Goal: Task Accomplishment & Management: Manage account settings

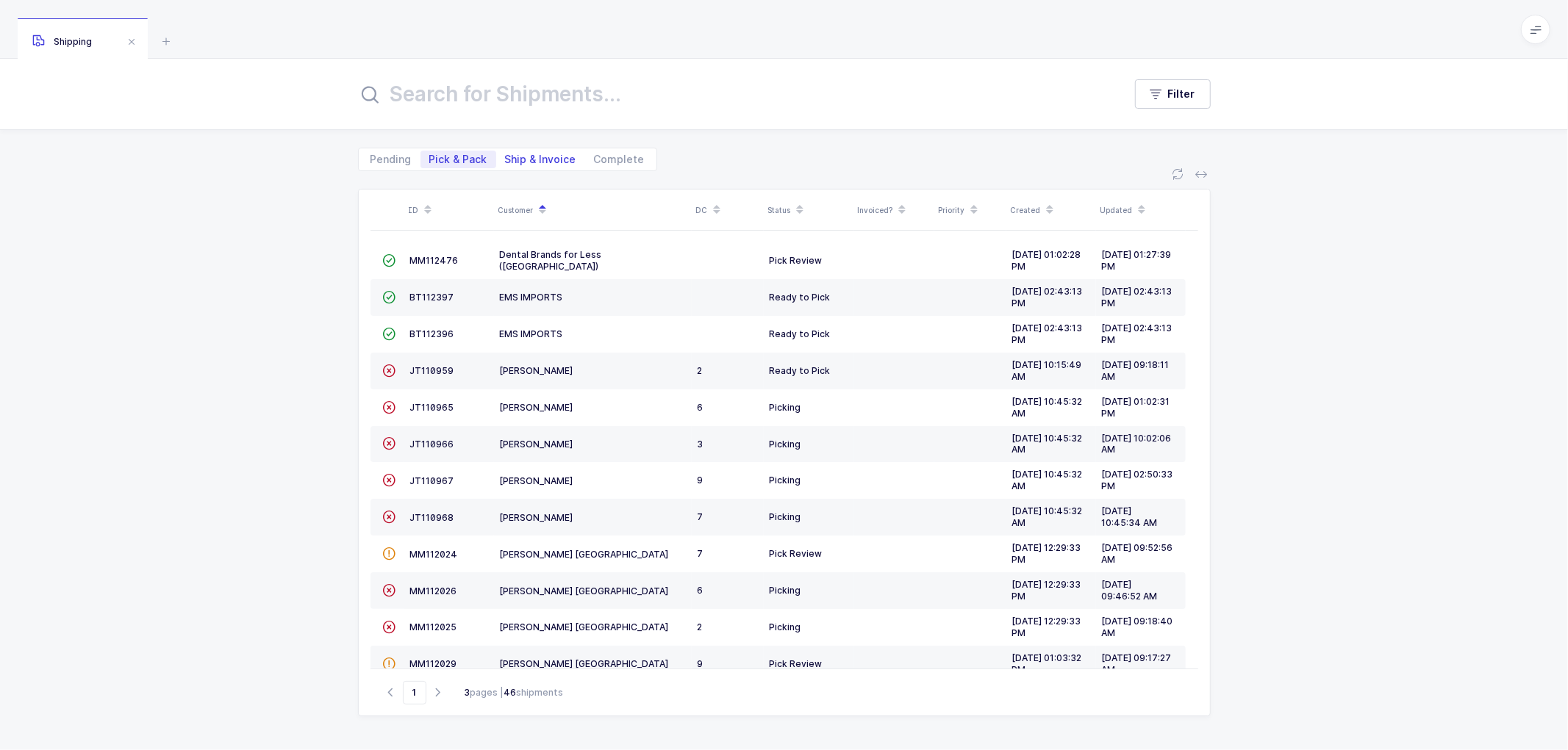
click at [534, 155] on span "Ship & Invoice" at bounding box center [540, 160] width 71 height 10
click at [506, 155] on input "Ship & Invoice" at bounding box center [500, 155] width 9 height 9
radio input "true"
radio input "false"
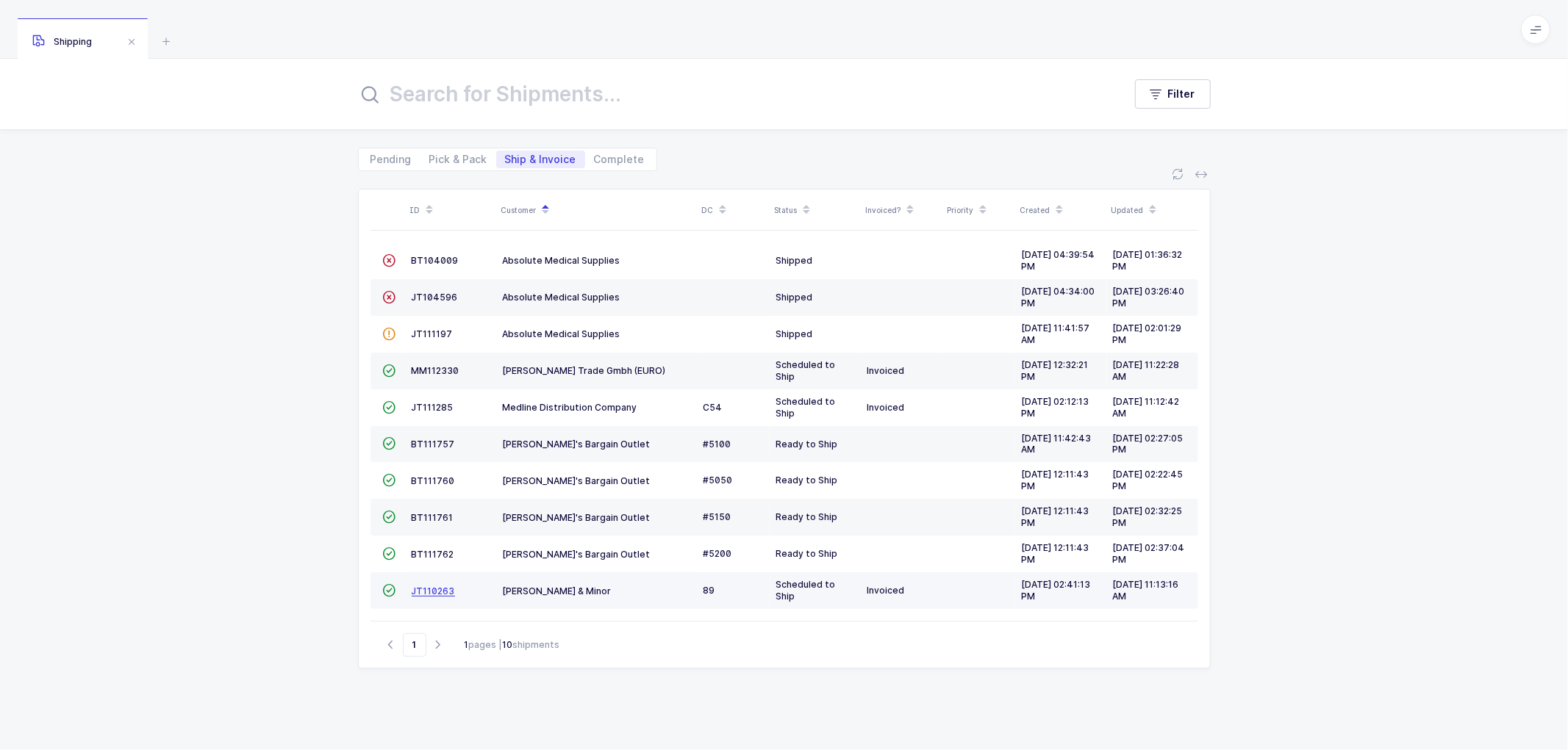
click at [434, 591] on span "JT110263" at bounding box center [433, 591] width 43 height 11
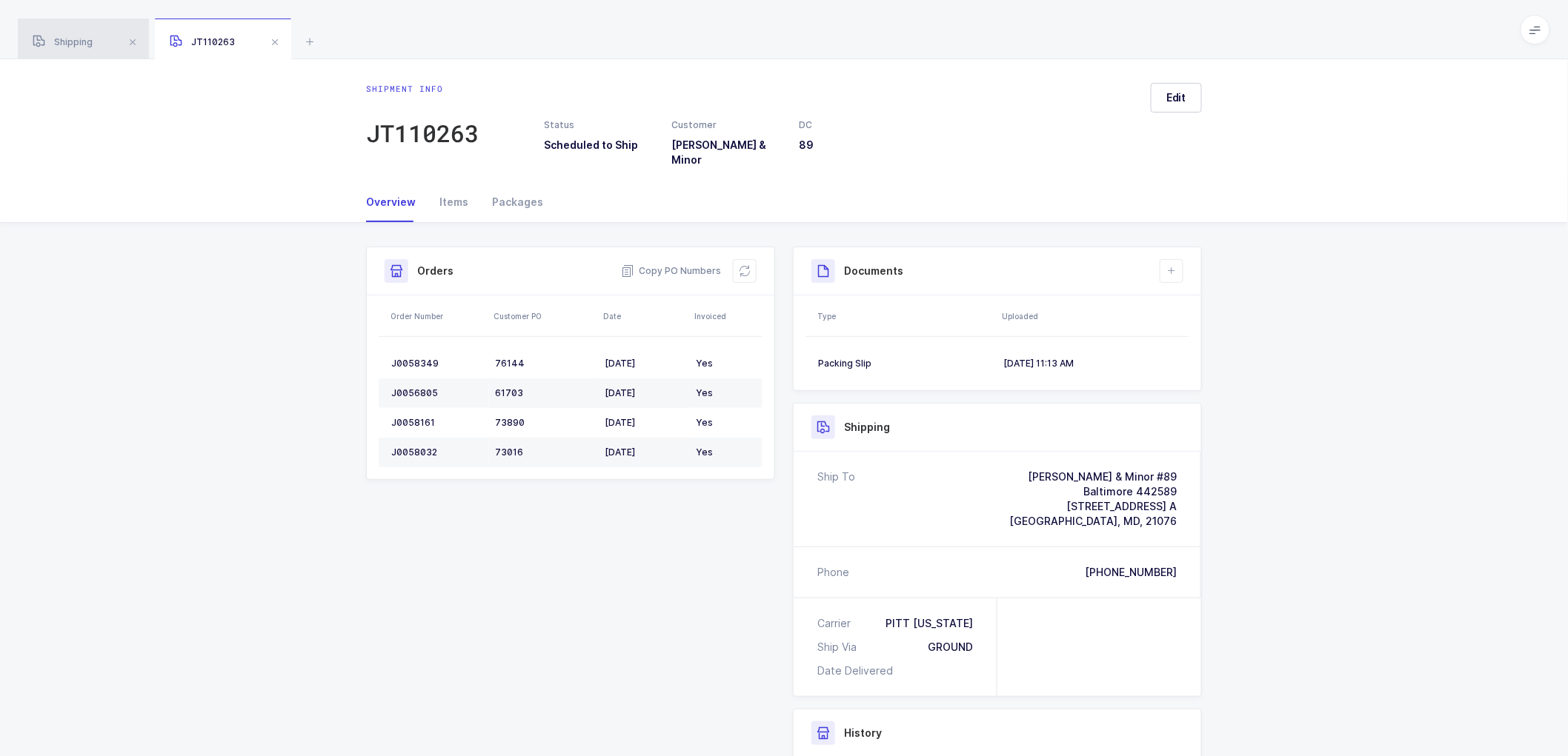
drag, startPoint x: 69, startPoint y: 38, endPoint x: 296, endPoint y: 85, distance: 231.8
click at [69, 37] on span "Shipping" at bounding box center [62, 42] width 60 height 11
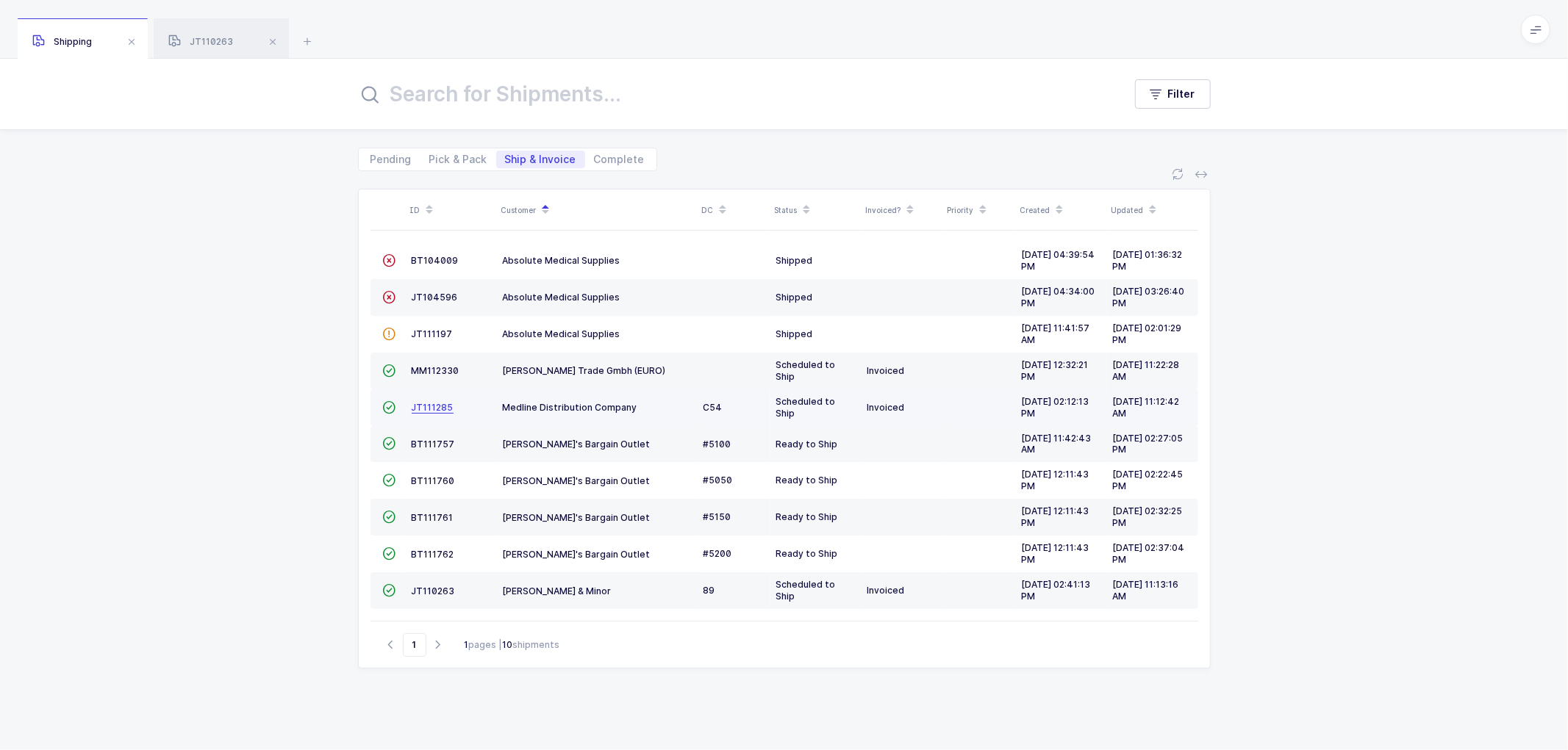
click at [430, 405] on span "JT111285" at bounding box center [432, 407] width 42 height 11
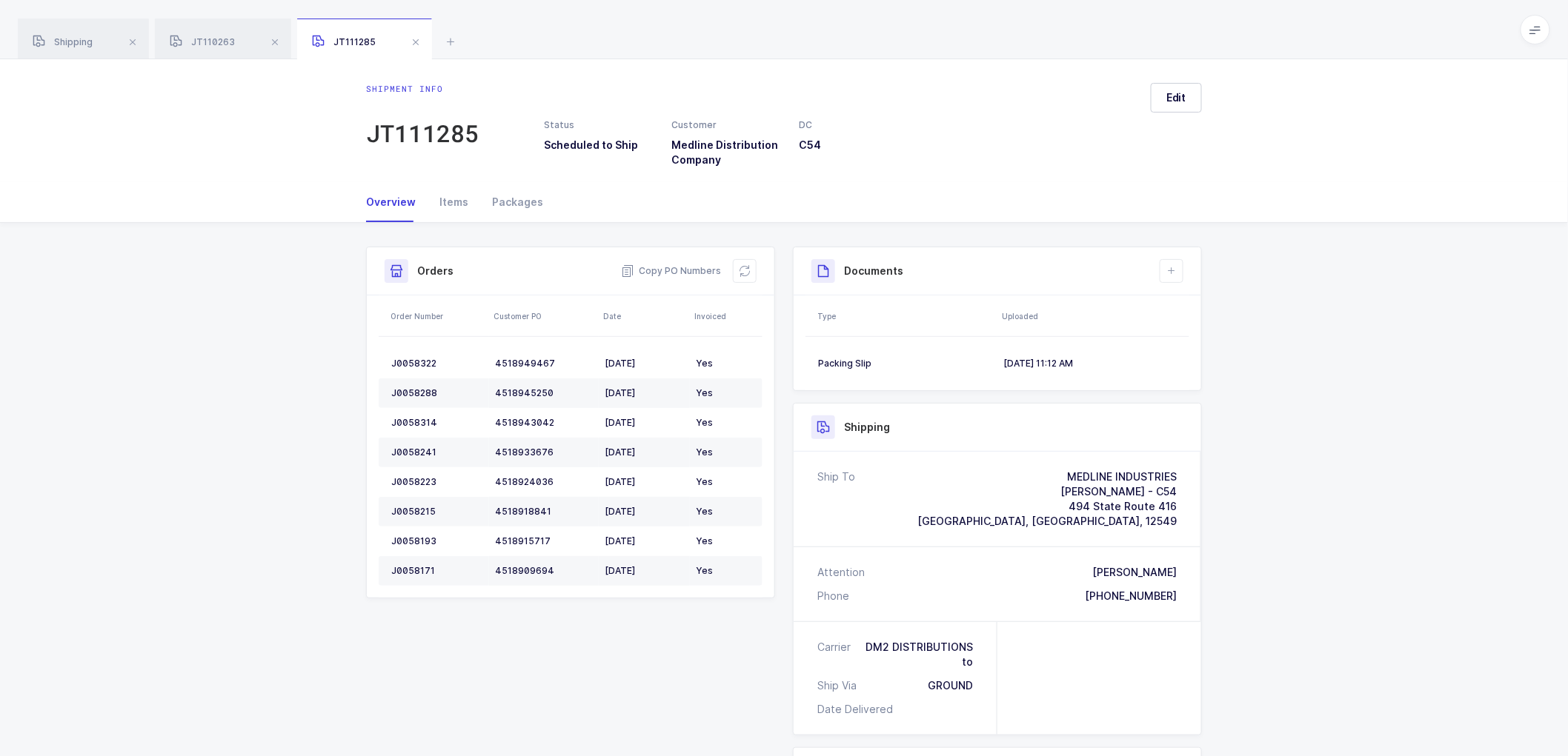
click at [1375, 443] on div "Shipment Info Shipment Number JT111285 Status Scheduled to Ship Customer Medlin…" at bounding box center [784, 611] width 1568 height 776
click at [1190, 100] on button "Edit" at bounding box center [1176, 98] width 51 height 29
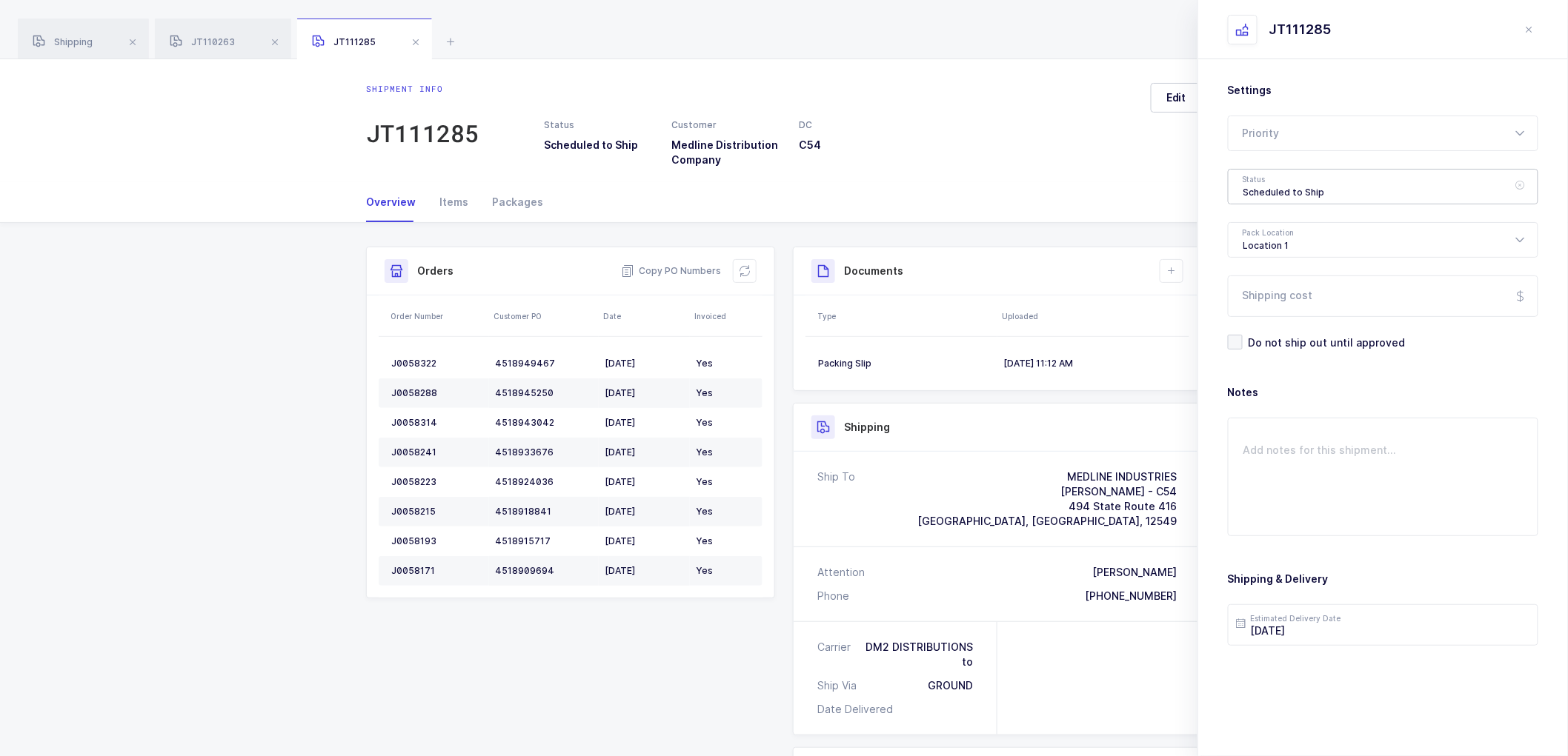
click at [1308, 176] on div "Scheduled to Ship" at bounding box center [1383, 186] width 310 height 36
click at [1268, 294] on span "Shipped" at bounding box center [1264, 300] width 42 height 13
type input "Shipped"
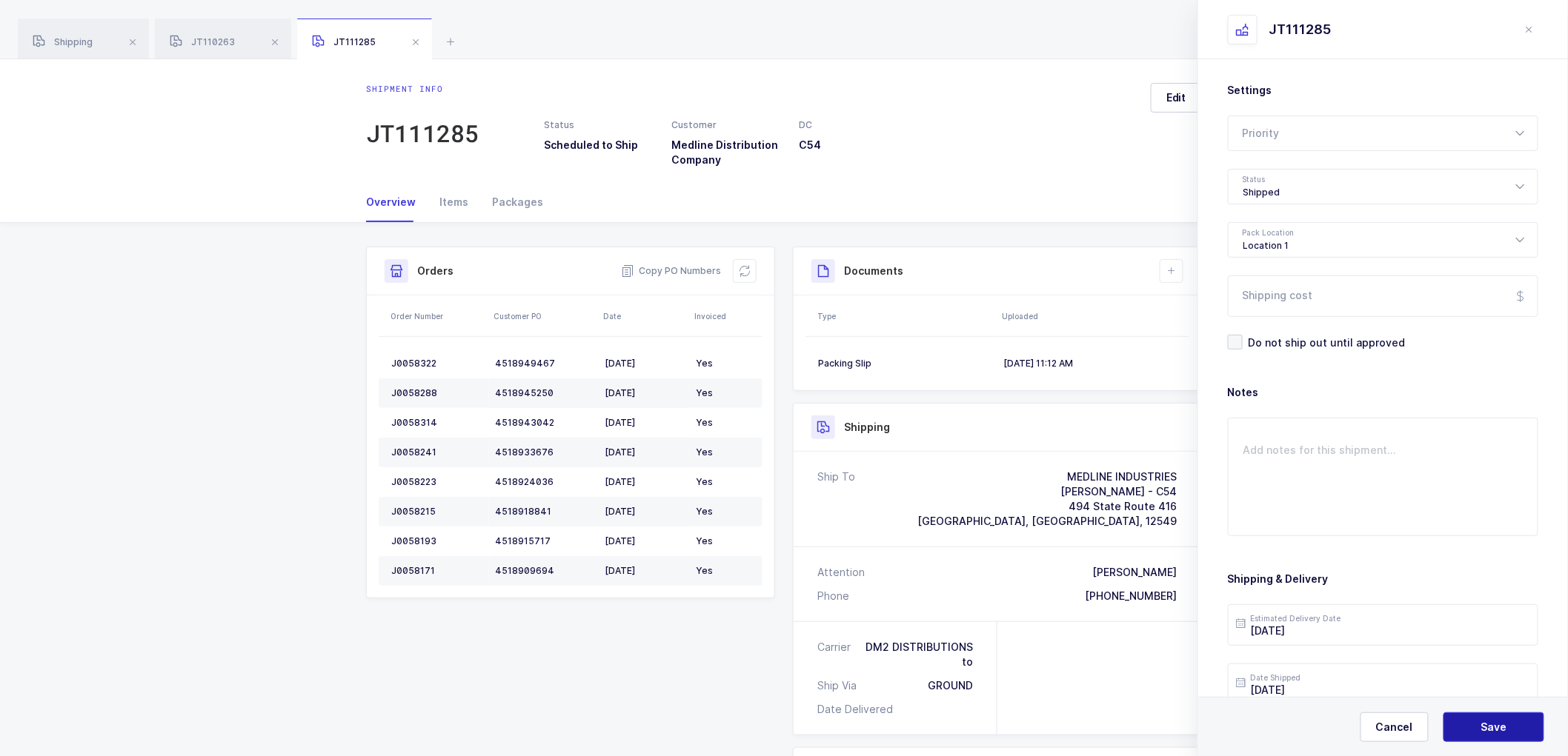
click at [1465, 719] on button "Save" at bounding box center [1493, 727] width 100 height 29
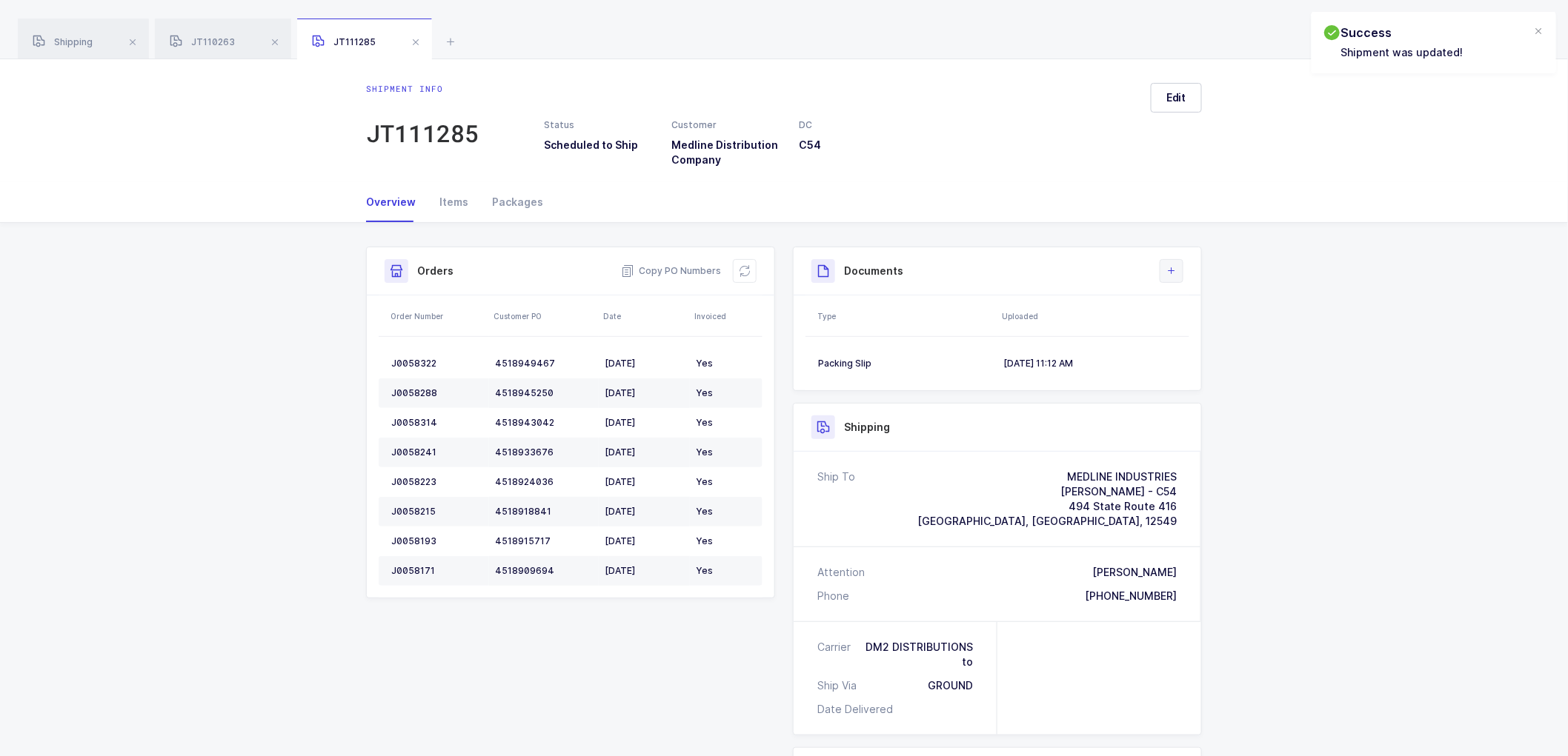
click at [1166, 275] on icon at bounding box center [1172, 271] width 12 height 12
click at [1202, 326] on li "Upload Document" at bounding box center [1221, 337] width 110 height 23
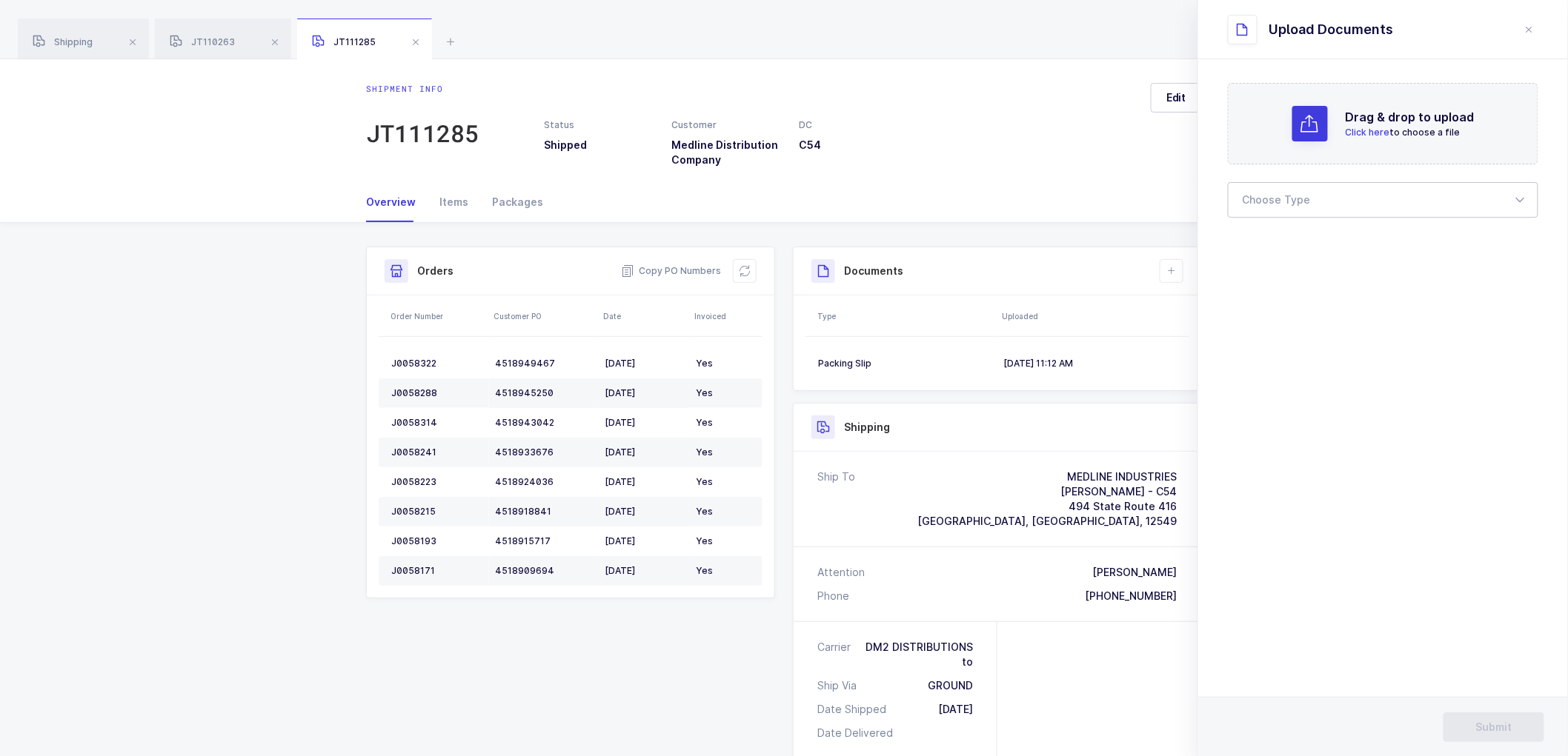
click at [1298, 192] on div at bounding box center [1383, 199] width 310 height 36
click at [1265, 240] on span "Bill of Lading" at bounding box center [1276, 246] width 67 height 13
type input "Bill of Lading"
click at [1494, 720] on span "Submit" at bounding box center [1494, 727] width 36 height 15
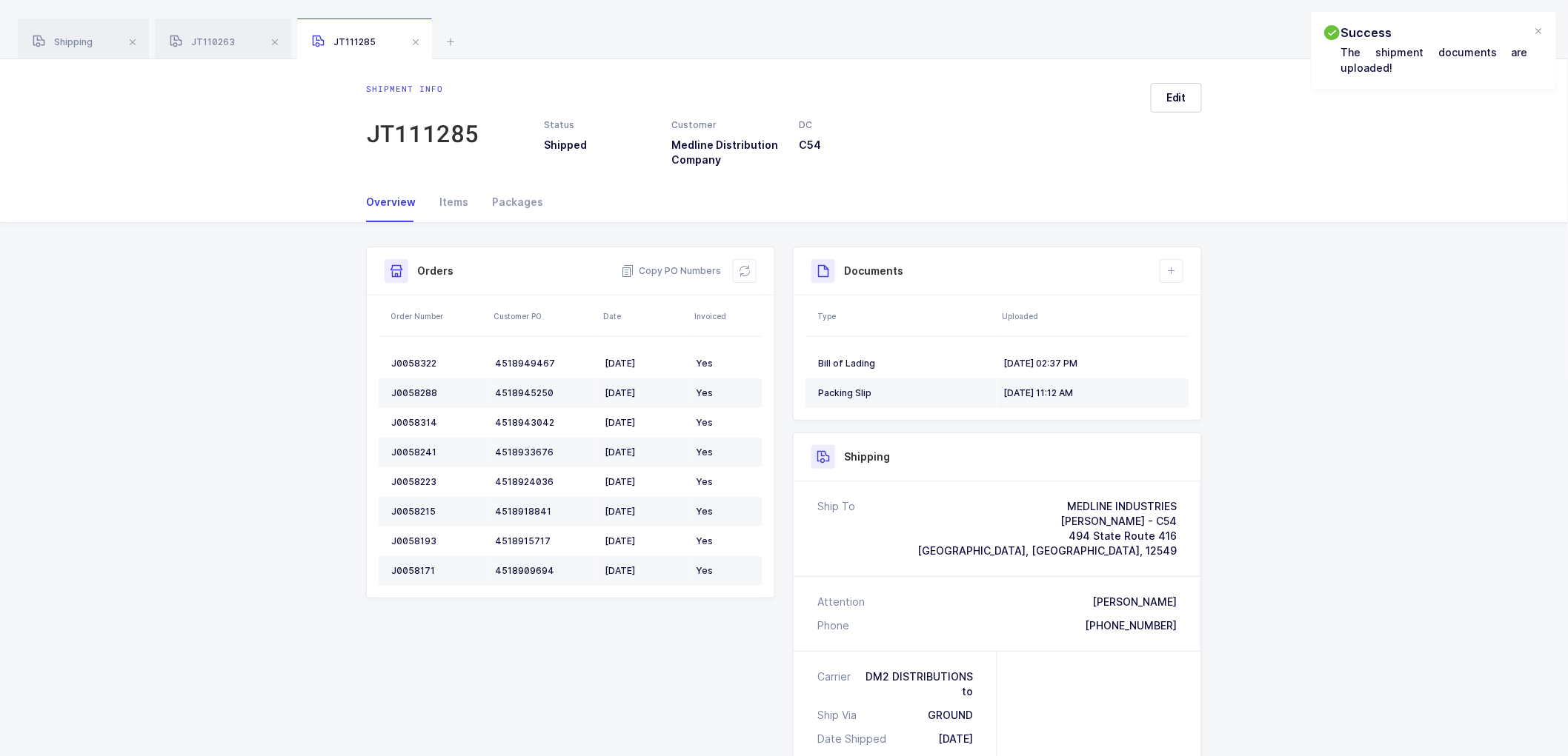
click at [1390, 396] on div "Shipment Info Shipment Number JT111285 Status Shipped Customer Medline Distribu…" at bounding box center [784, 636] width 1568 height 829
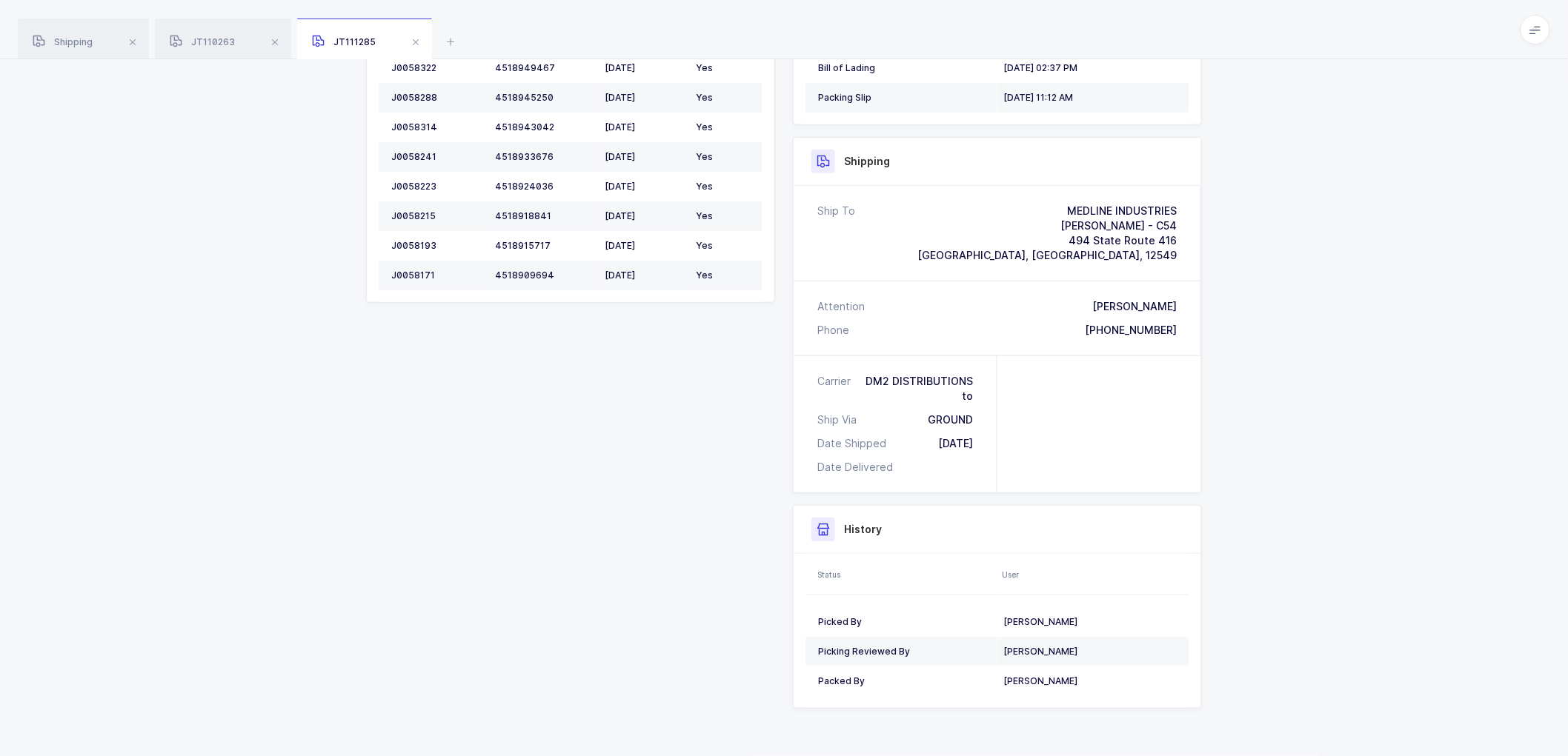
scroll to position [0, 0]
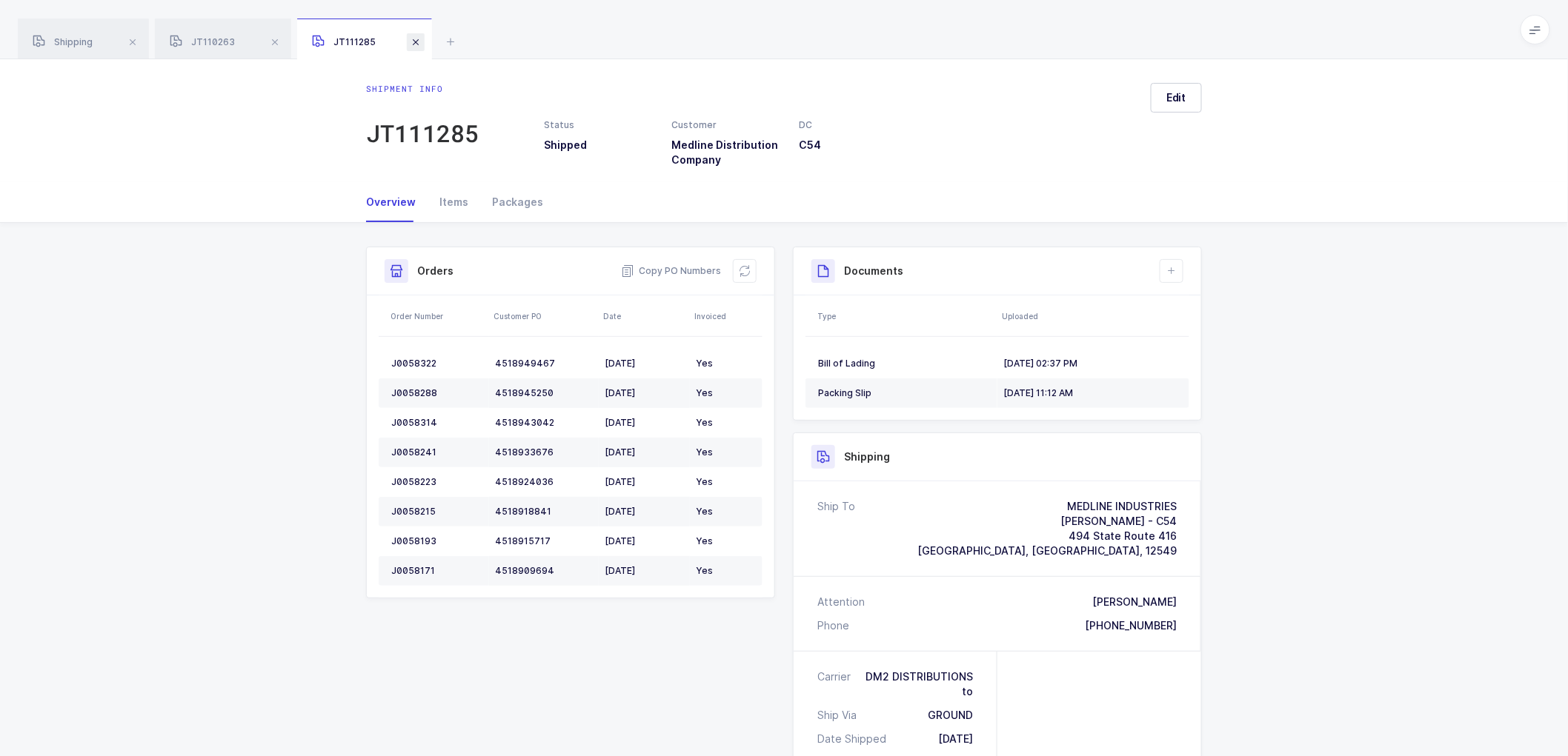
click at [423, 38] on span at bounding box center [416, 42] width 18 height 18
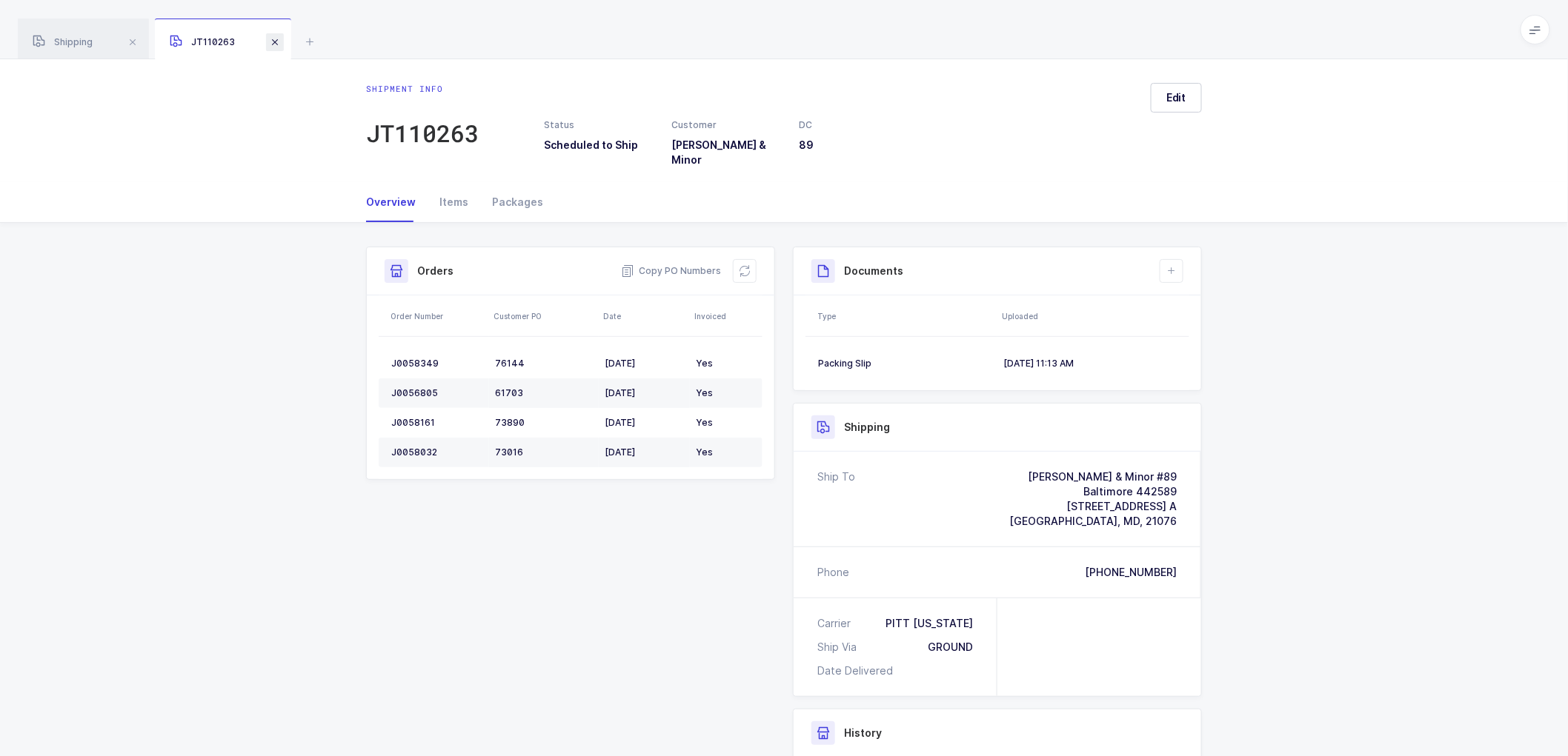
click at [270, 42] on span at bounding box center [275, 42] width 18 height 18
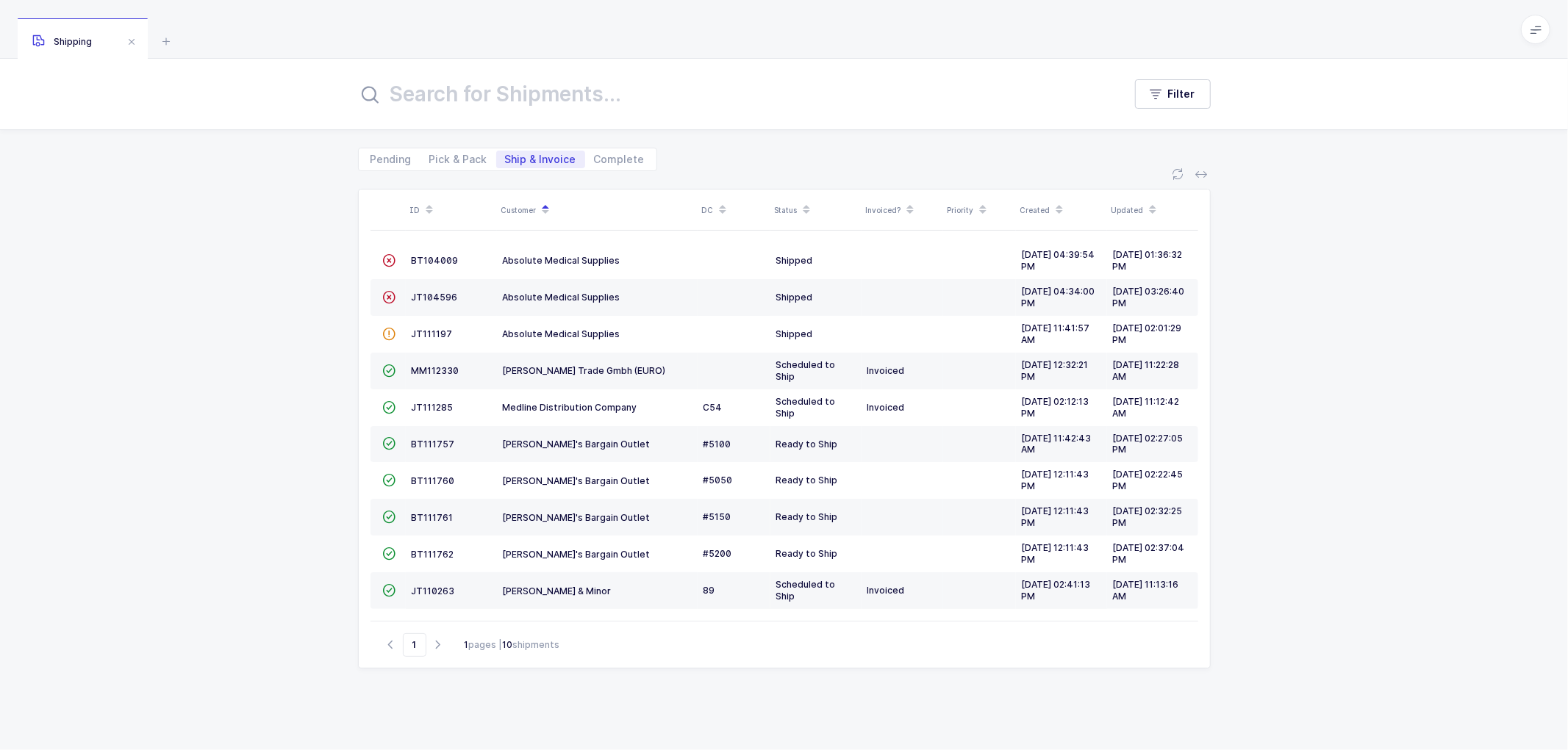
click at [291, 343] on div "ID Customer DC Status Invoiced? Priority Created Updated  BT104009 Absolute Me…" at bounding box center [784, 460] width 1568 height 579
click at [461, 156] on span "Pick & Pack" at bounding box center [459, 160] width 58 height 10
click at [430, 156] on input "Pick & Pack" at bounding box center [424, 155] width 9 height 9
radio input "true"
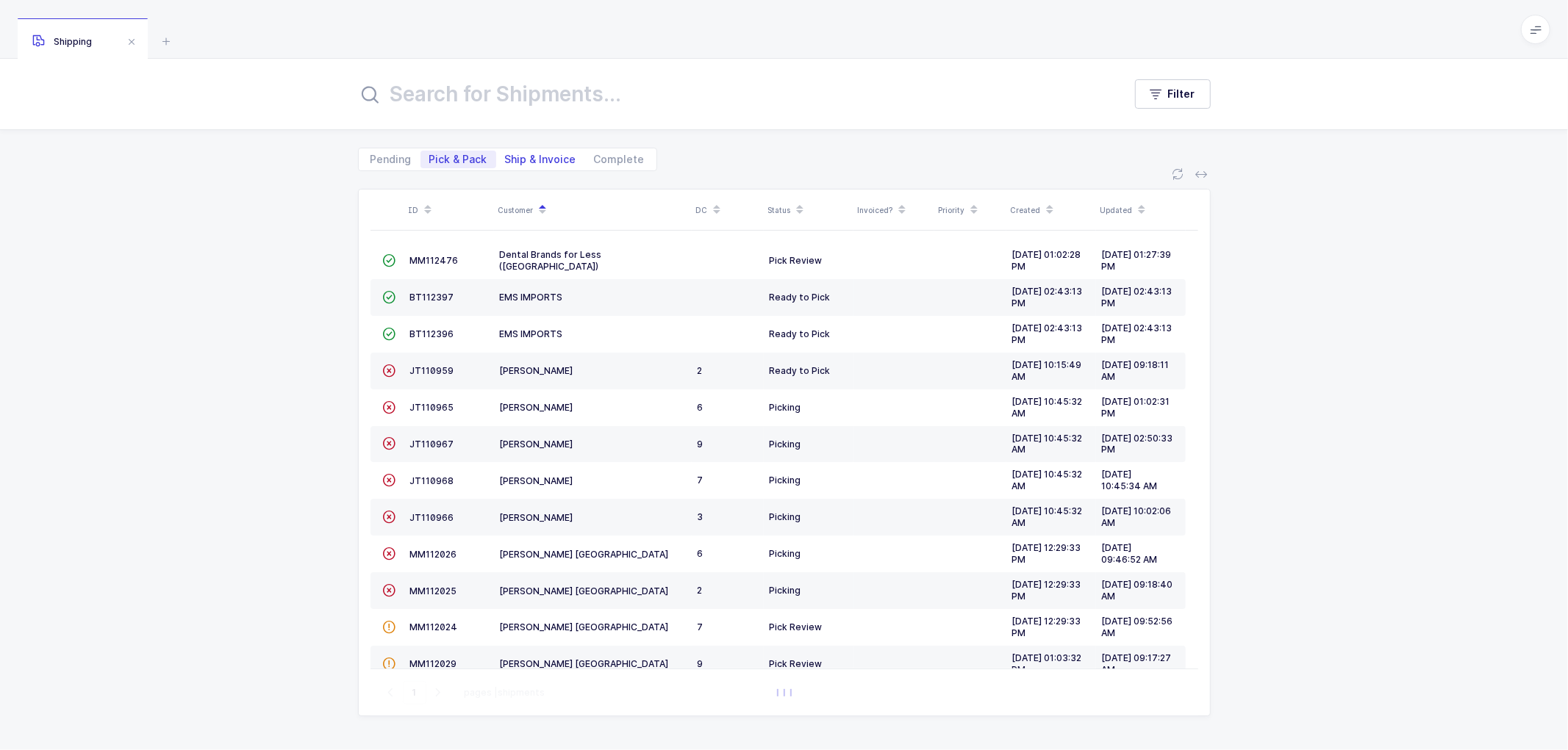
click at [532, 155] on span "Ship & Invoice" at bounding box center [540, 160] width 71 height 10
click at [506, 155] on input "Ship & Invoice" at bounding box center [500, 155] width 9 height 9
radio input "true"
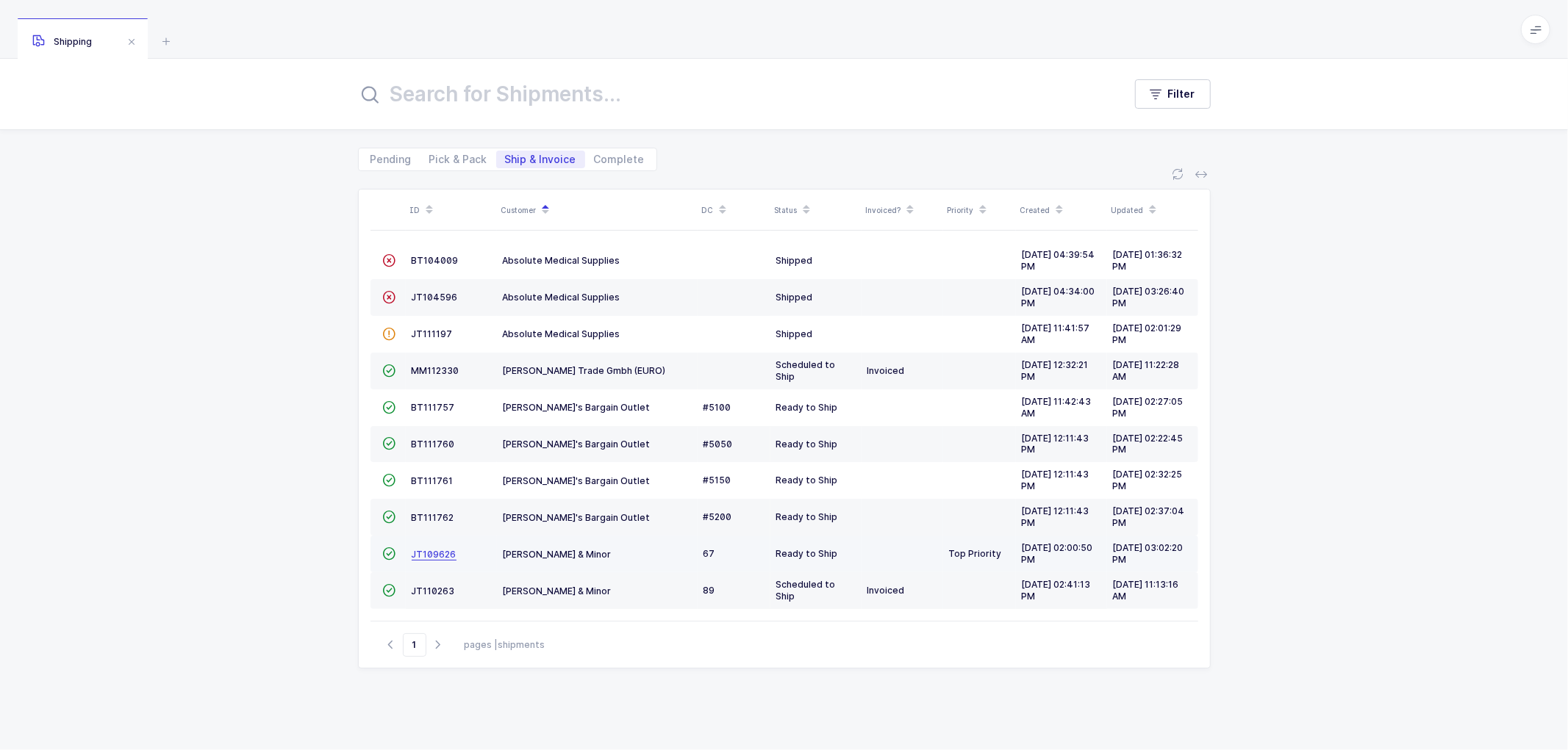
click at [424, 550] on span "JT109626" at bounding box center [434, 554] width 45 height 11
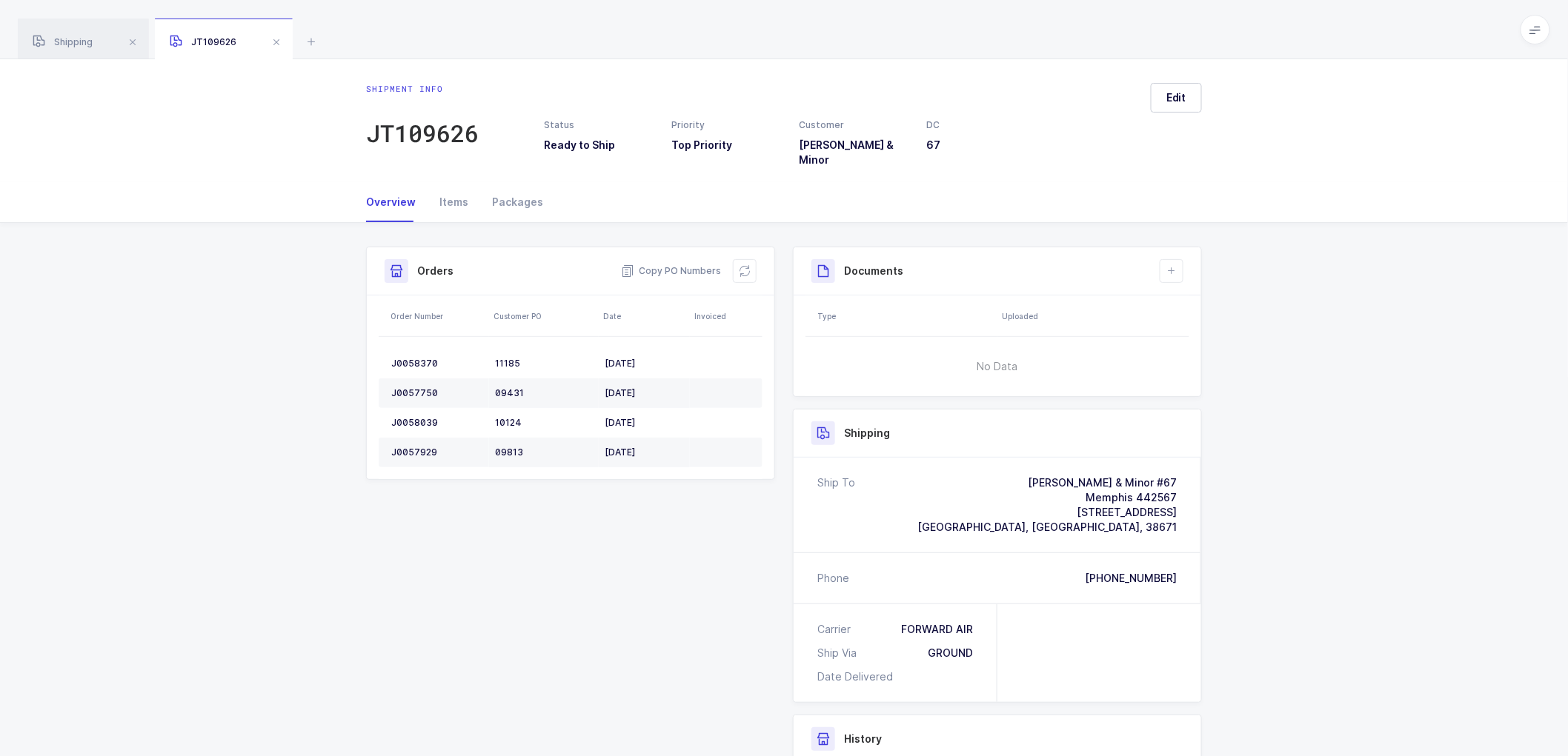
click at [709, 546] on div "Shipment Info Shipment Number JT109626 Status Ready to Ship Priority Top Priori…" at bounding box center [783, 589] width 853 height 684
click at [514, 185] on div "Packages" at bounding box center [511, 202] width 63 height 40
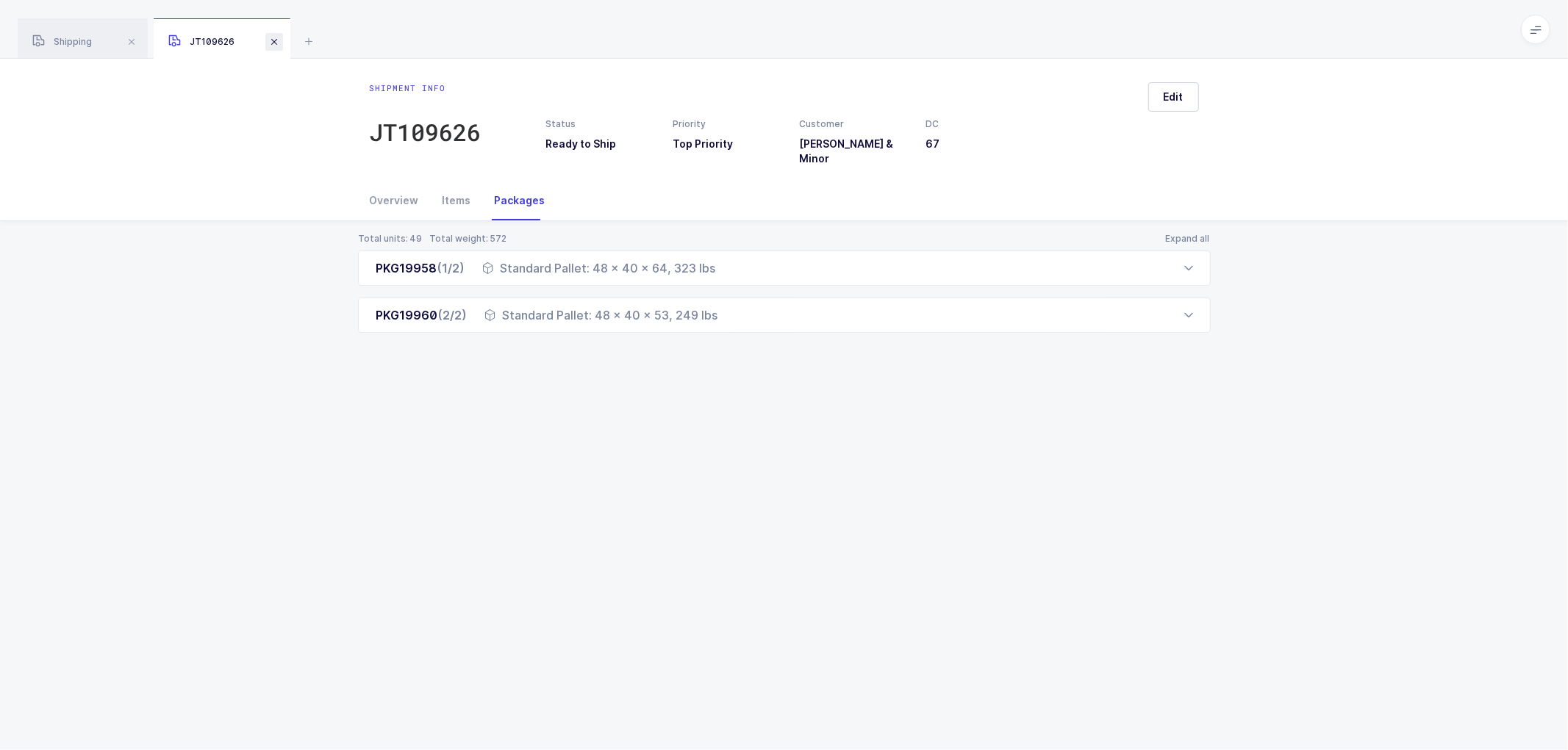
click at [273, 41] on span at bounding box center [274, 41] width 18 height 18
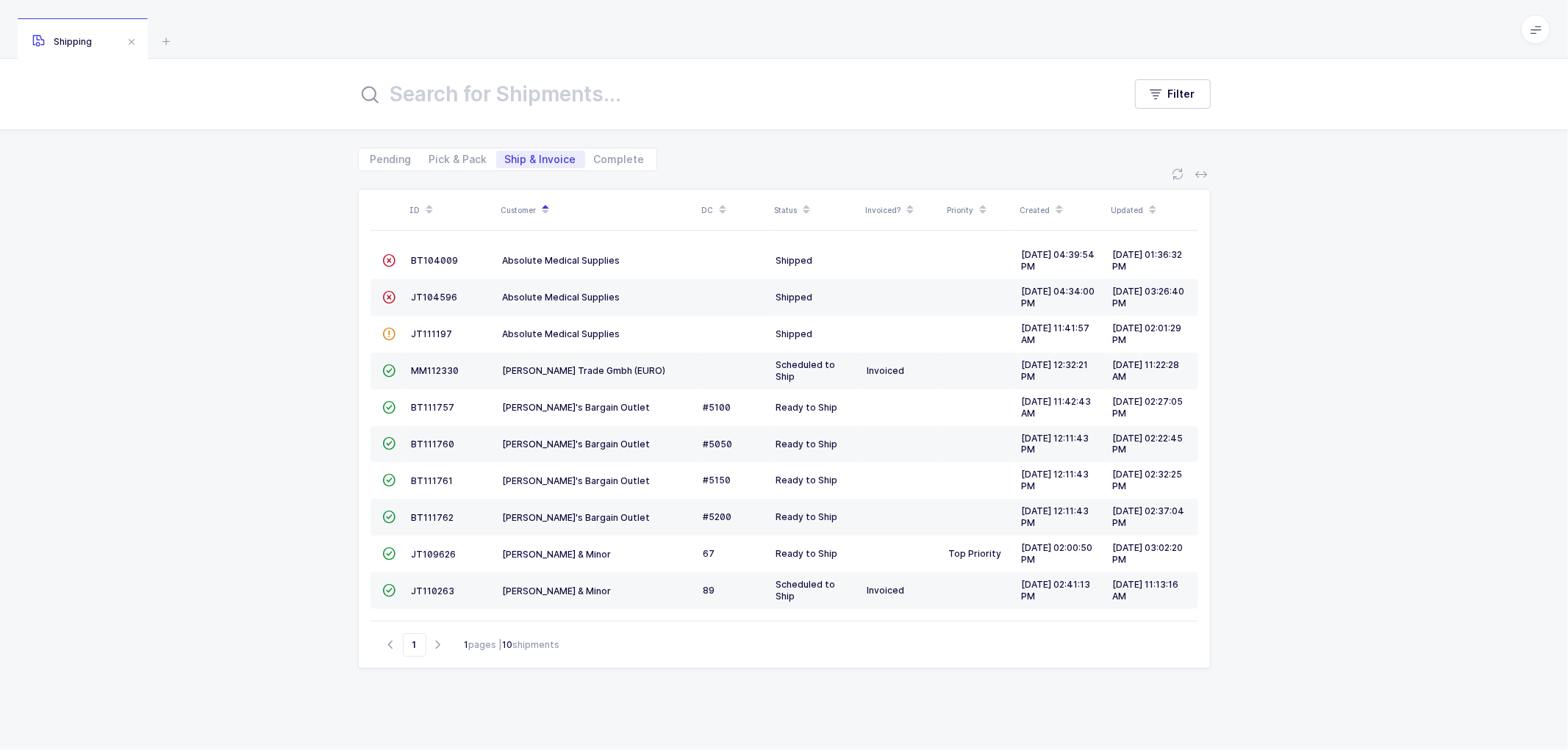
click at [961, 729] on div "ID Customer DC Status Invoiced? Priority Created Updated  BT104009 Absolute Me…" at bounding box center [784, 460] width 1568 height 579
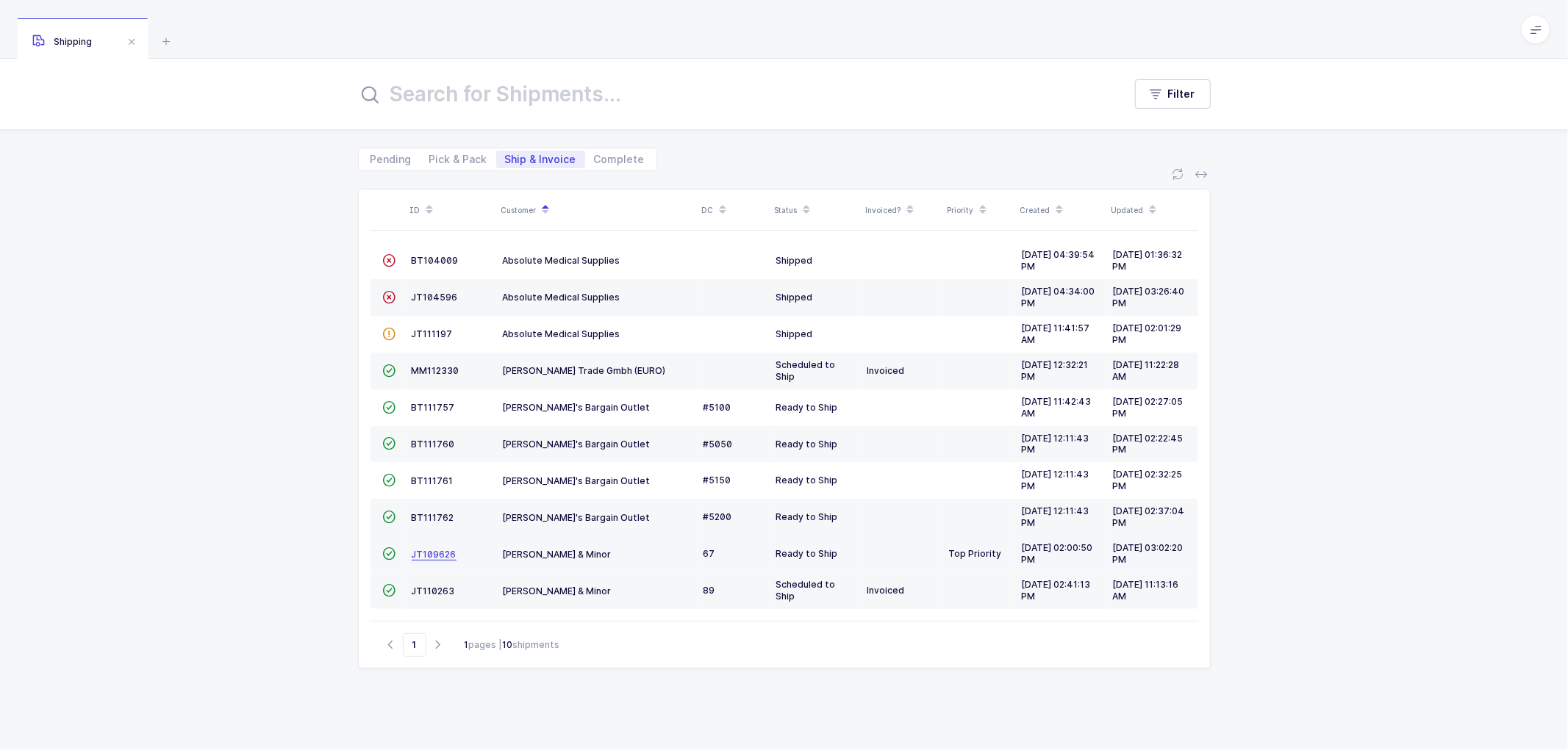
click at [435, 550] on span "JT109626" at bounding box center [434, 554] width 45 height 11
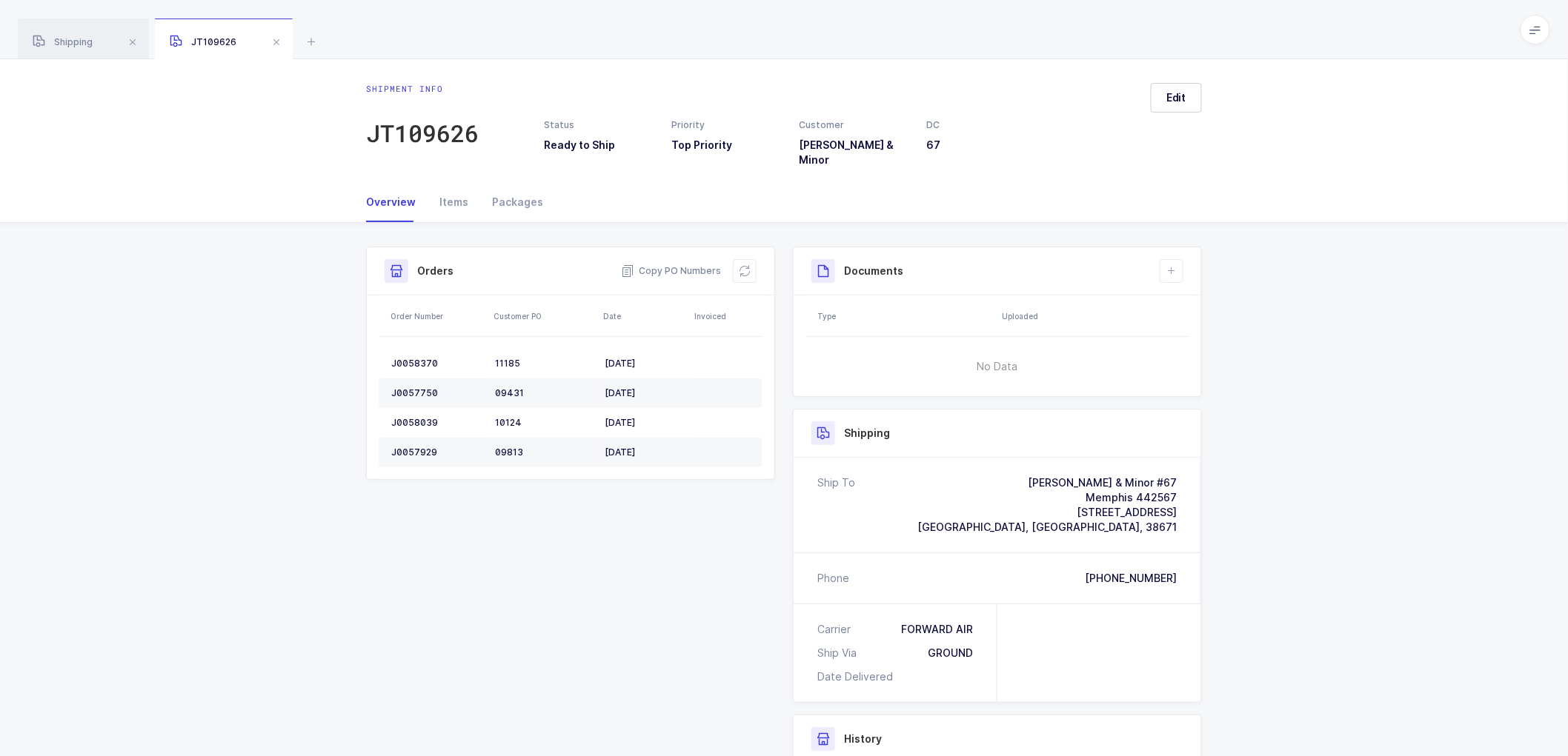
click at [640, 515] on div "Shipment Info Shipment Number JT109626 Status Ready to Ship Priority Top Priori…" at bounding box center [783, 589] width 853 height 684
click at [1238, 406] on div "Shipment Info Shipment Number JT109626 Status Ready to Ship Priority Top Priori…" at bounding box center [784, 594] width 1568 height 743
click at [85, 38] on span "Shipping" at bounding box center [62, 42] width 60 height 11
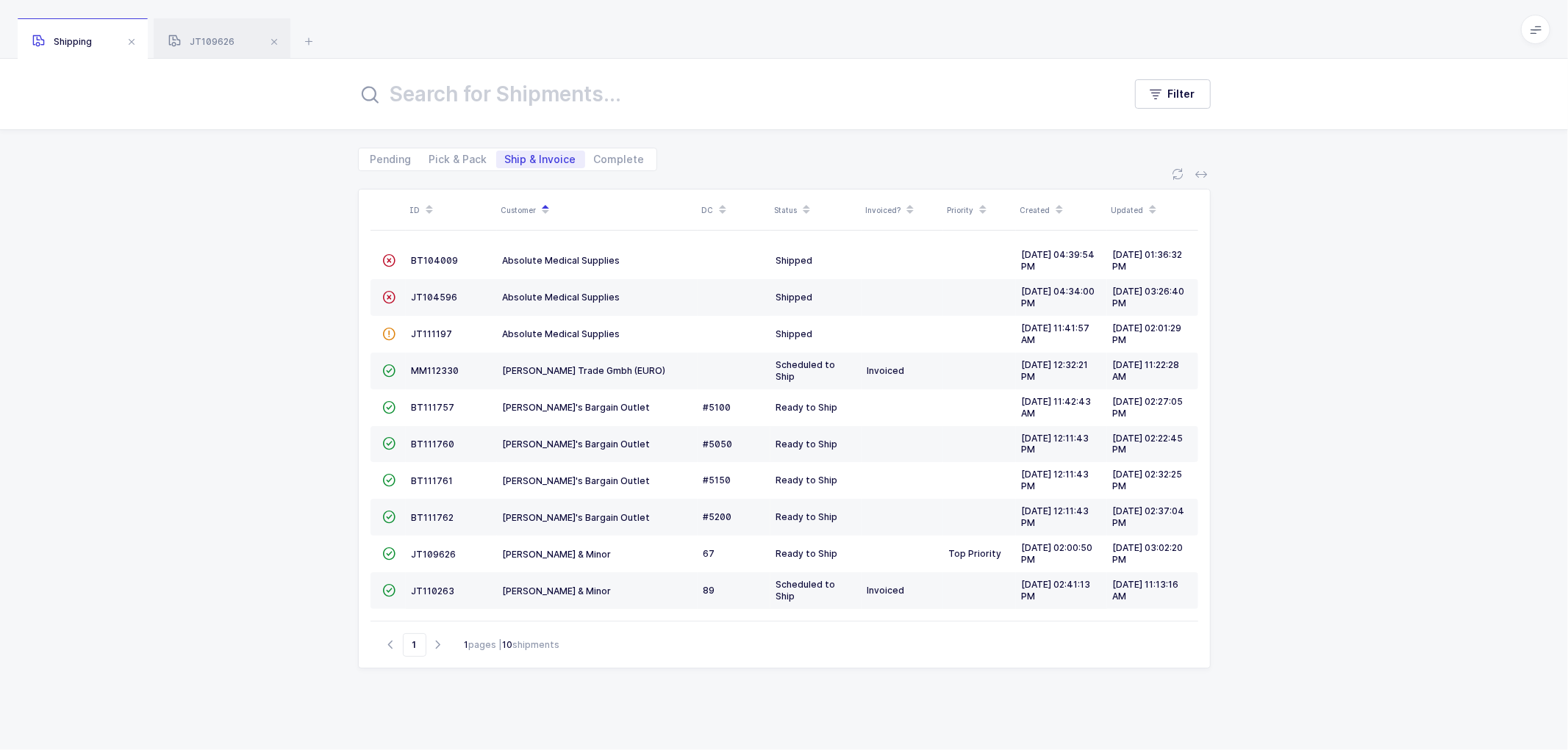
click at [302, 435] on div "ID Customer DC Status Invoiced? Priority Created Updated  BT104009 Absolute Me…" at bounding box center [784, 460] width 1568 height 579
click at [467, 157] on span "Pick & Pack" at bounding box center [459, 160] width 58 height 10
click at [430, 157] on input "Pick & Pack" at bounding box center [424, 155] width 9 height 9
radio input "true"
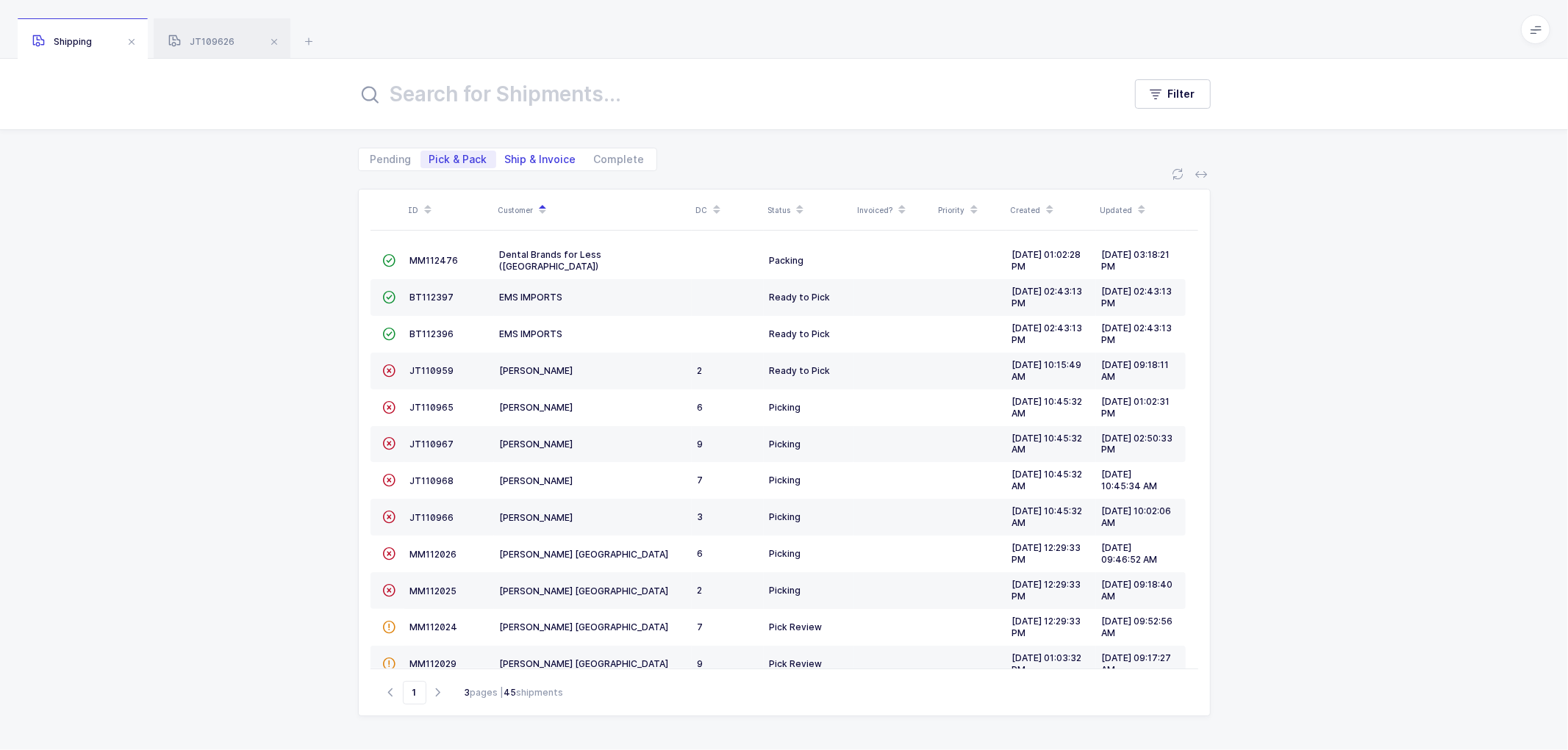
click at [531, 155] on span "Ship & Invoice" at bounding box center [540, 160] width 71 height 10
click at [506, 155] on input "Ship & Invoice" at bounding box center [500, 155] width 9 height 9
radio input "true"
radio input "false"
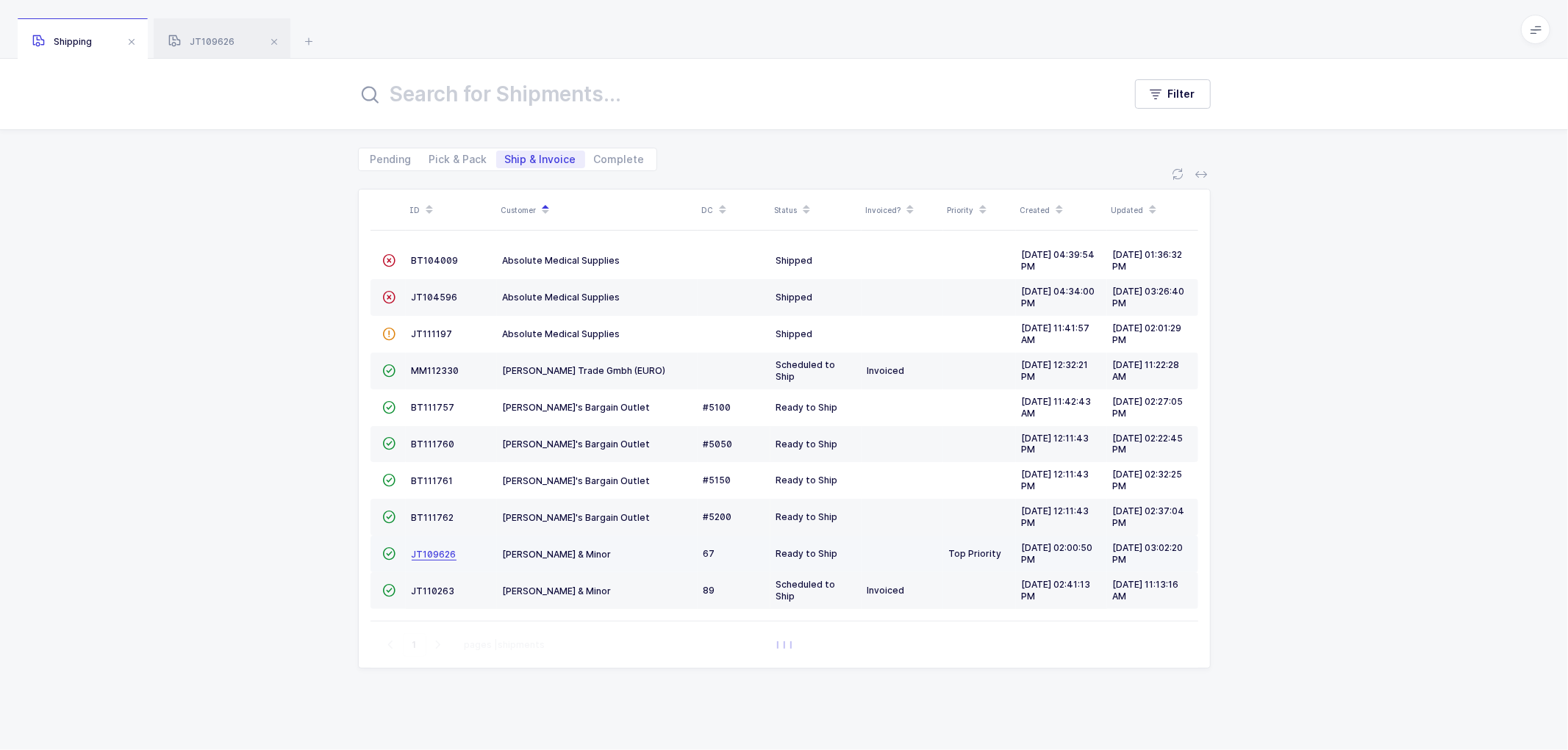
click at [436, 553] on span "JT109626" at bounding box center [434, 554] width 45 height 11
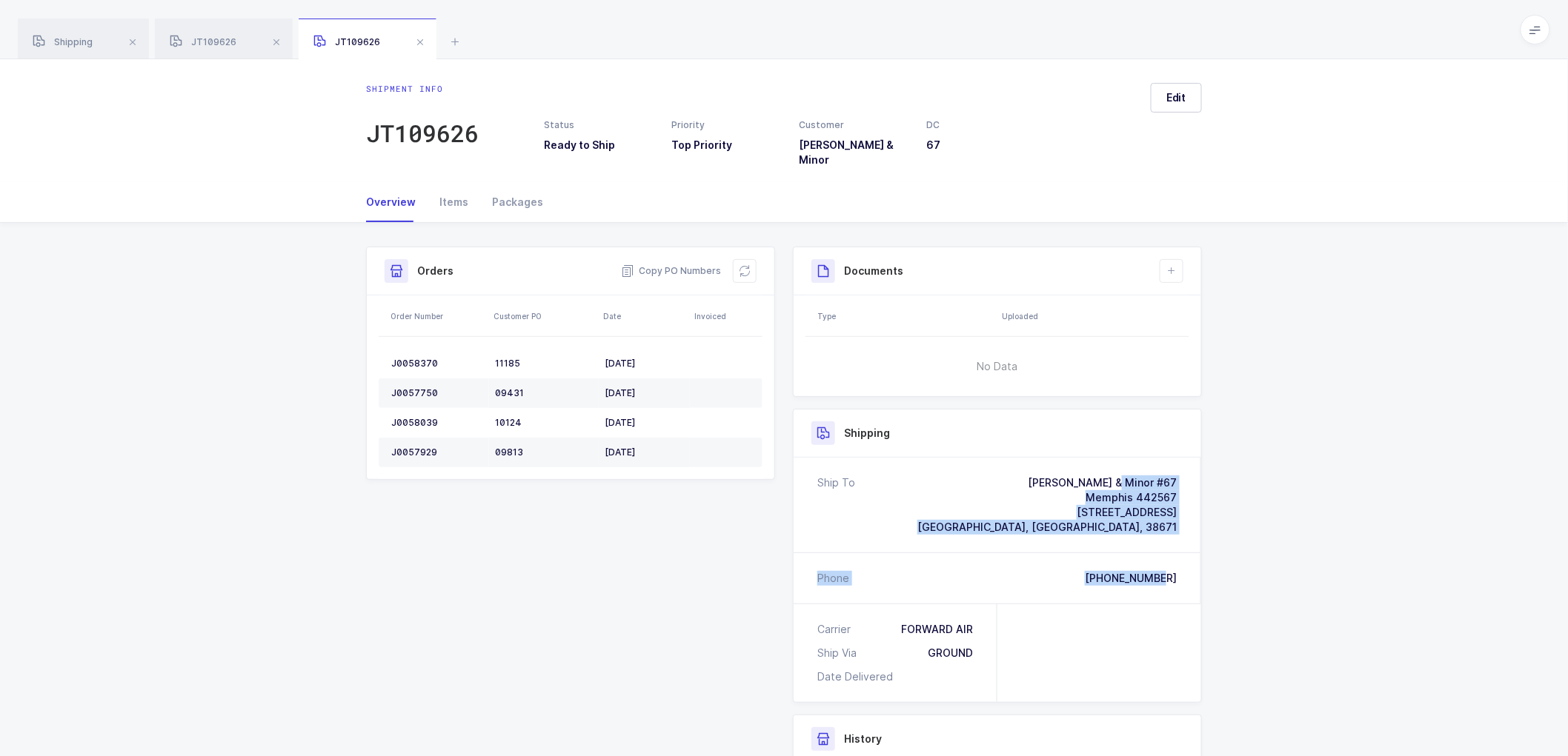
drag, startPoint x: 1183, startPoint y: 566, endPoint x: 1067, endPoint y: 457, distance: 159.2
click at [1067, 458] on div "Ship To [PERSON_NAME] & Minor #67 Memphis 442567 [STREET_ADDRESS] Phone [PHONE_…" at bounding box center [997, 531] width 407 height 146
copy div "[PERSON_NAME] & Minor #67 Memphis 442567 [STREET_ADDRESS] Phone [PHONE_NUMBER]"
click at [85, 43] on span "Shipping" at bounding box center [62, 42] width 60 height 11
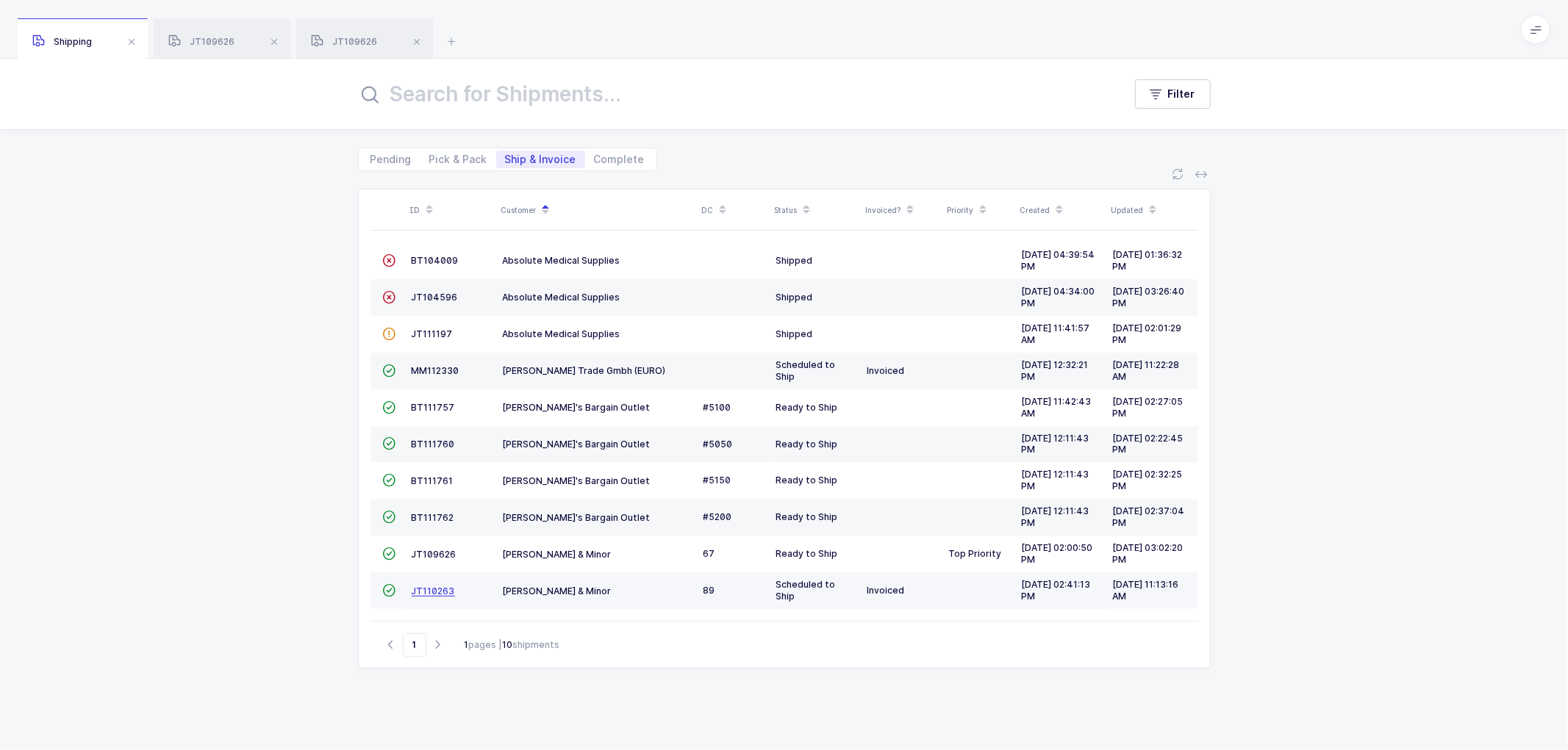
click at [432, 591] on span "JT110263" at bounding box center [433, 591] width 43 height 11
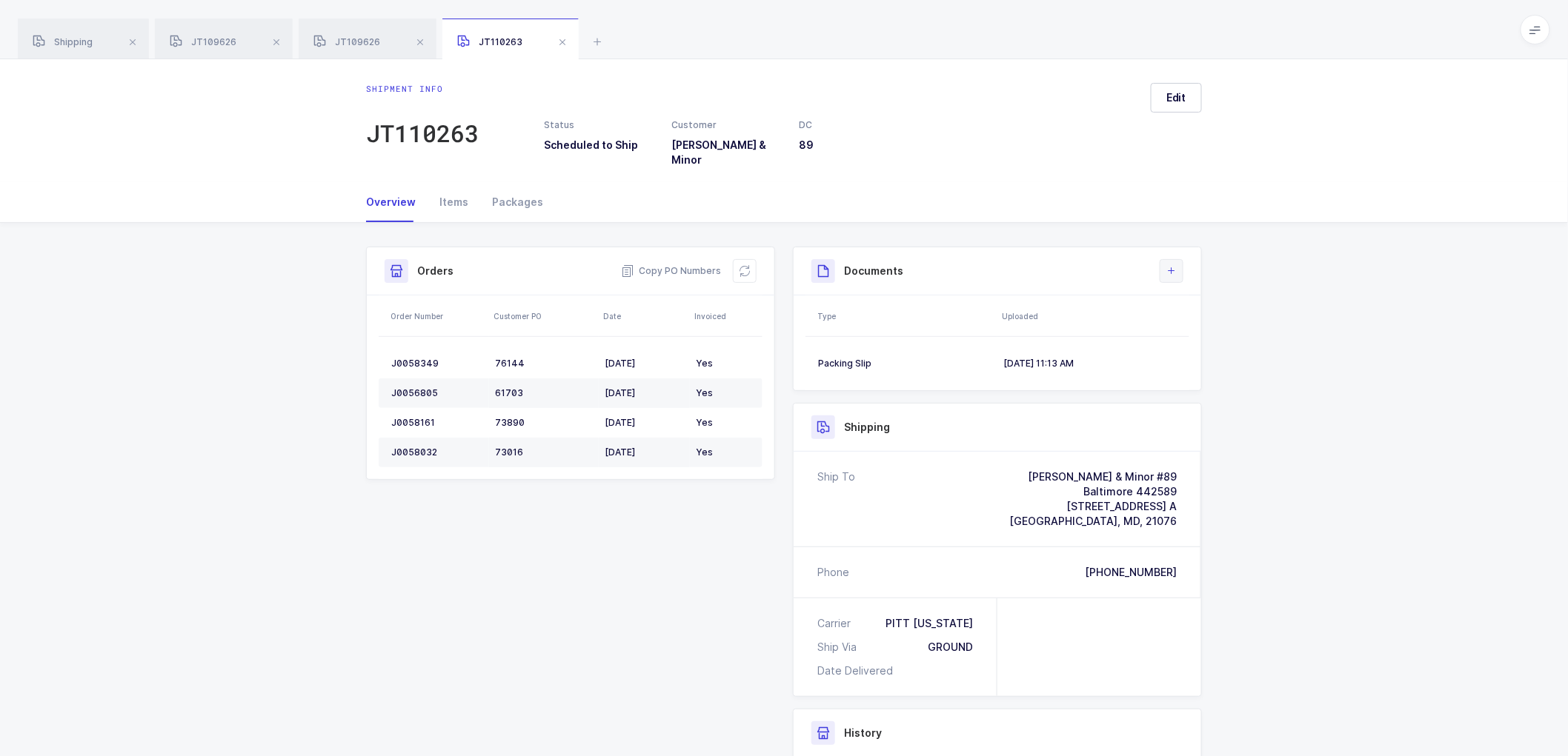
click at [1179, 259] on button at bounding box center [1171, 270] width 23 height 23
click at [1217, 299] on li "Create Document" at bounding box center [1221, 302] width 110 height 23
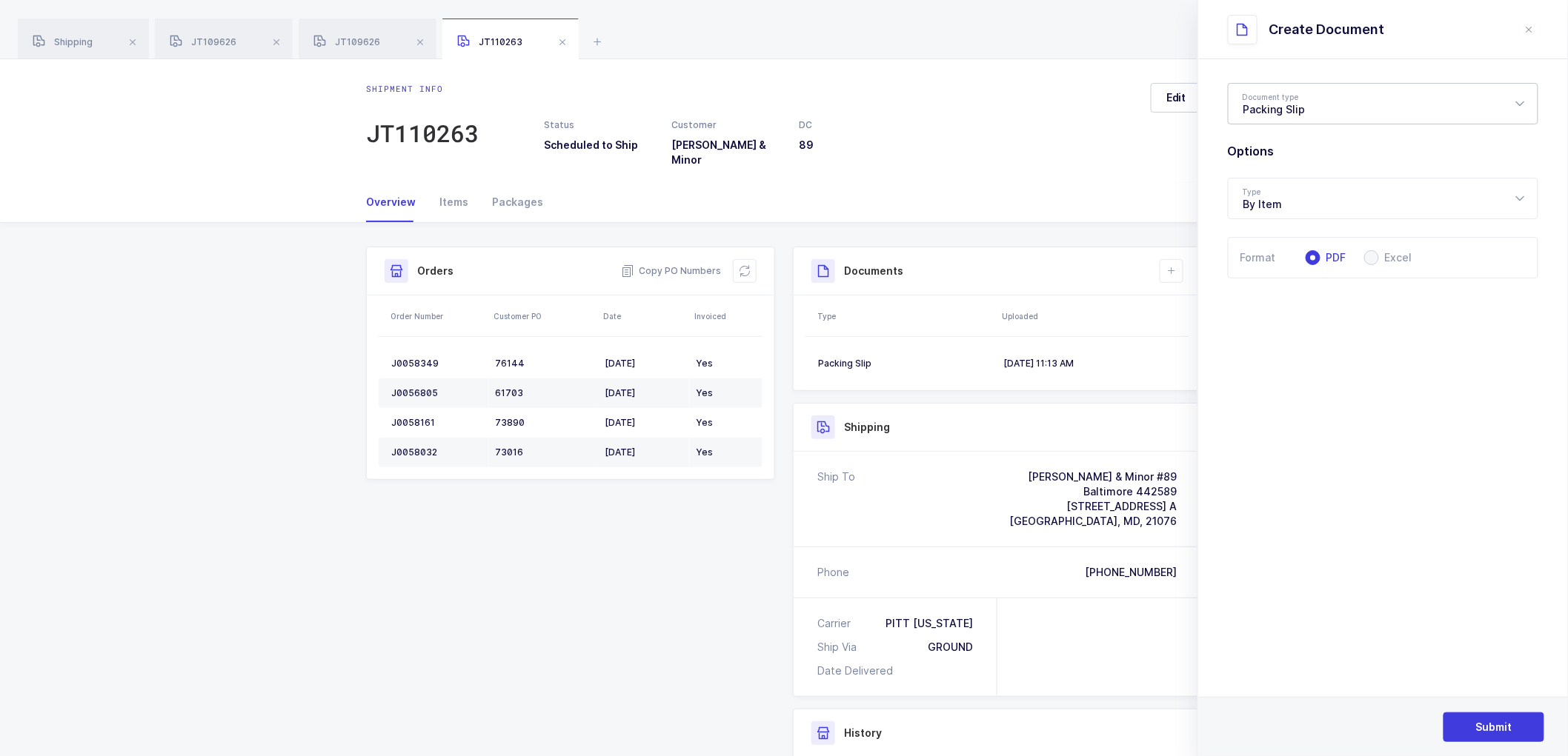
click at [1293, 100] on div "Packing Slip" at bounding box center [1383, 104] width 310 height 42
click at [1292, 171] on span "Package Contents Label" at bounding box center [1306, 177] width 126 height 13
type input "Package Contents Label"
click at [1471, 719] on button "Submit" at bounding box center [1493, 727] width 100 height 29
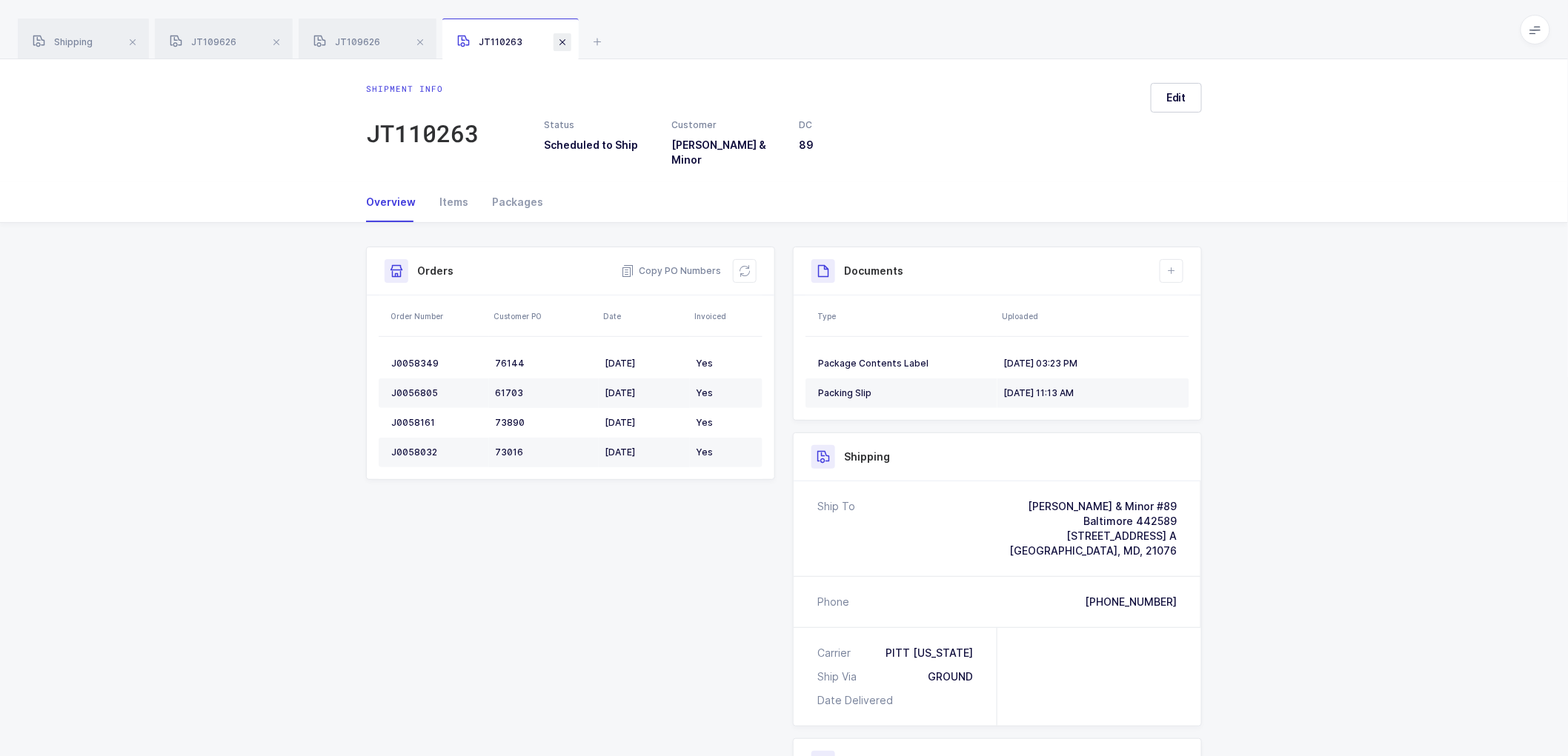
click at [565, 39] on span at bounding box center [562, 42] width 18 height 18
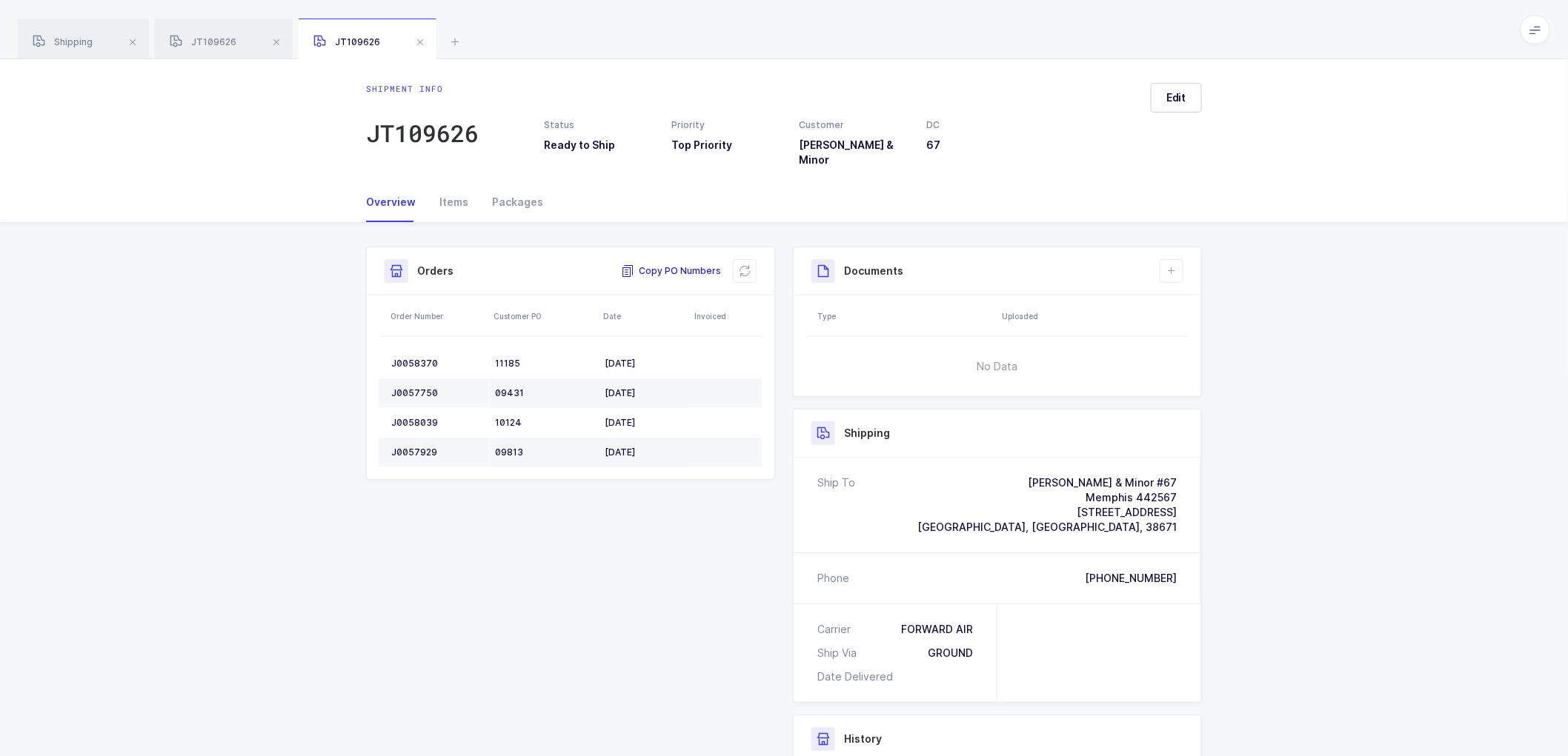
click at [679, 264] on span "Copy PO Numbers" at bounding box center [671, 271] width 100 height 15
click at [502, 186] on div "Packages" at bounding box center [511, 202] width 63 height 40
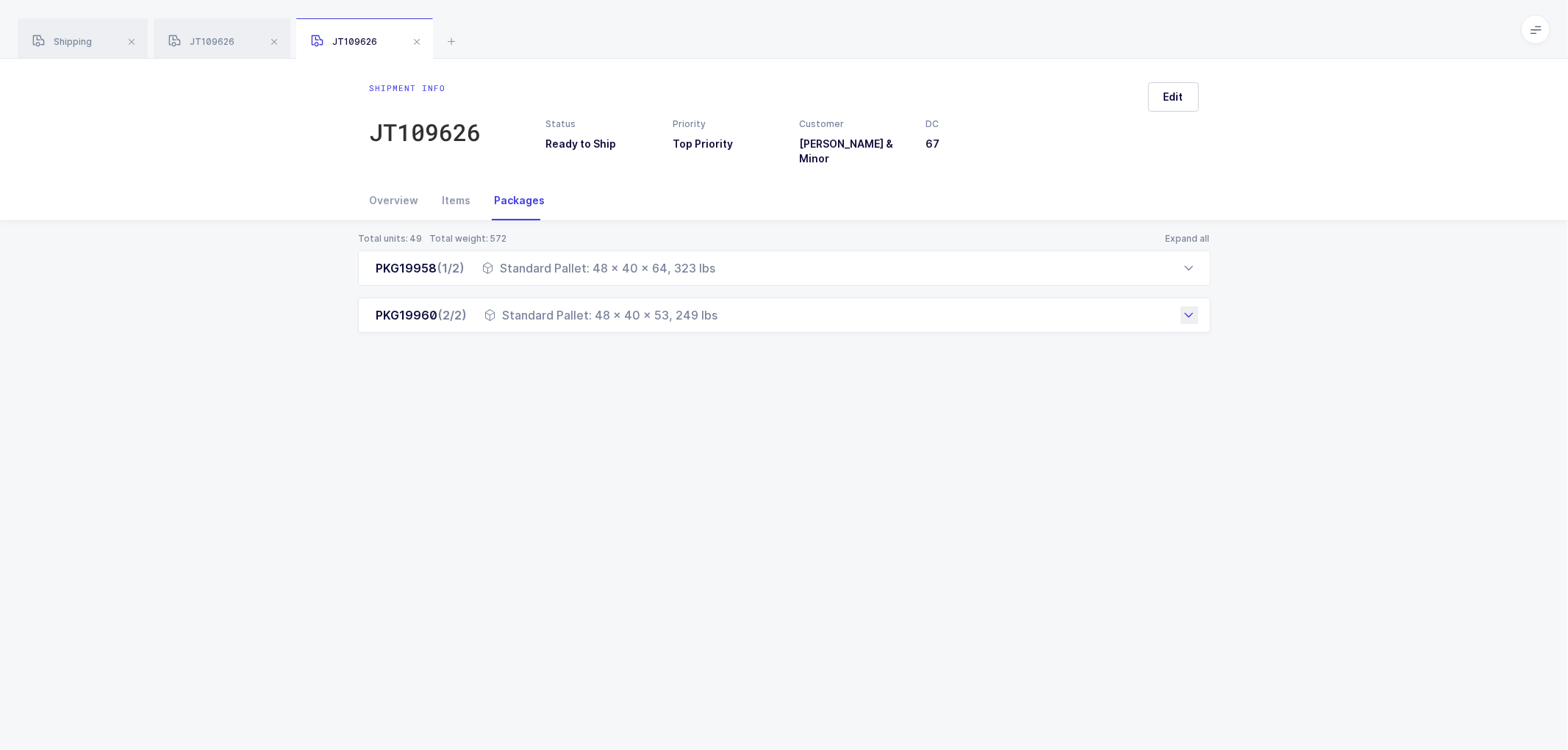
drag, startPoint x: 371, startPoint y: 255, endPoint x: 717, endPoint y: 313, distance: 350.8
click at [717, 313] on div "PKG19958 (1/2) Standard Pallet: 48 x 40 x 64, 323 lbs Order Number Customer PO …" at bounding box center [784, 292] width 852 height 82
copy div "PKG19958 (1/2) Standard Pallet: 48 x 40 x 64, 323 lbs Order Number Customer PO …"
click at [414, 39] on span at bounding box center [417, 41] width 18 height 18
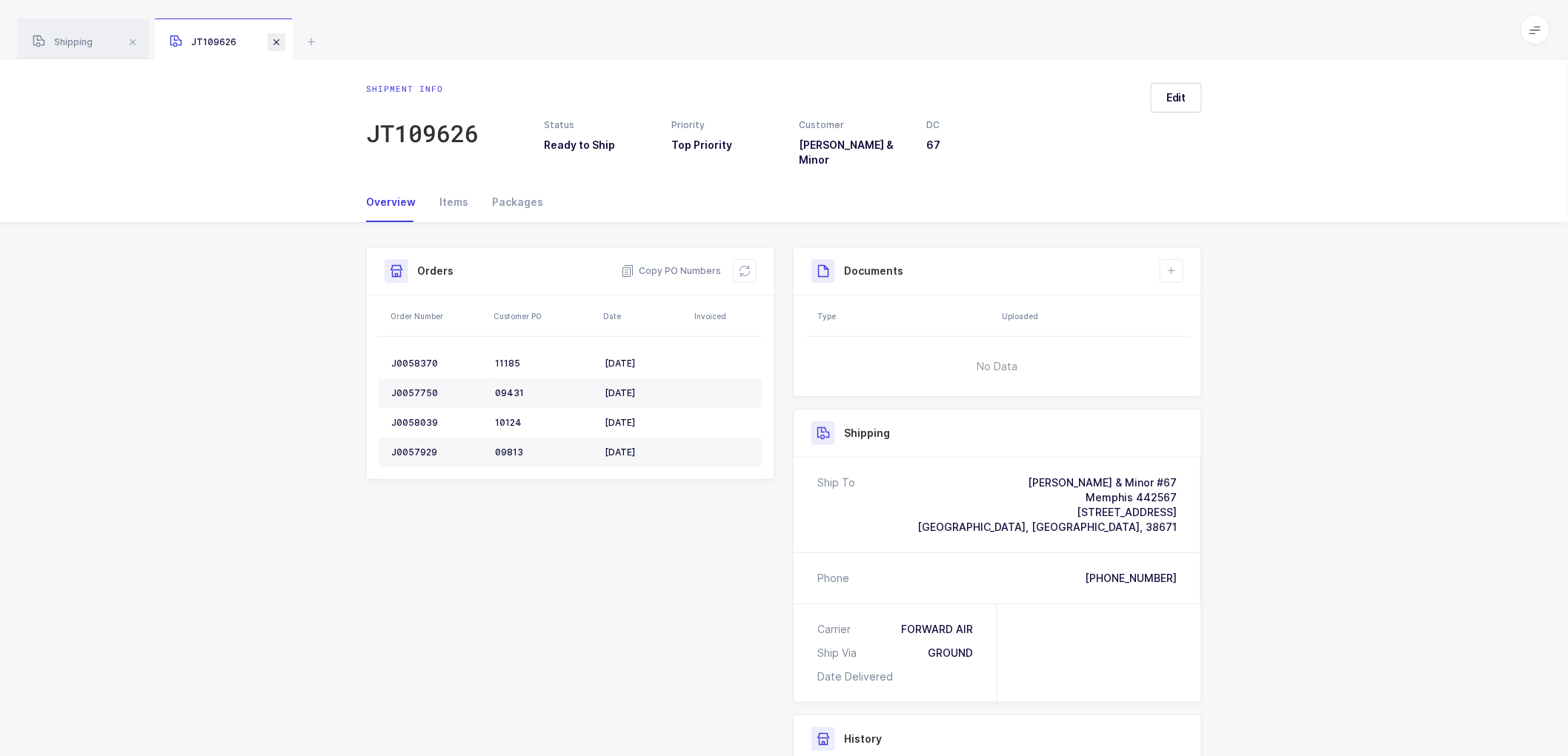
click at [280, 35] on span at bounding box center [276, 42] width 18 height 18
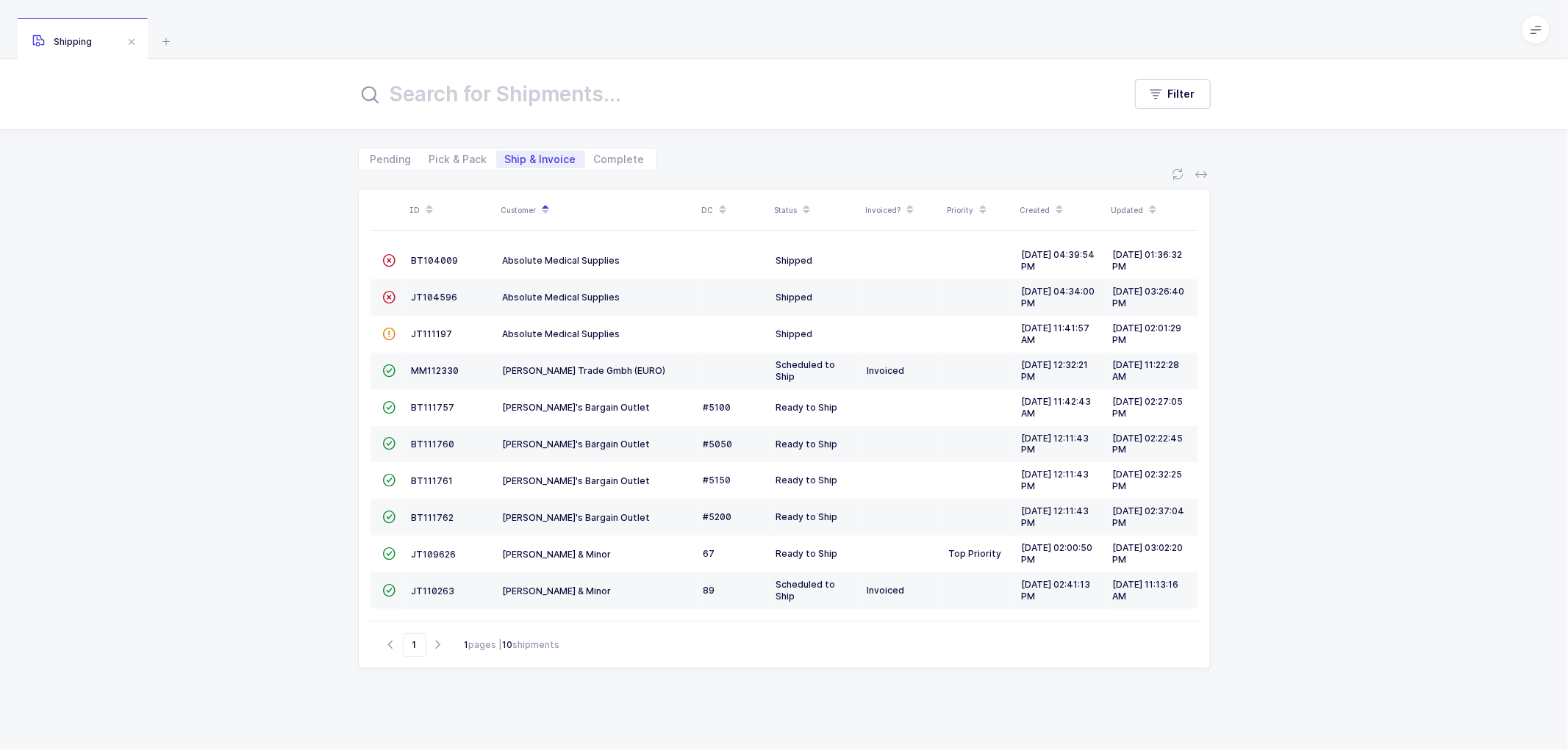
click at [297, 262] on div "ID Customer DC Status Invoiced? Priority Created Updated  BT104009 Absolute Me…" at bounding box center [784, 460] width 1568 height 579
click at [272, 333] on div "ID Customer DC Status Invoiced? Priority Created Updated  BT104009 Absolute Me…" at bounding box center [784, 460] width 1568 height 579
click at [1284, 397] on div "ID Customer DC Status Invoiced? Priority Created Updated  BT104009 Absolute Me…" at bounding box center [784, 460] width 1568 height 579
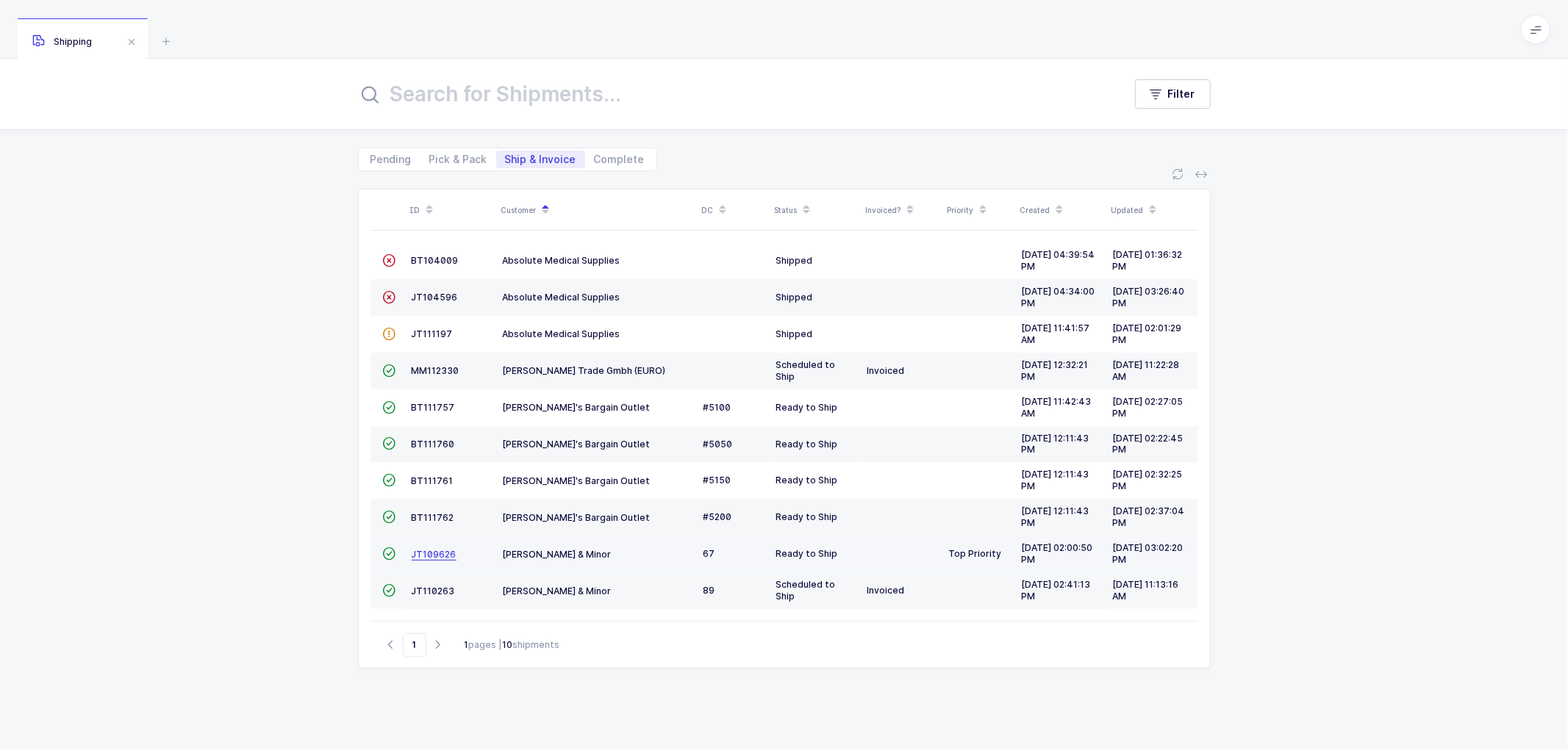
click at [435, 553] on span "JT109626" at bounding box center [434, 554] width 45 height 11
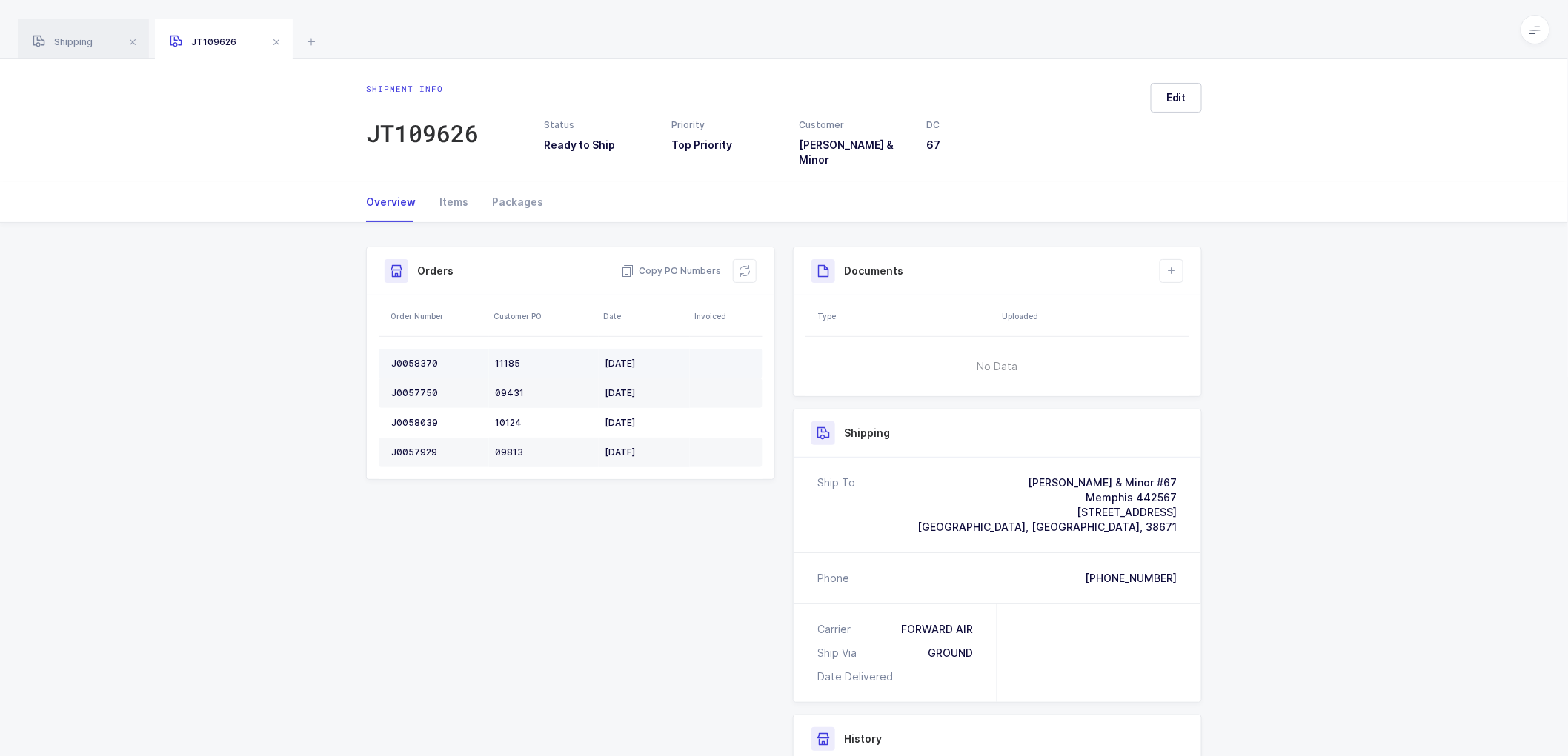
click at [411, 358] on div "J0058370" at bounding box center [437, 364] width 92 height 12
copy div "J0058370"
click at [413, 358] on div "J0058370" at bounding box center [437, 364] width 92 height 12
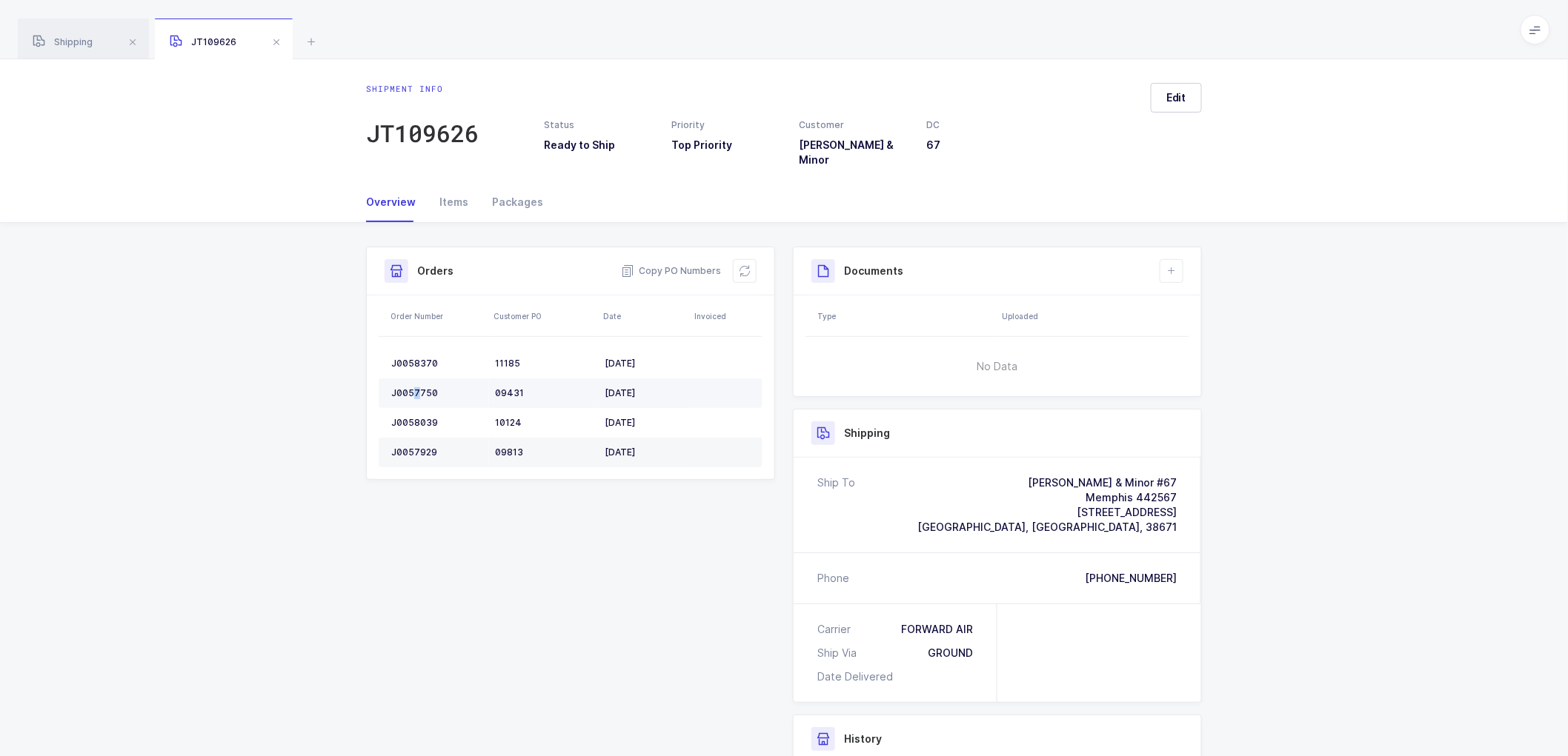
click at [418, 378] on td "J0057750" at bounding box center [433, 393] width 110 height 29
click at [407, 417] on div "J0058039" at bounding box center [437, 423] width 92 height 12
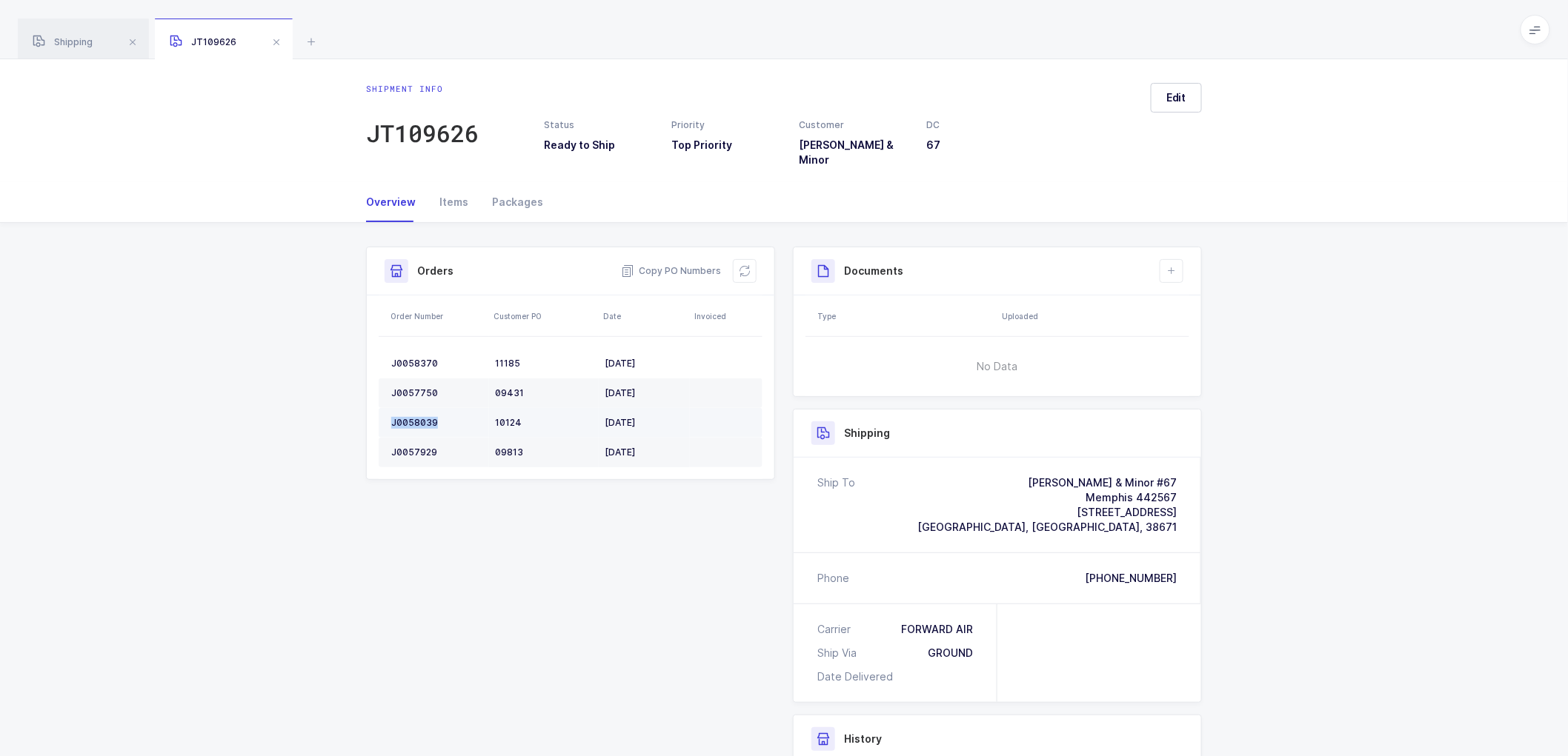
click at [407, 417] on div "J0058039" at bounding box center [437, 423] width 92 height 12
copy div "J0058039"
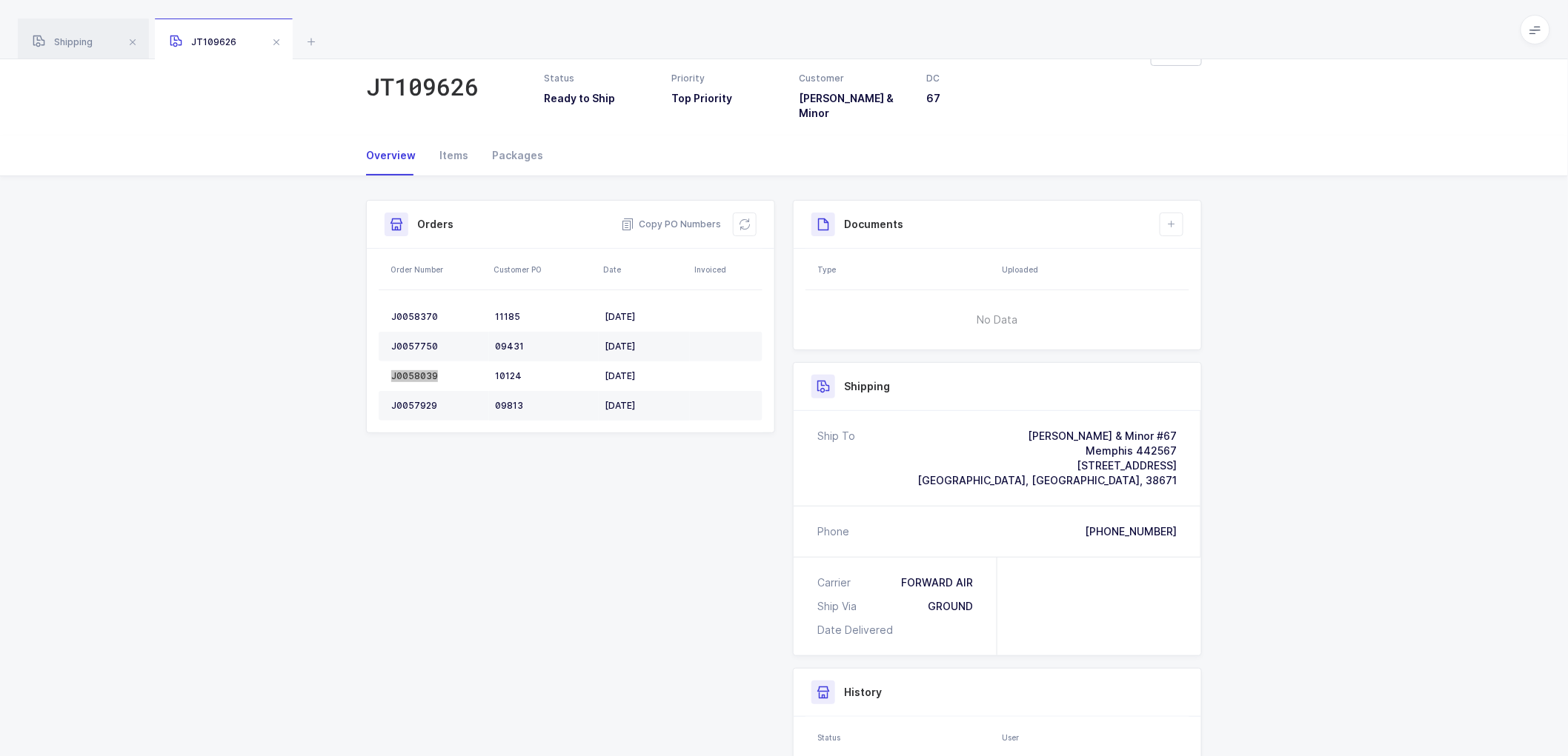
scroll to position [82, 0]
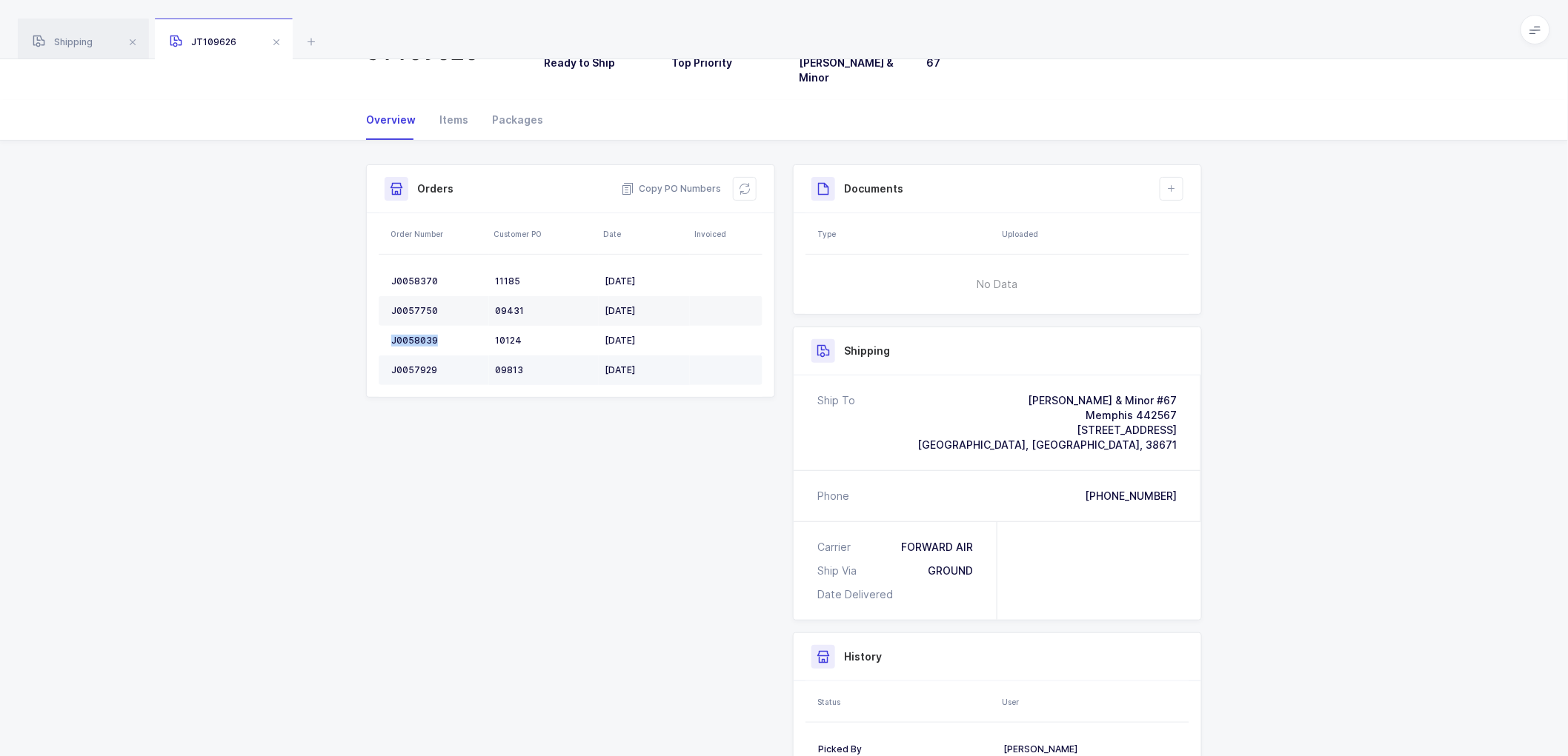
click at [405, 365] on div "J0057929" at bounding box center [437, 371] width 92 height 12
copy div "J0057929"
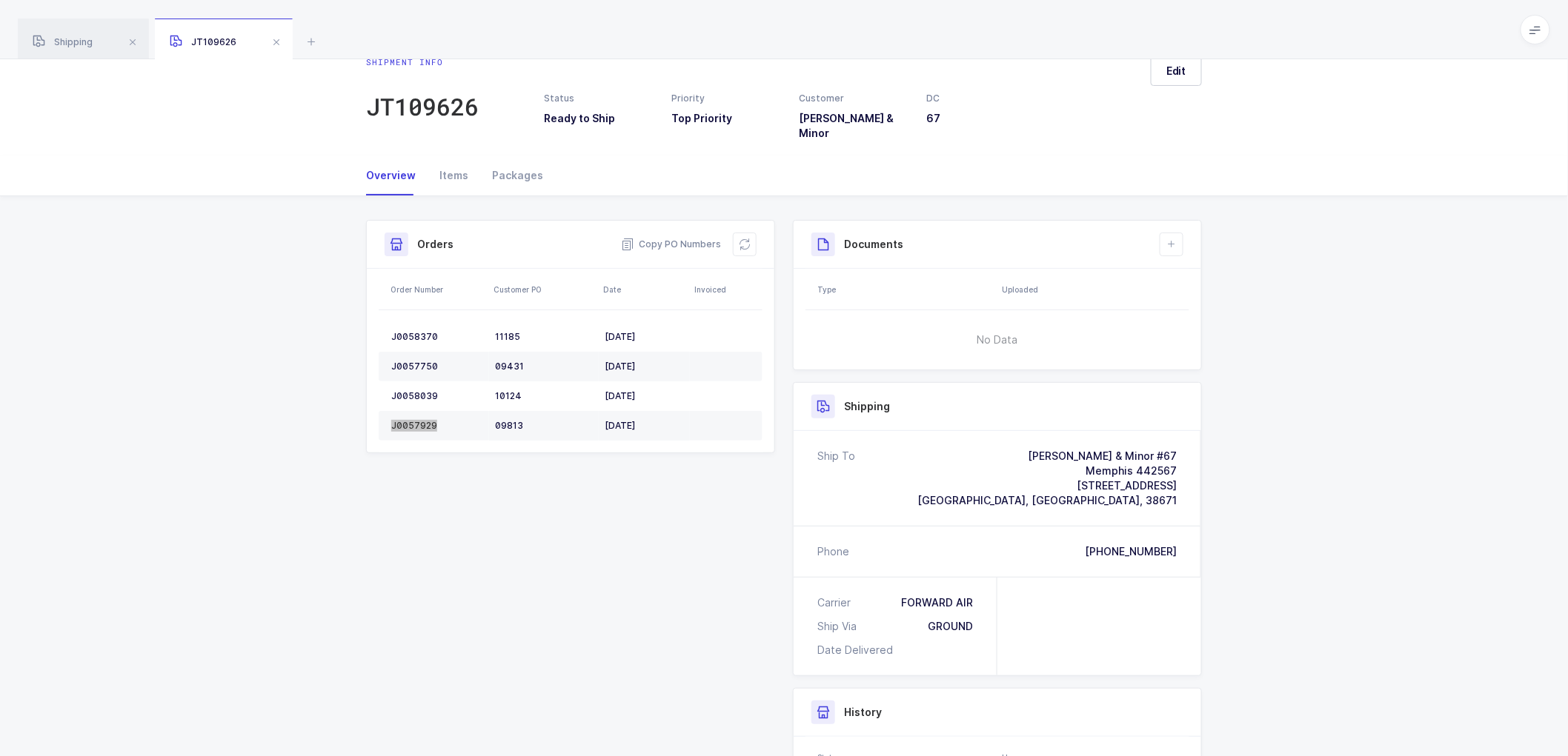
scroll to position [0, 0]
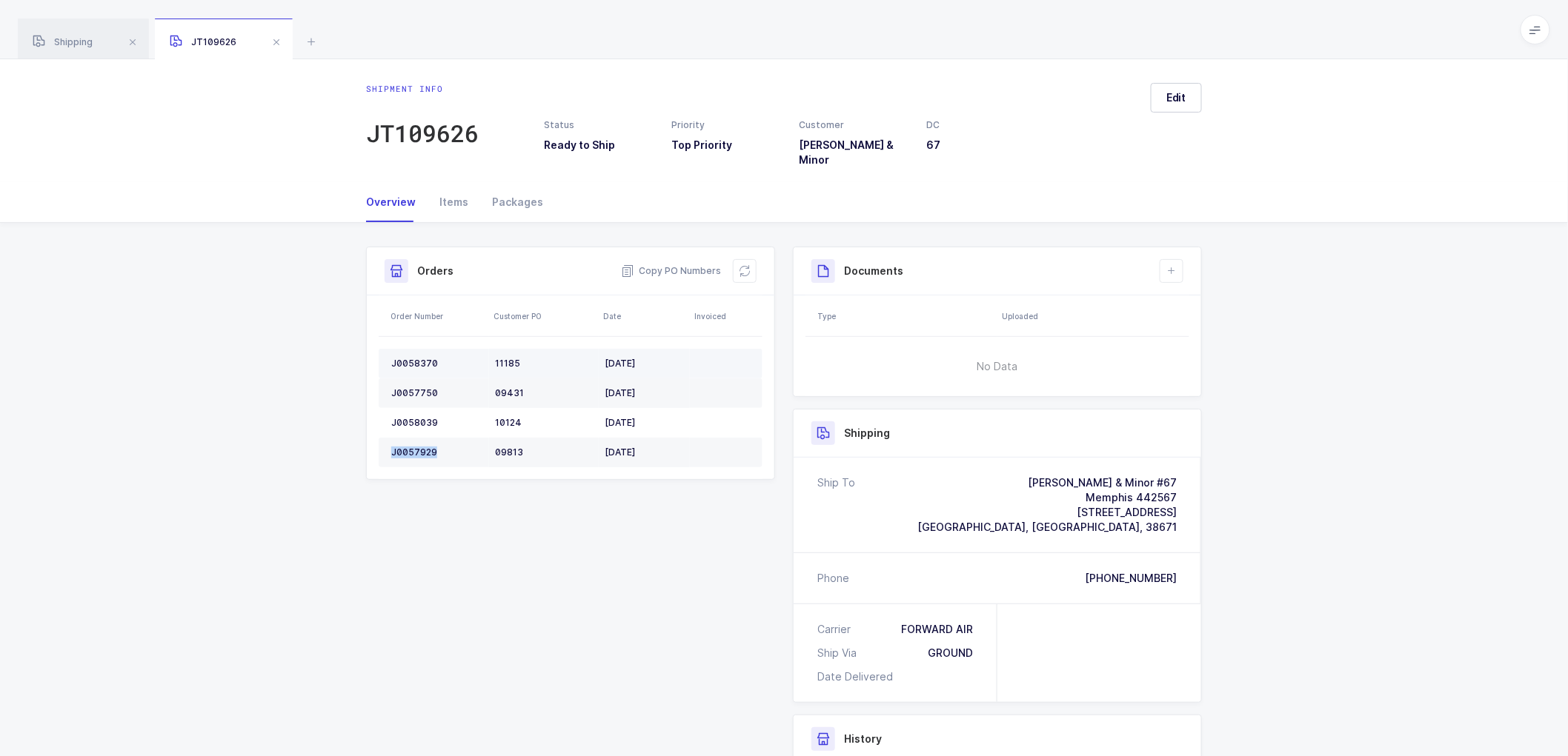
click at [418, 358] on div "J0058370" at bounding box center [437, 364] width 92 height 12
copy div "J0058370"
click at [416, 378] on td "J0057750" at bounding box center [433, 393] width 110 height 29
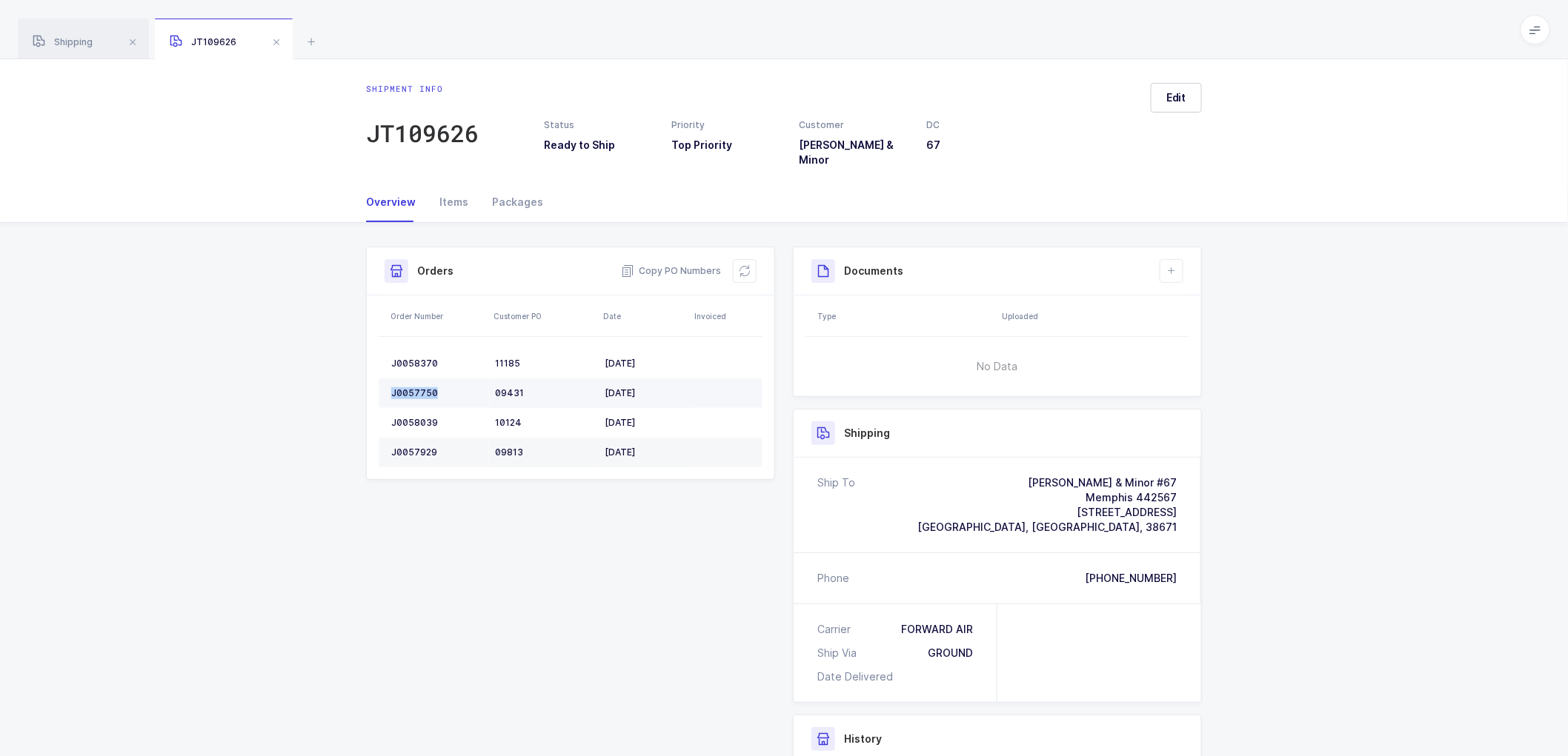
copy div "J0057750"
click at [408, 417] on div "J0058039" at bounding box center [437, 423] width 92 height 12
copy div "J0058039"
click at [411, 447] on div "J0057929" at bounding box center [437, 453] width 92 height 12
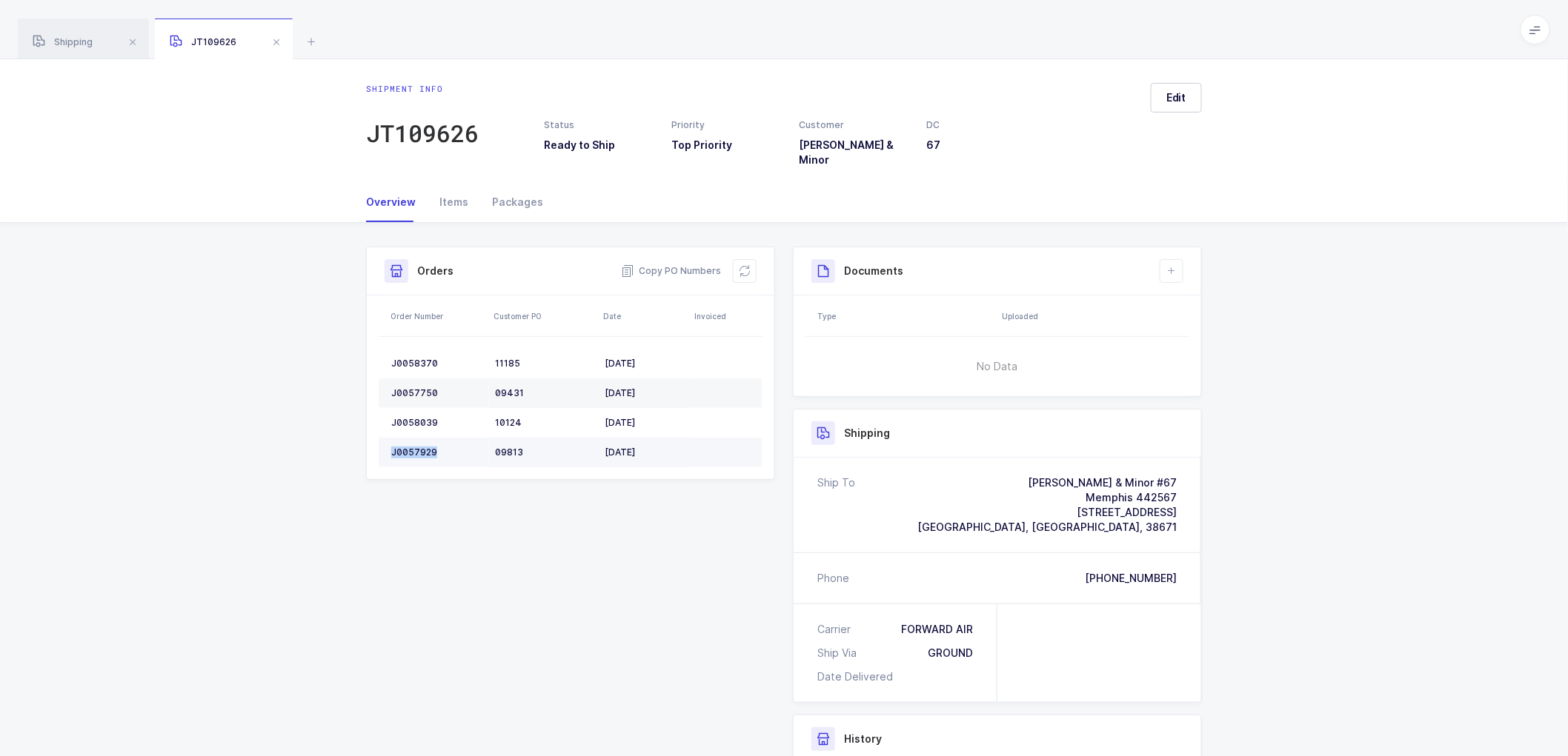
click at [411, 447] on div "J0057929" at bounding box center [437, 453] width 92 height 12
copy div "J0057929"
drag, startPoint x: 742, startPoint y: 261, endPoint x: 932, endPoint y: 164, distance: 213.3
click at [742, 265] on icon at bounding box center [745, 271] width 12 height 12
click at [1176, 265] on icon at bounding box center [1172, 271] width 12 height 12
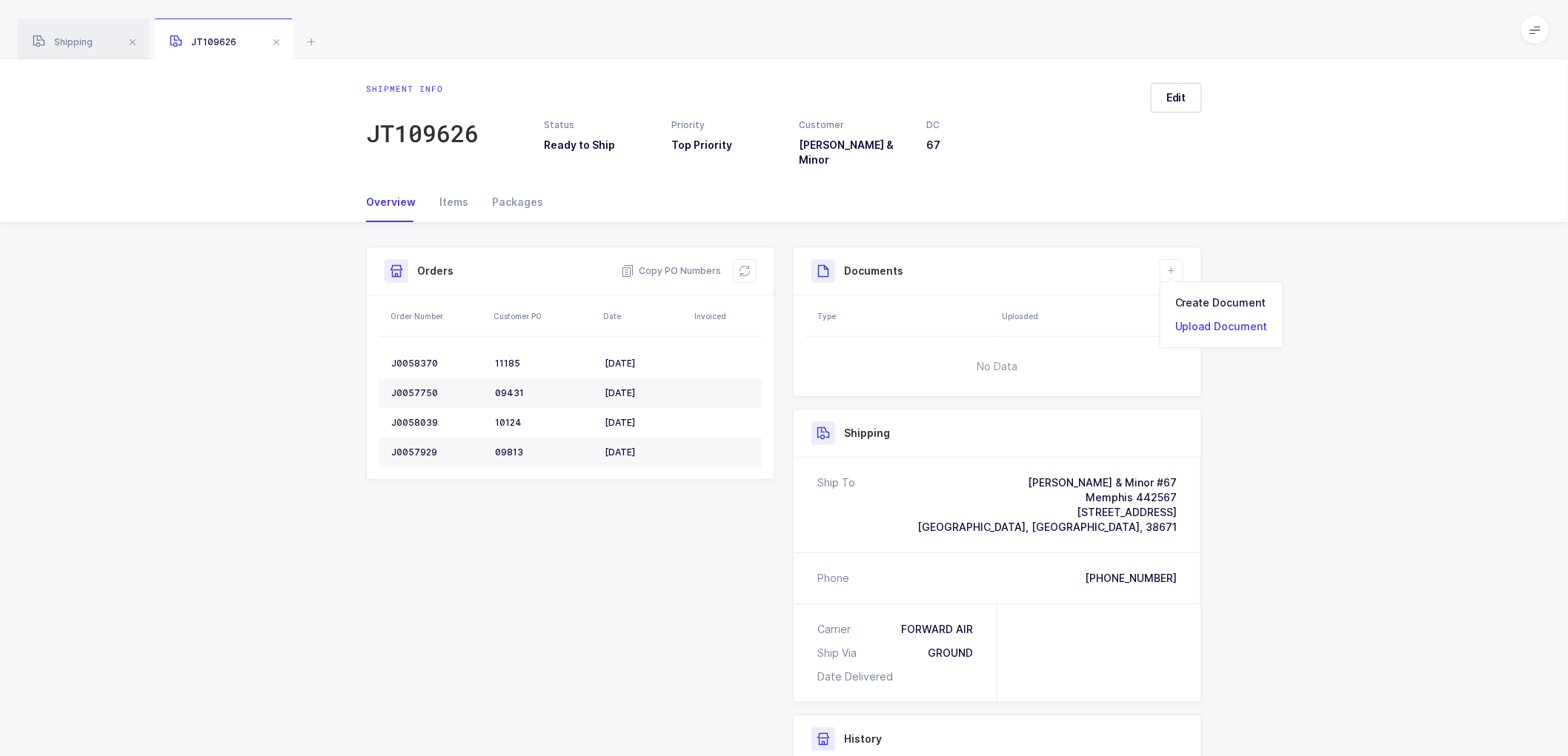
click at [1202, 320] on li "Upload Document" at bounding box center [1221, 326] width 110 height 23
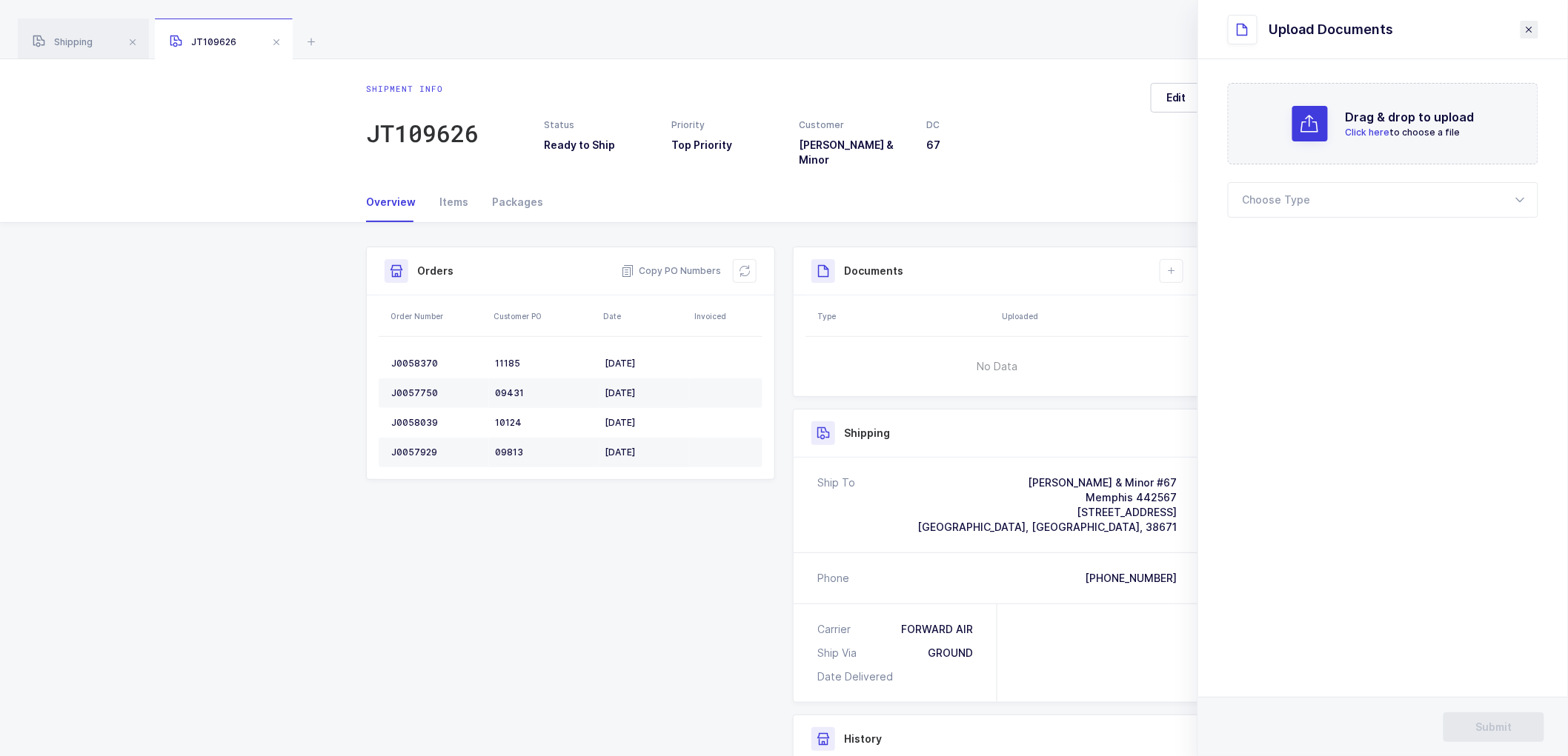
click at [1530, 27] on icon "close drawer" at bounding box center [1530, 29] width 12 height 12
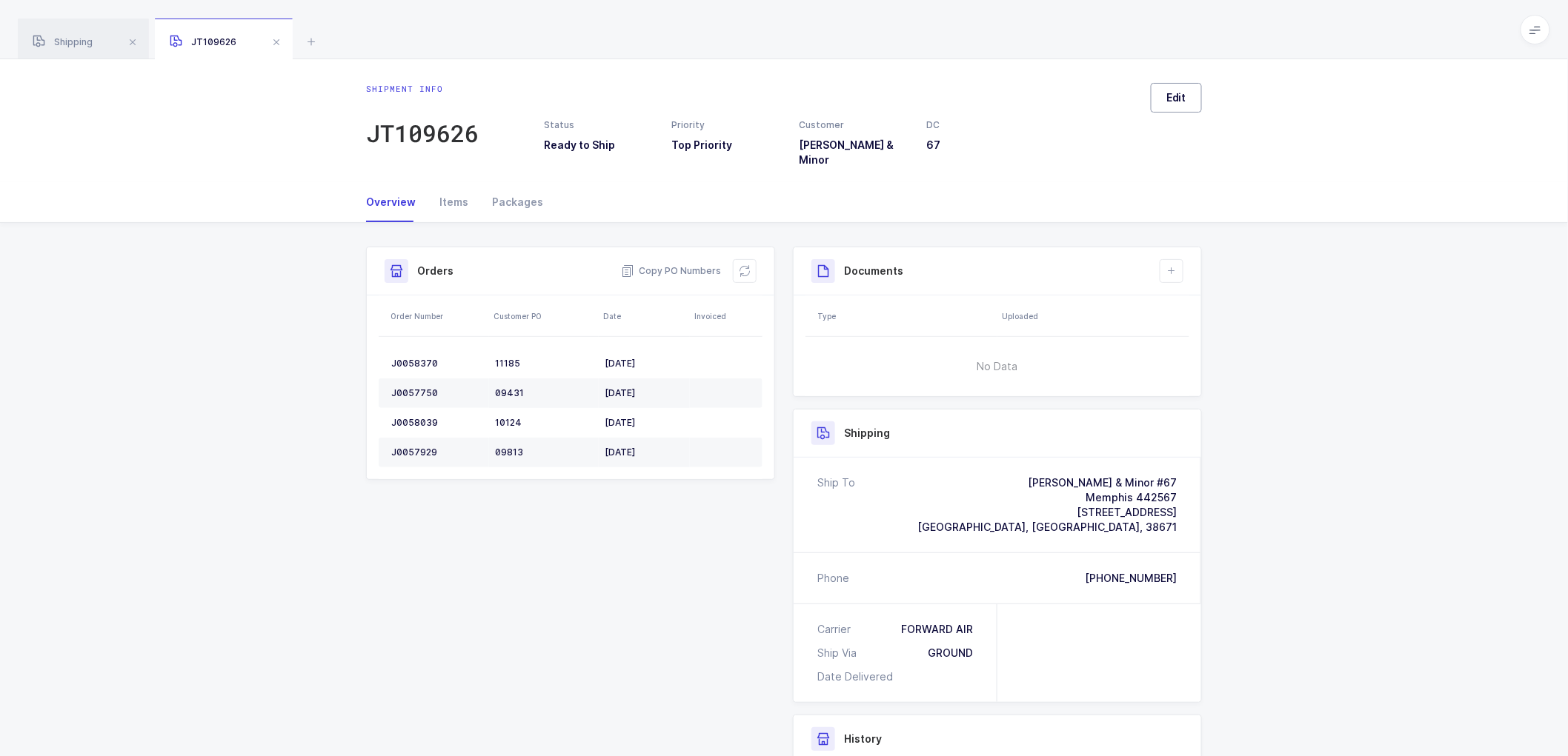
click at [1172, 100] on span "Edit" at bounding box center [1176, 97] width 20 height 15
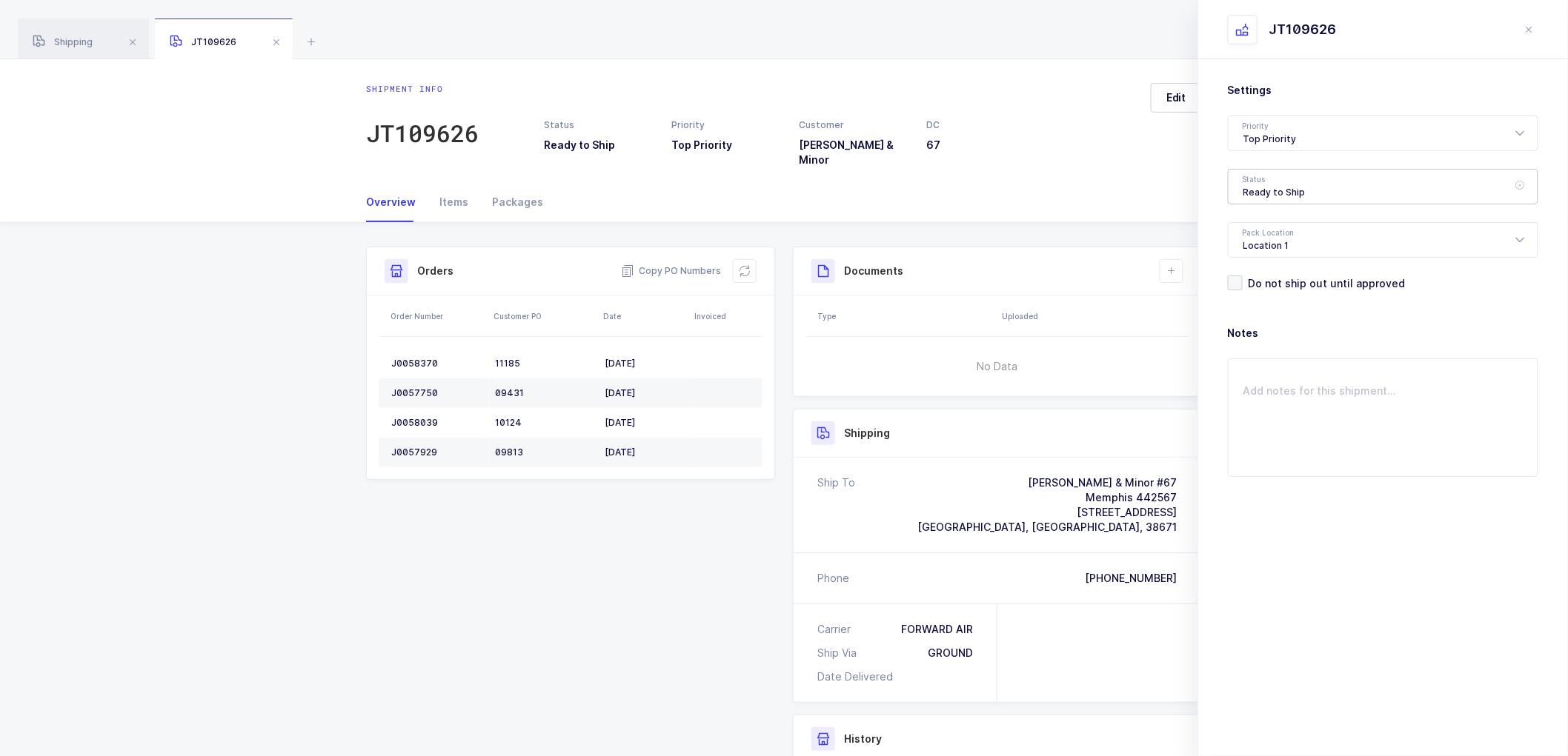
click at [1279, 182] on div "Ready to Ship" at bounding box center [1383, 186] width 310 height 36
click at [1254, 271] on span "Scheduled to Ship" at bounding box center [1290, 276] width 94 height 13
type input "Scheduled to Ship"
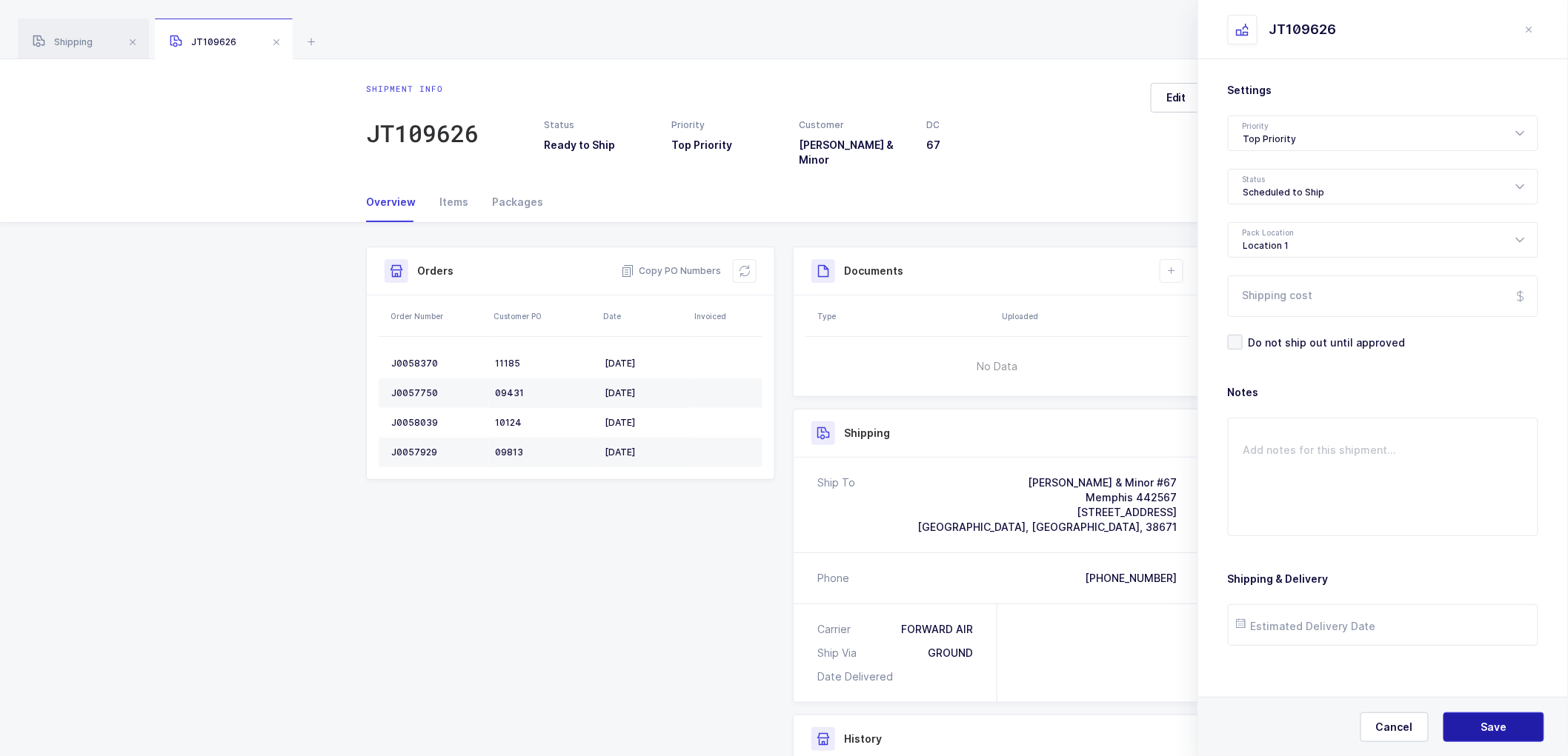
click at [1463, 727] on button "Save" at bounding box center [1493, 727] width 100 height 29
click at [1485, 720] on button "Save" at bounding box center [1493, 727] width 100 height 29
click at [1166, 265] on icon at bounding box center [1172, 271] width 12 height 12
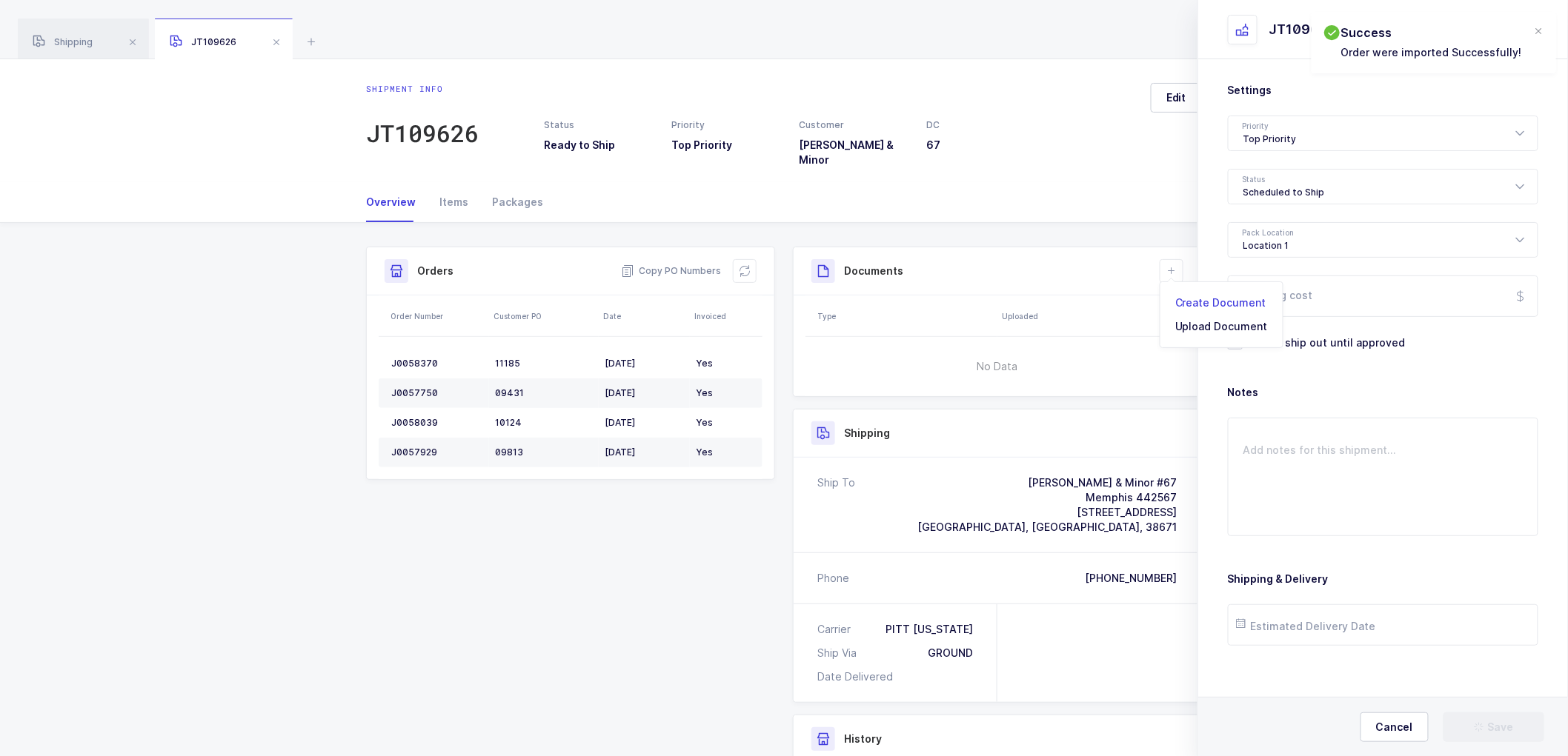
click at [1195, 294] on li "Create Document" at bounding box center [1221, 302] width 110 height 23
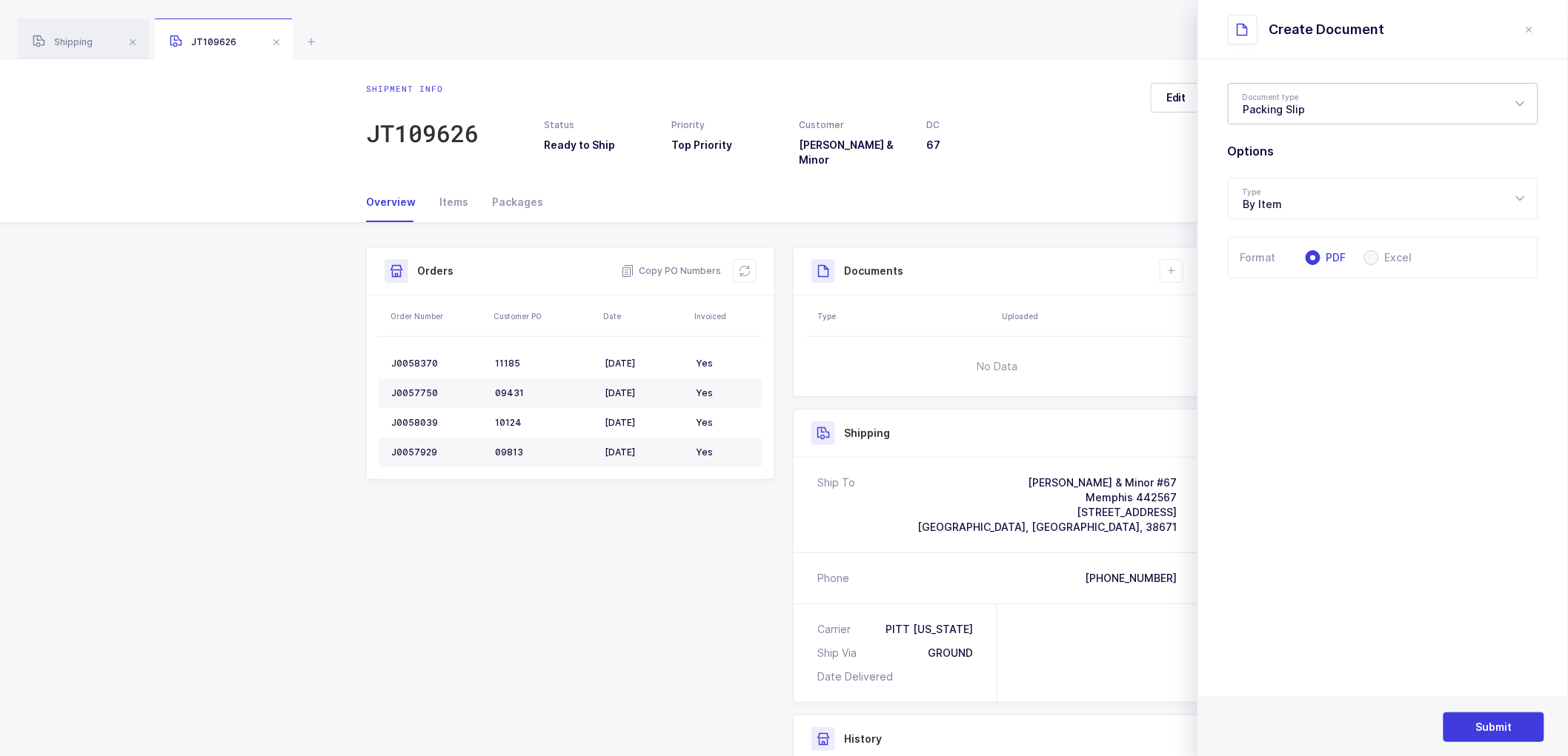
click at [1276, 113] on div "Packing Slip" at bounding box center [1383, 104] width 310 height 42
click at [1314, 172] on span "Package Contents Label" at bounding box center [1306, 177] width 126 height 13
type input "Package Contents Label"
drag, startPoint x: 1474, startPoint y: 716, endPoint x: 1483, endPoint y: 713, distance: 9.5
click at [1474, 715] on button "Submit" at bounding box center [1493, 727] width 100 height 29
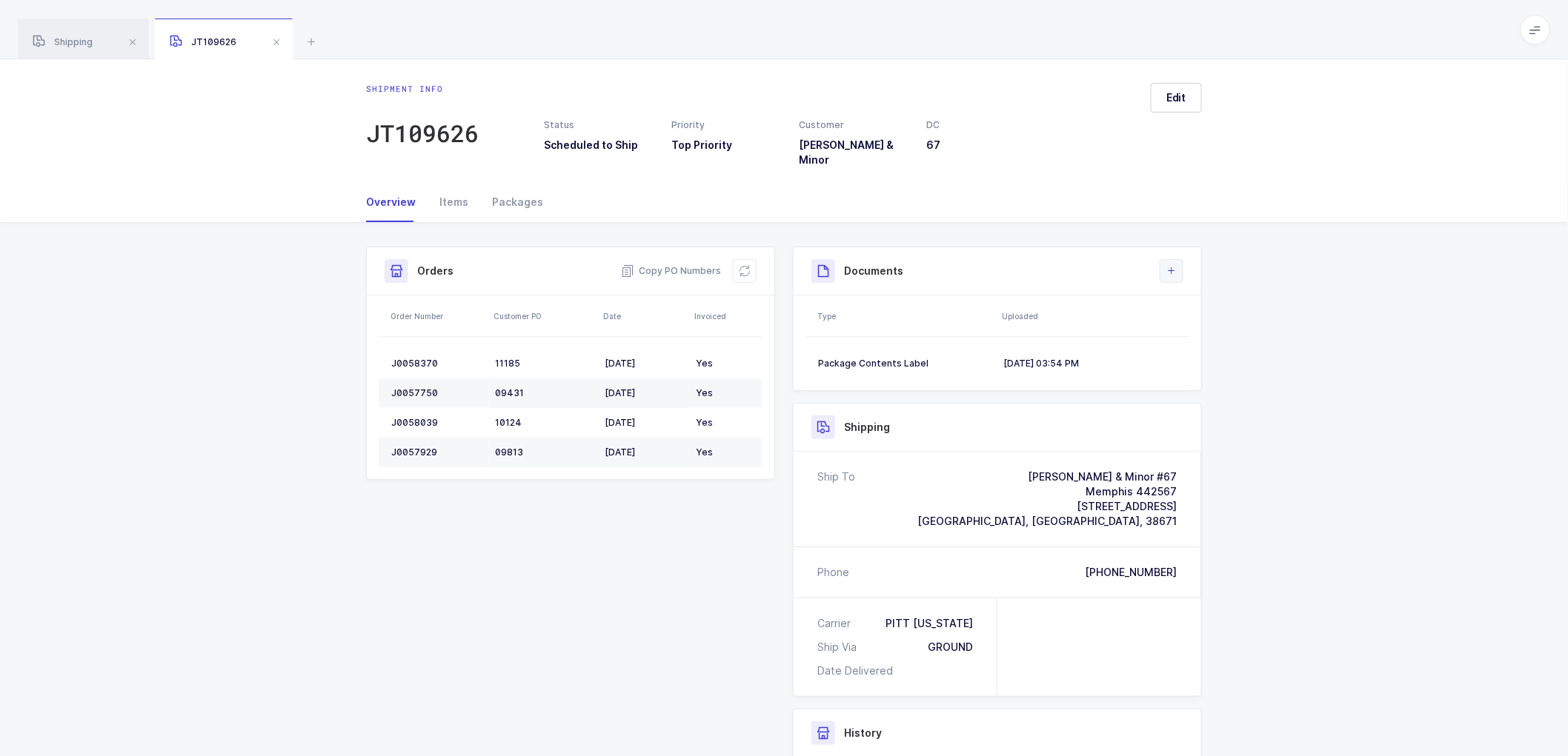
click at [1168, 265] on icon at bounding box center [1172, 271] width 12 height 12
click at [1213, 297] on li "Create Document" at bounding box center [1221, 302] width 110 height 23
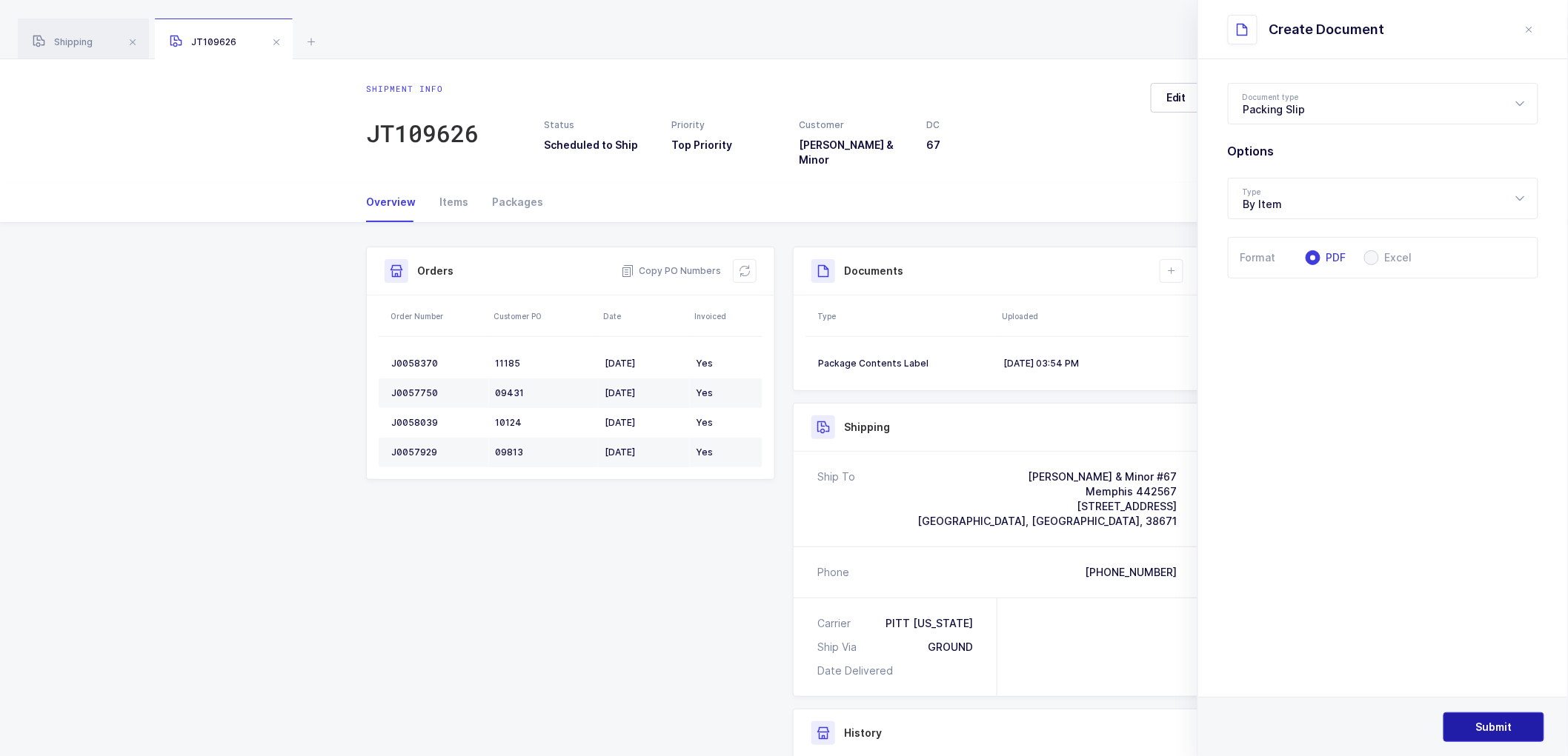
click at [1490, 726] on span "Submit" at bounding box center [1494, 727] width 36 height 15
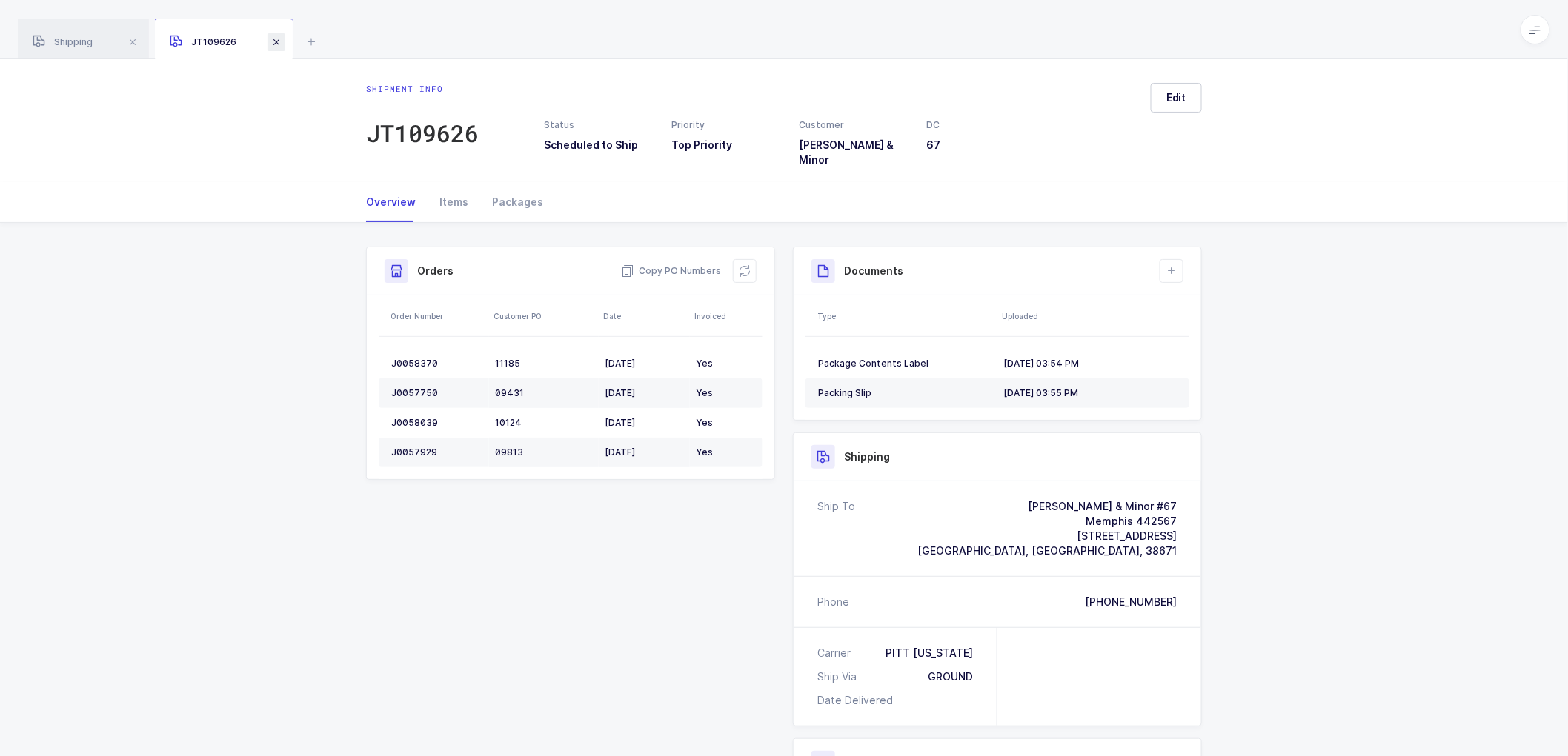
click at [280, 39] on span at bounding box center [276, 42] width 18 height 18
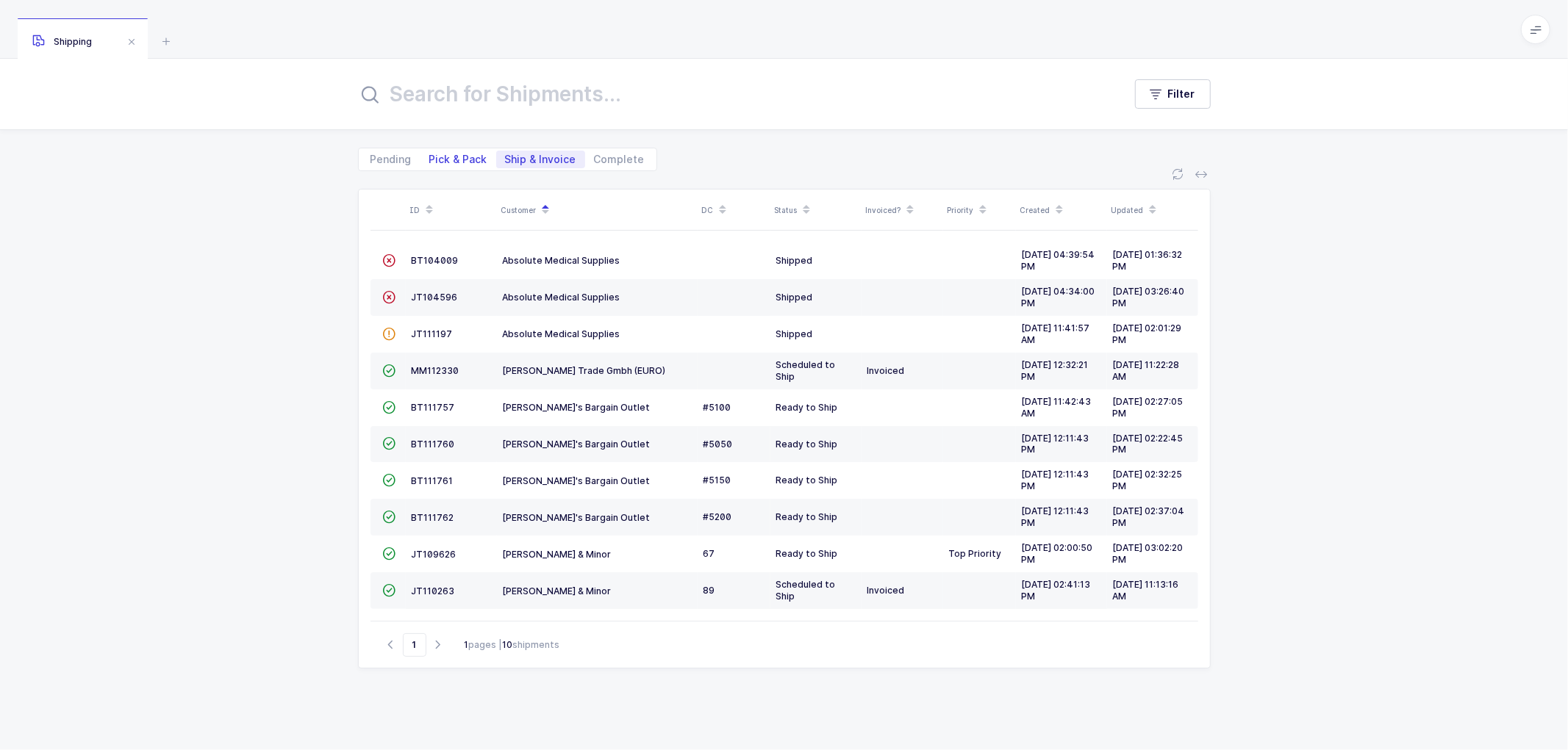
click at [470, 155] on span "Pick & Pack" at bounding box center [459, 160] width 58 height 10
click at [430, 152] on input "Pick & Pack" at bounding box center [424, 155] width 9 height 9
radio input "true"
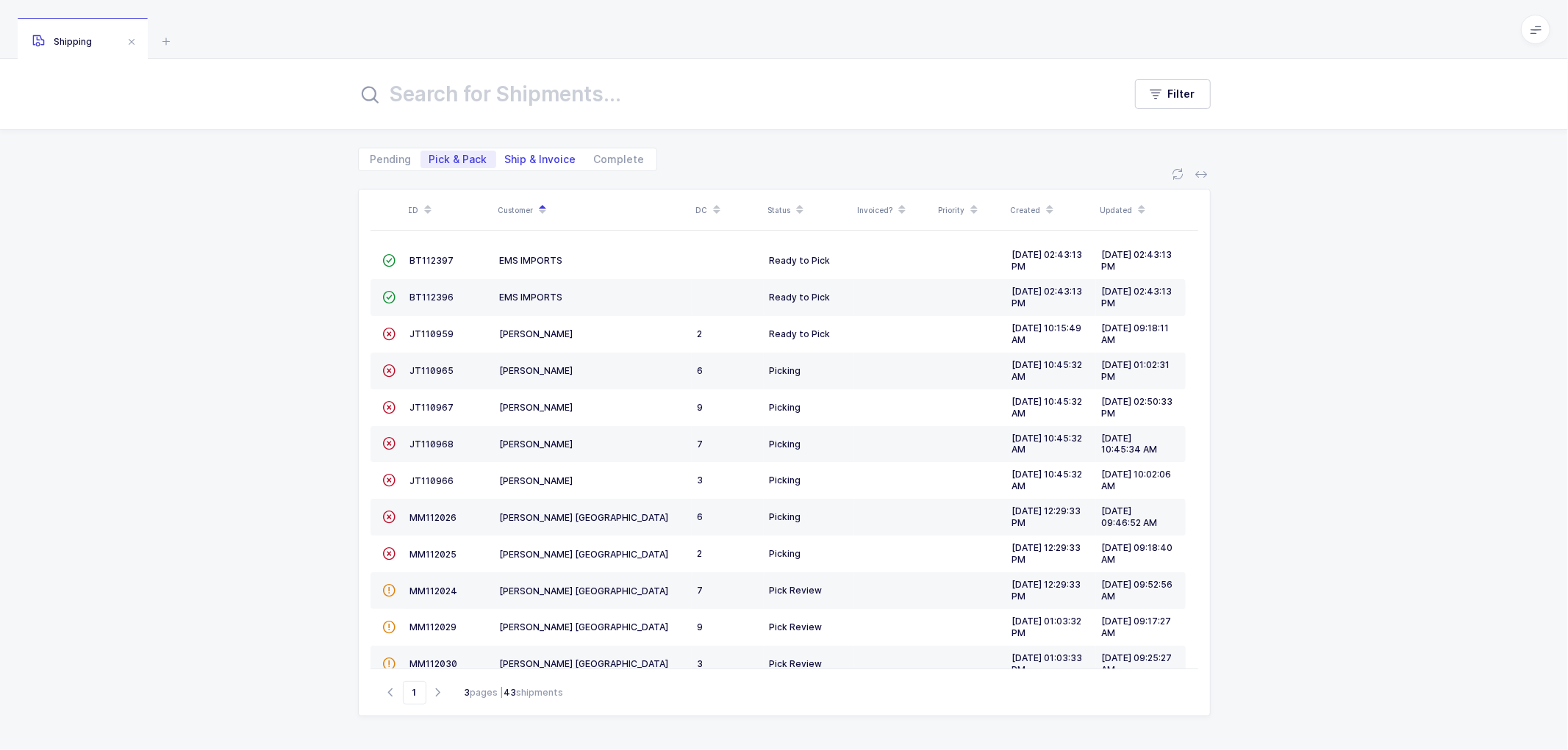
click at [522, 155] on span "Ship & Invoice" at bounding box center [540, 160] width 71 height 10
click at [506, 155] on input "Ship & Invoice" at bounding box center [500, 155] width 9 height 9
radio input "true"
radio input "false"
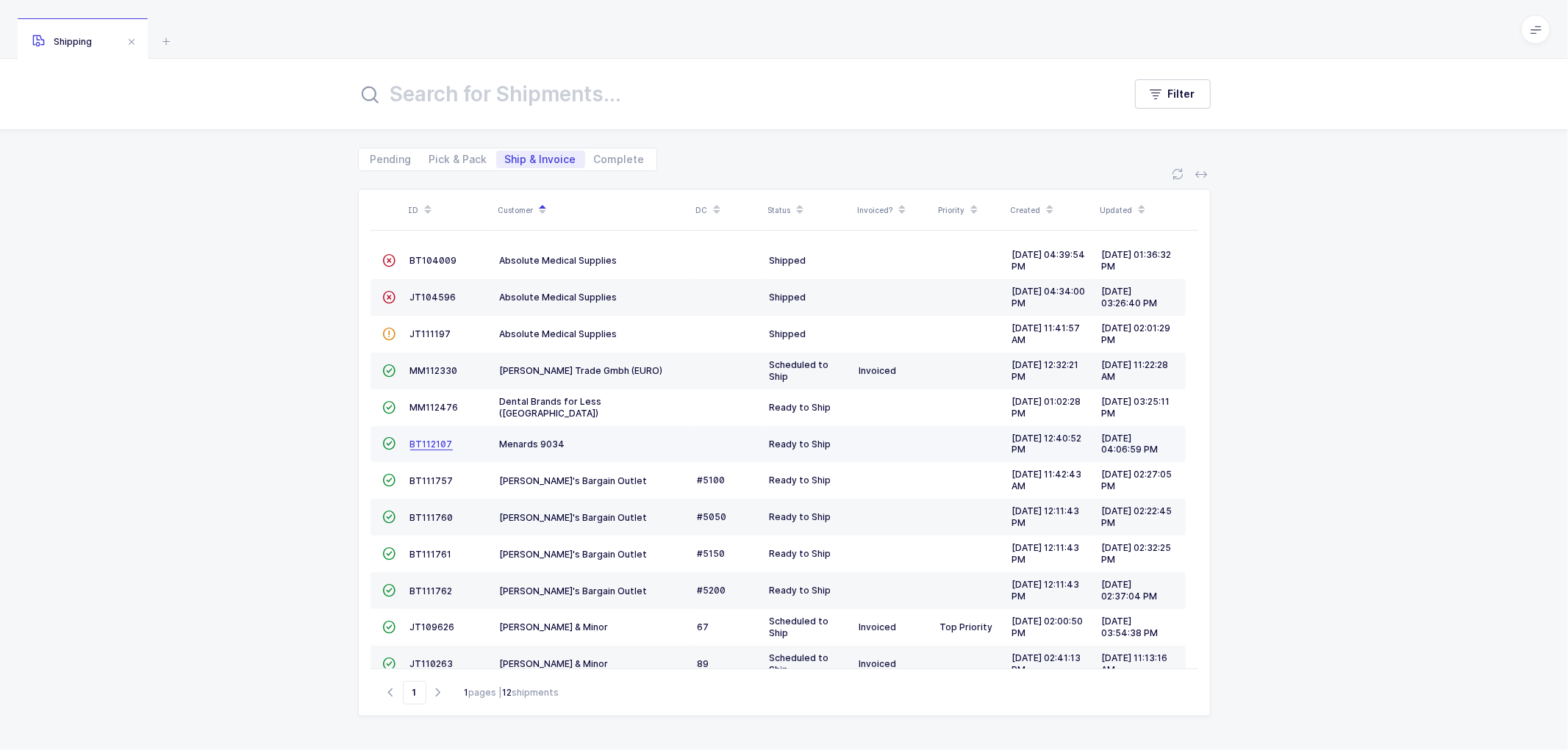
click at [436, 445] on span "BT112107" at bounding box center [431, 444] width 43 height 11
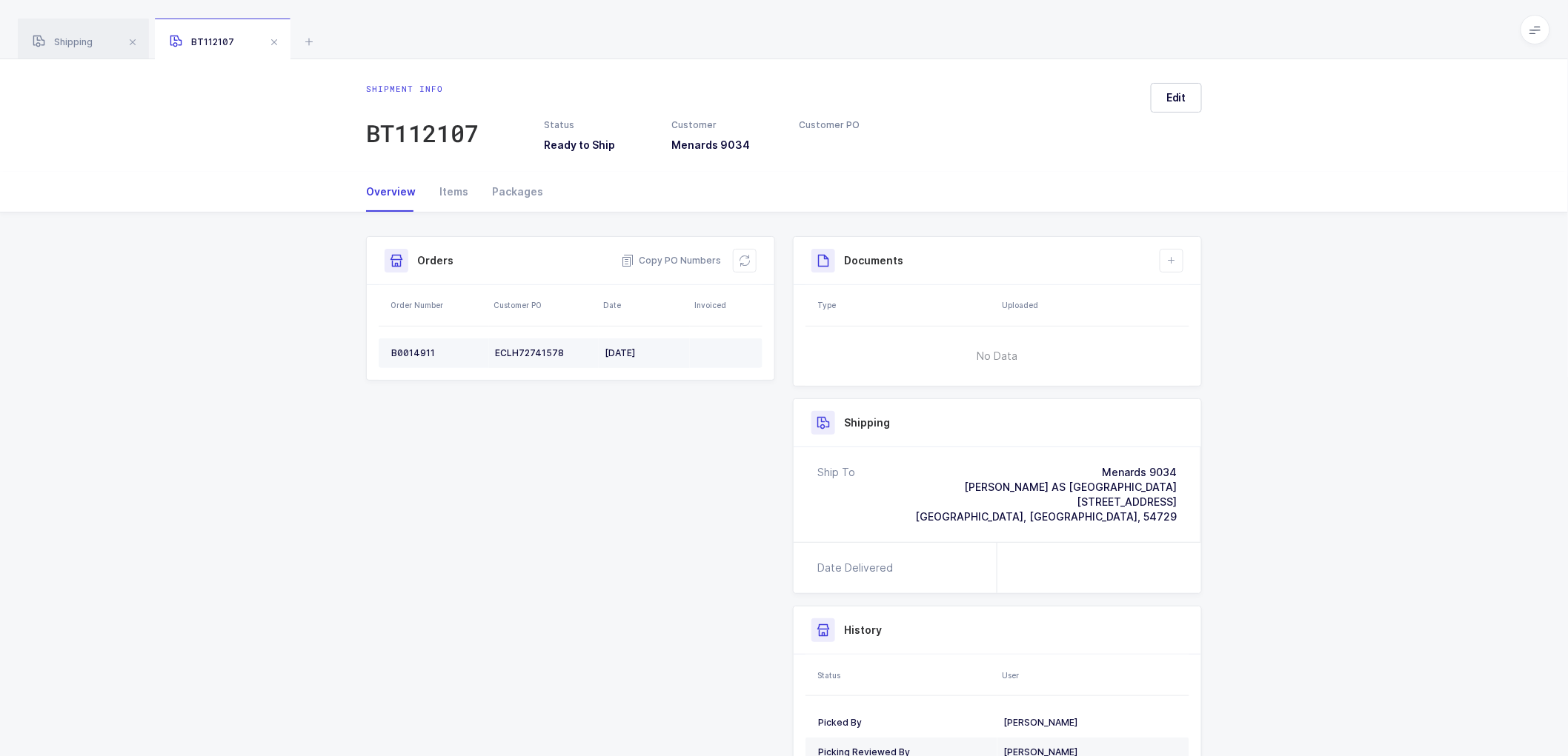
click at [517, 352] on div "ECLH72741578" at bounding box center [543, 353] width 98 height 12
click at [522, 350] on div "ECLH72741578" at bounding box center [543, 353] width 98 height 12
click at [672, 257] on span "Copy PO Numbers" at bounding box center [671, 261] width 100 height 15
click at [680, 255] on span "Copy PO Numbers" at bounding box center [671, 261] width 100 height 15
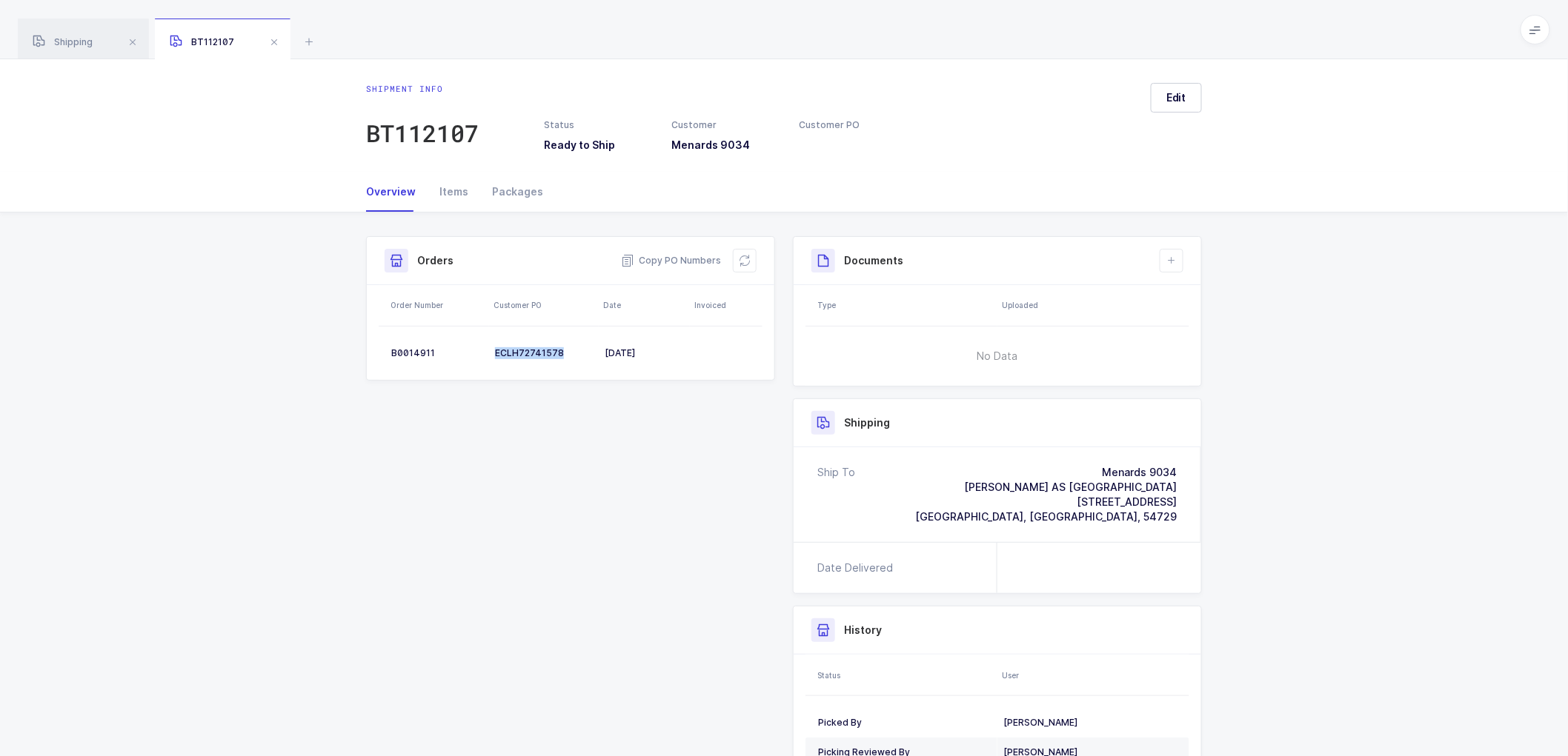
drag, startPoint x: 1180, startPoint y: 517, endPoint x: 1001, endPoint y: 476, distance: 183.6
click at [1001, 476] on div "Ship To Menards 9034 [PERSON_NAME] AS [GEOGRAPHIC_DATA] [STREET_ADDRESS]" at bounding box center [997, 494] width 407 height 94
copy div "Menards [GEOGRAPHIC_DATA][PERSON_NAME] AS [GEOGRAPHIC_DATA] [STREET_ADDRESS]"
drag, startPoint x: 673, startPoint y: 254, endPoint x: 930, endPoint y: 276, distance: 257.9
click at [673, 254] on span "Copy PO Numbers" at bounding box center [671, 261] width 100 height 15
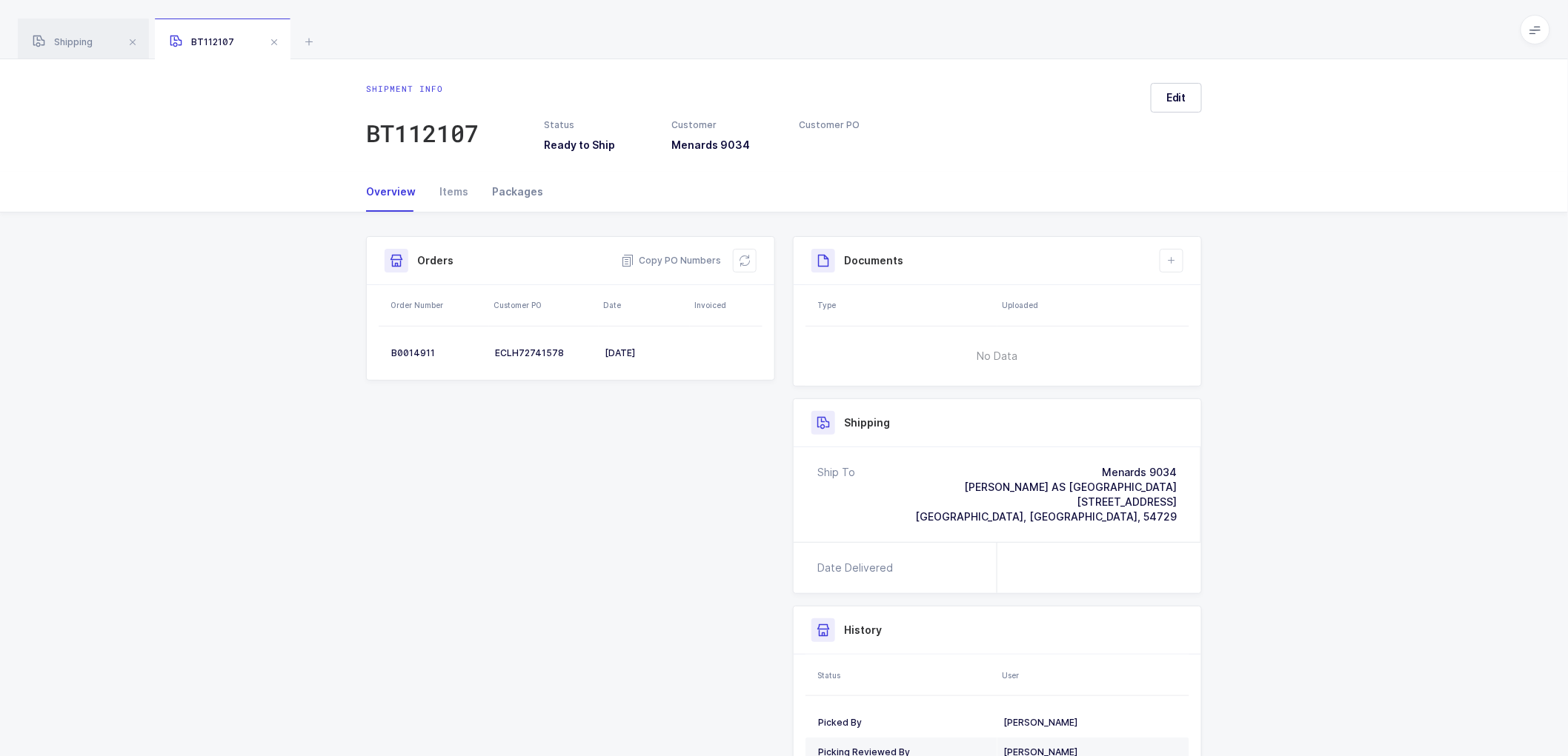
click at [505, 194] on div "Packages" at bounding box center [511, 191] width 63 height 40
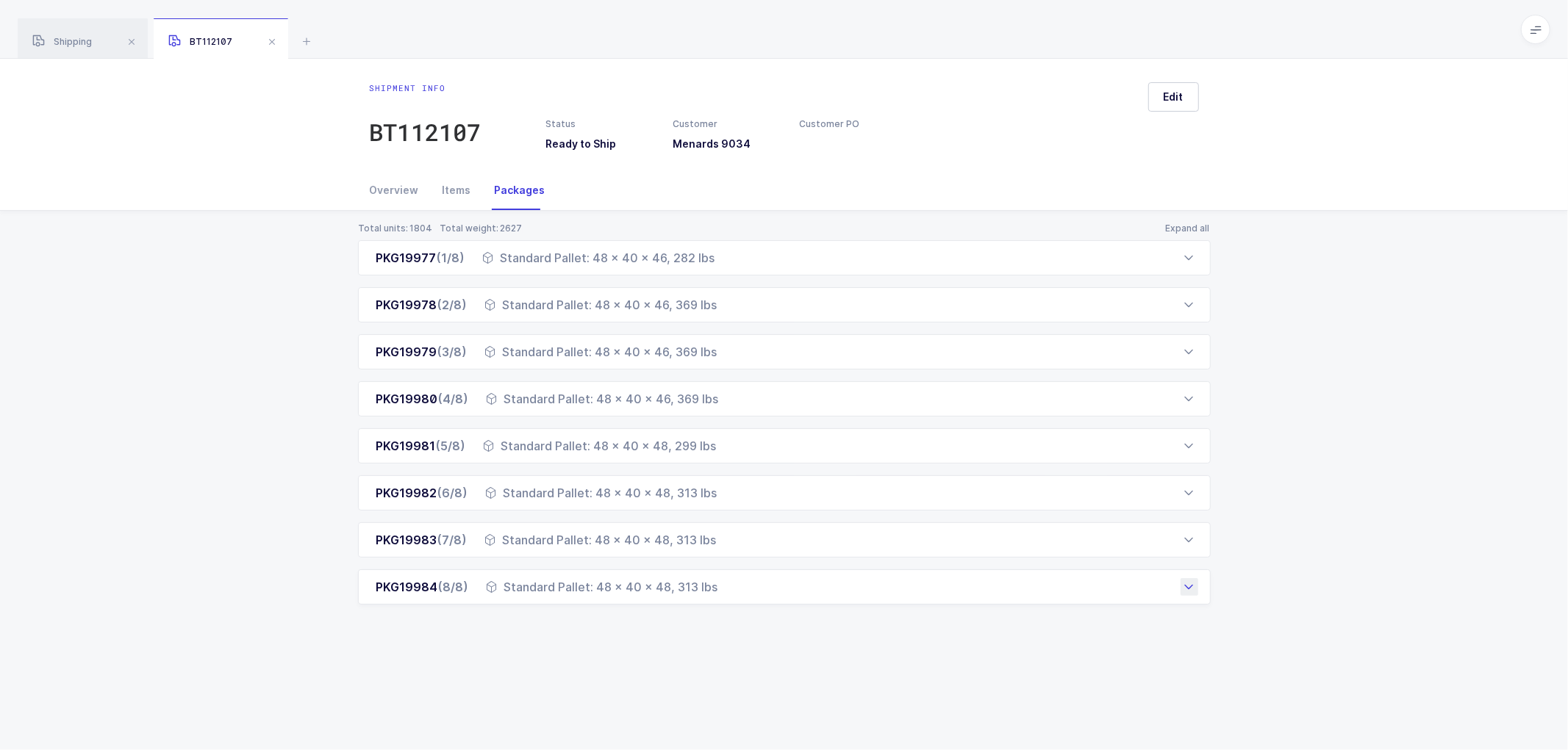
drag, startPoint x: 372, startPoint y: 252, endPoint x: 715, endPoint y: 588, distance: 480.2
click at [715, 588] on div "PKG19977 (1/8) Standard Pallet: 48 x 40 x 46, 282 lbs Order Number Customer PO …" at bounding box center [784, 423] width 852 height 364
click at [400, 192] on div "Overview" at bounding box center [400, 190] width 61 height 40
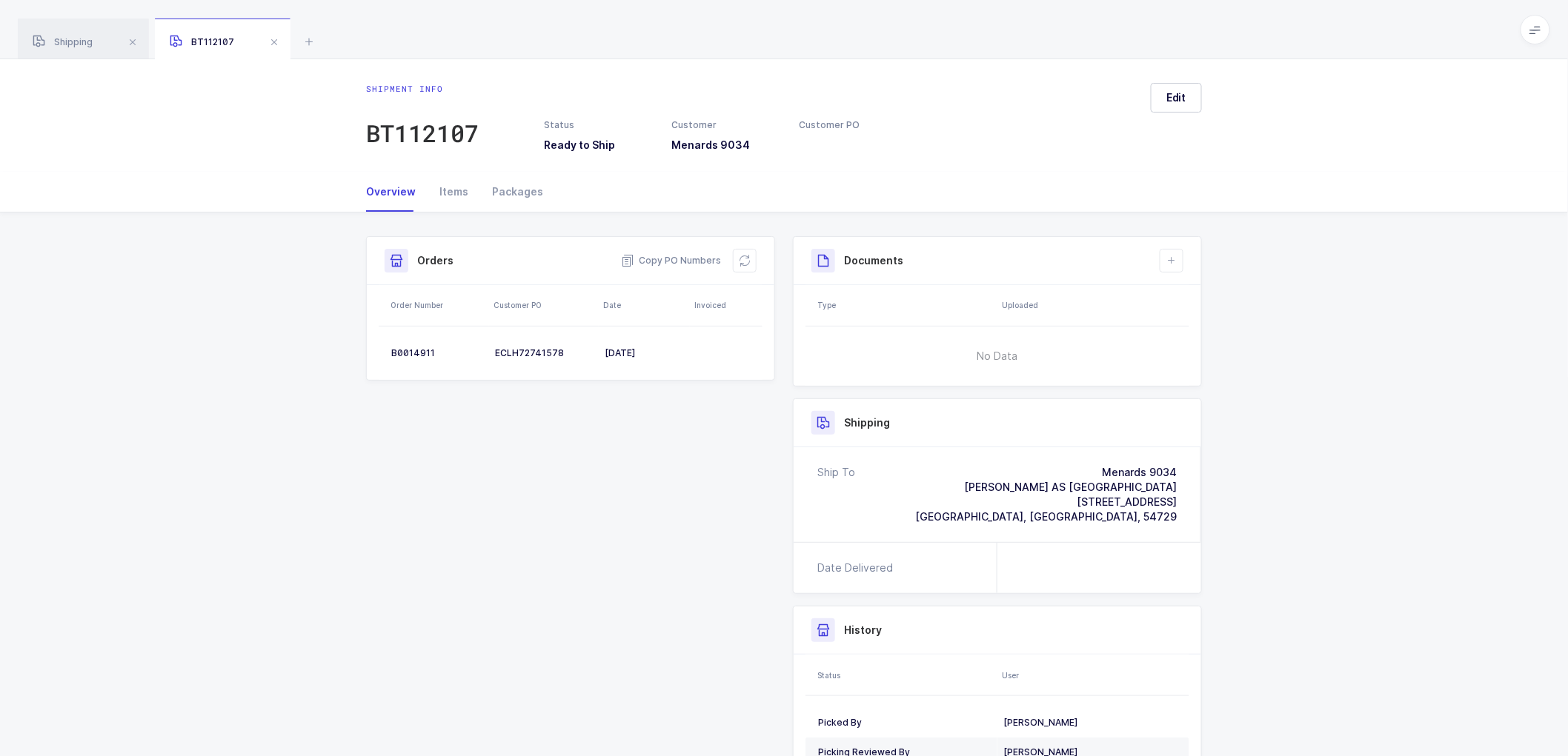
drag, startPoint x: 721, startPoint y: 438, endPoint x: 735, endPoint y: 443, distance: 14.9
click at [722, 440] on div "Shipment Info Shipment Number BT112107 Status Ready to Ship Customer Menards 90…" at bounding box center [783, 546] width 853 height 619
drag, startPoint x: 1361, startPoint y: 462, endPoint x: 1315, endPoint y: 464, distance: 46.0
click at [1336, 465] on div "Shipment Info Shipment Number BT112107 Status Ready to Ship Customer Menards 90…" at bounding box center [784, 552] width 1568 height 679
click at [78, 40] on span "Shipping" at bounding box center [62, 42] width 60 height 11
